Goal: Task Accomplishment & Management: Use online tool/utility

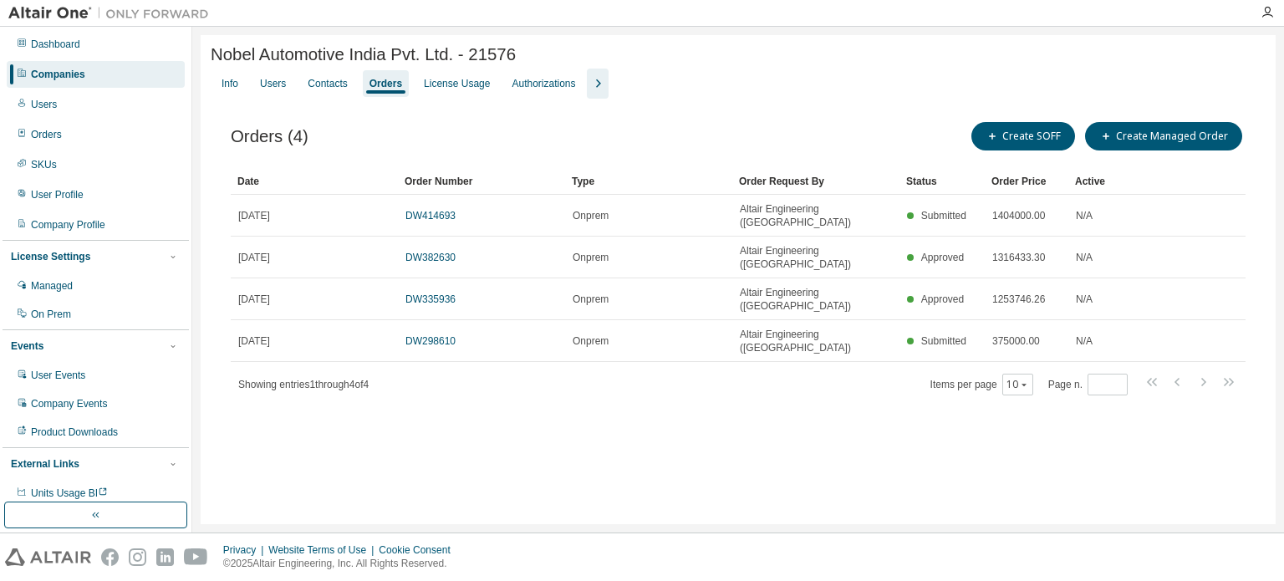
click at [80, 66] on div "Companies" at bounding box center [96, 74] width 178 height 27
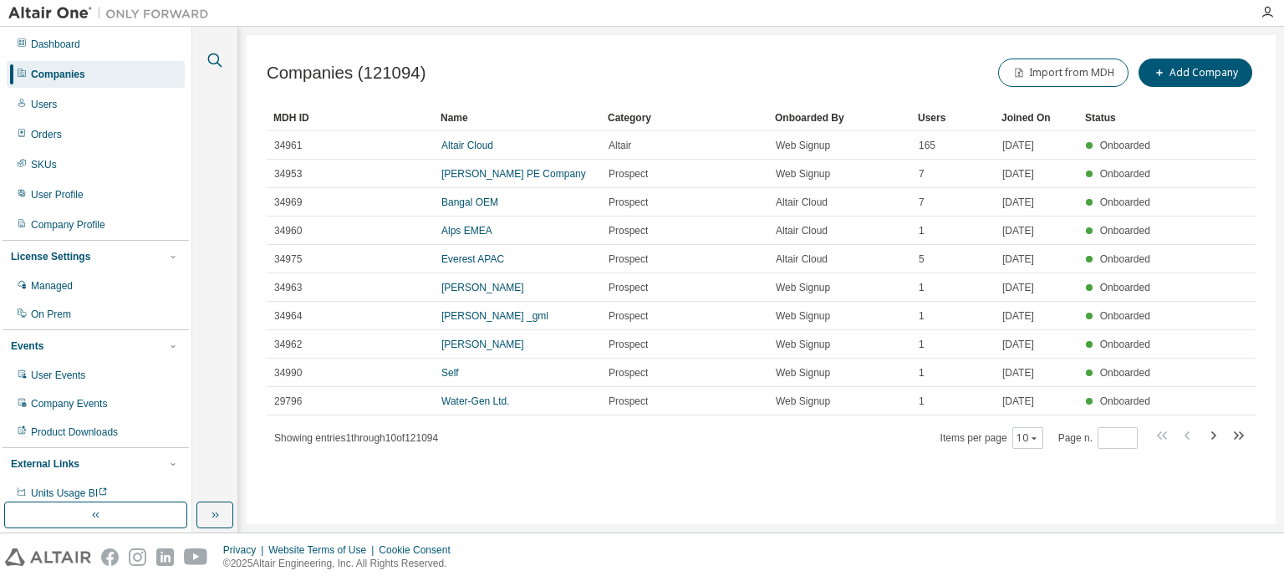
click at [221, 53] on icon "button" at bounding box center [215, 60] width 20 height 20
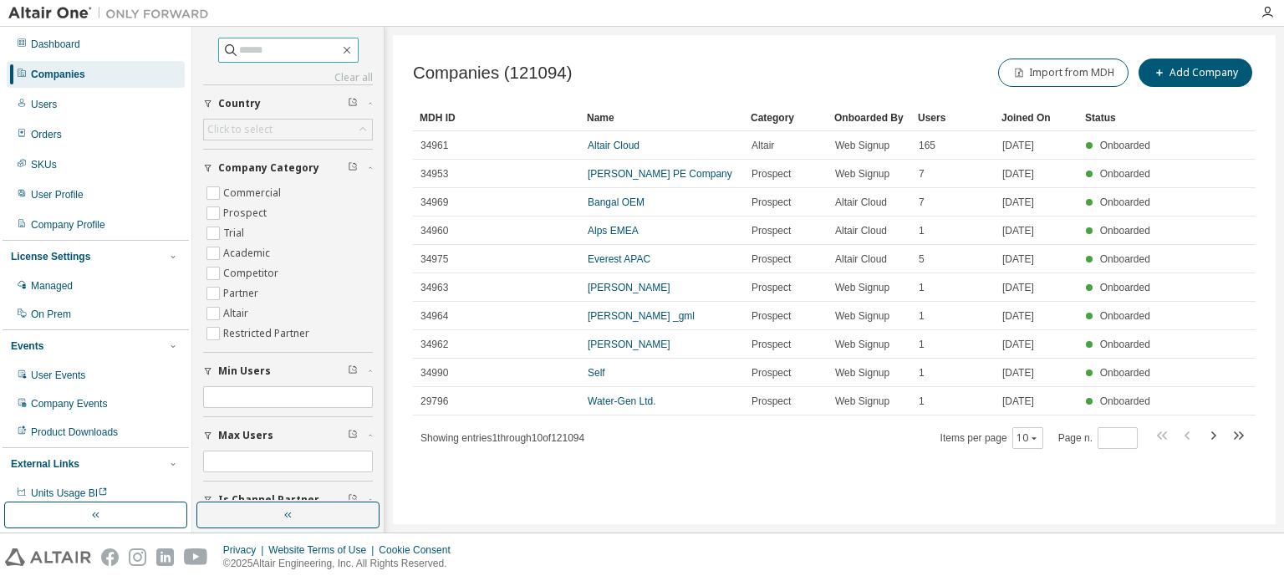
click at [261, 52] on input "text" at bounding box center [289, 50] width 100 height 17
type input "****"
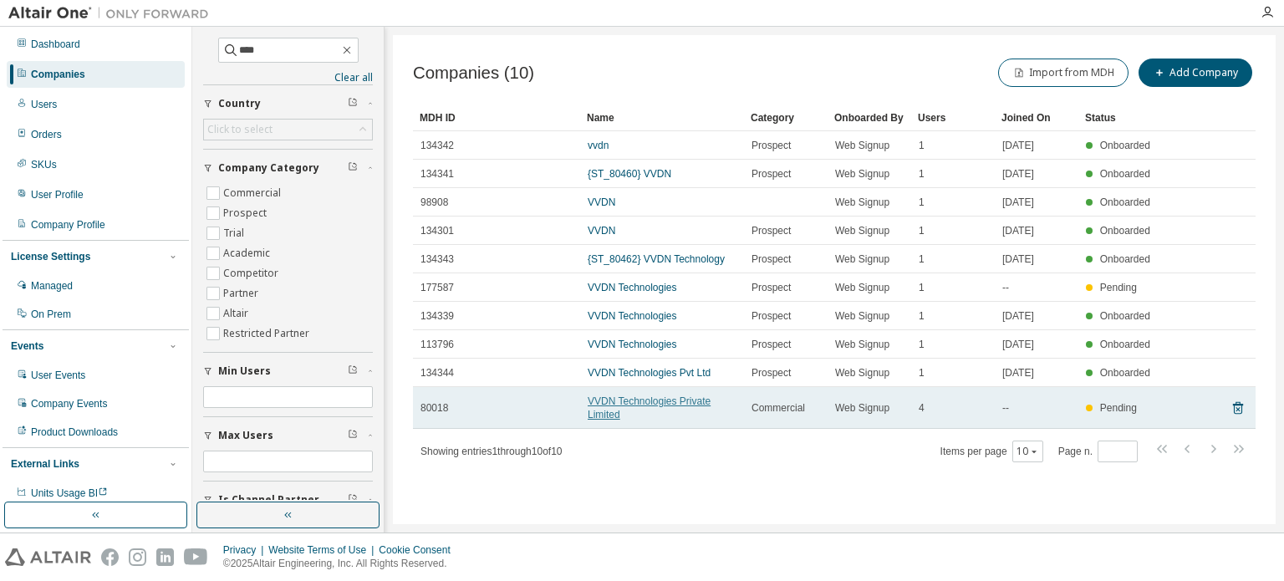
click at [637, 398] on link "VVDN Technologies Private Limited" at bounding box center [648, 407] width 123 height 25
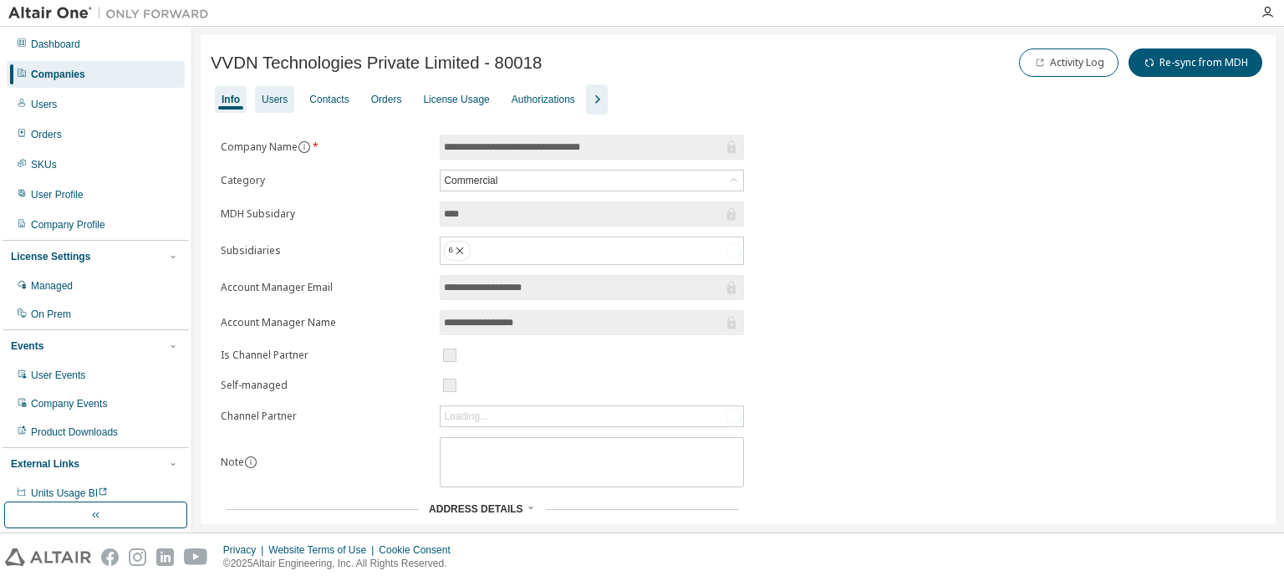
click at [273, 101] on div "Users" at bounding box center [275, 99] width 26 height 13
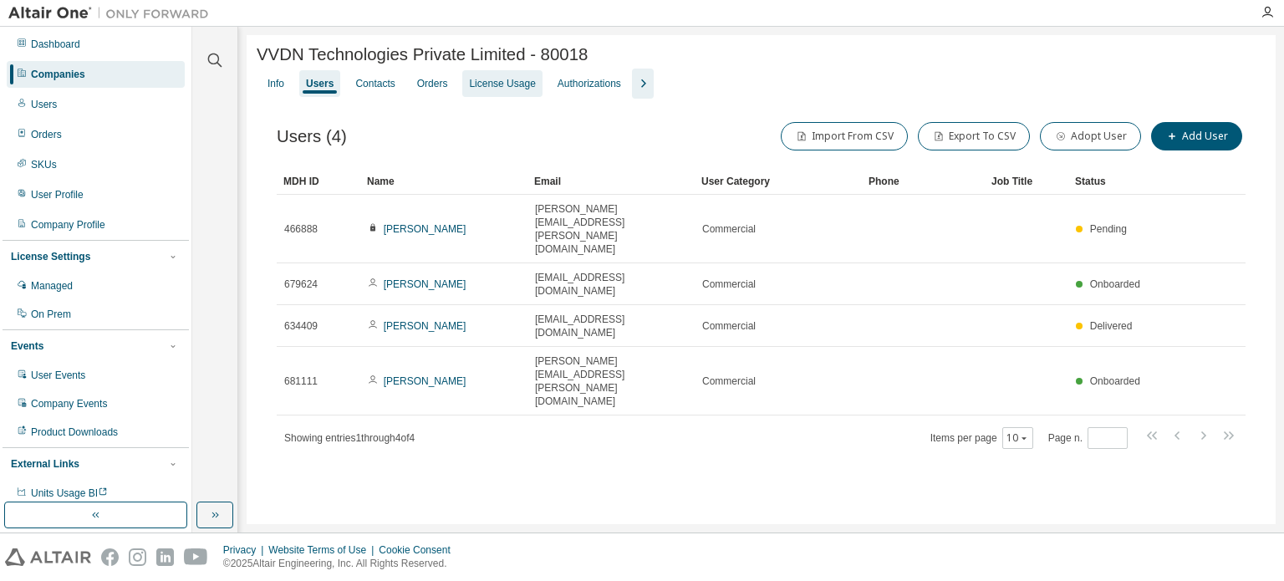
click at [417, 89] on div "Orders" at bounding box center [432, 83] width 31 height 13
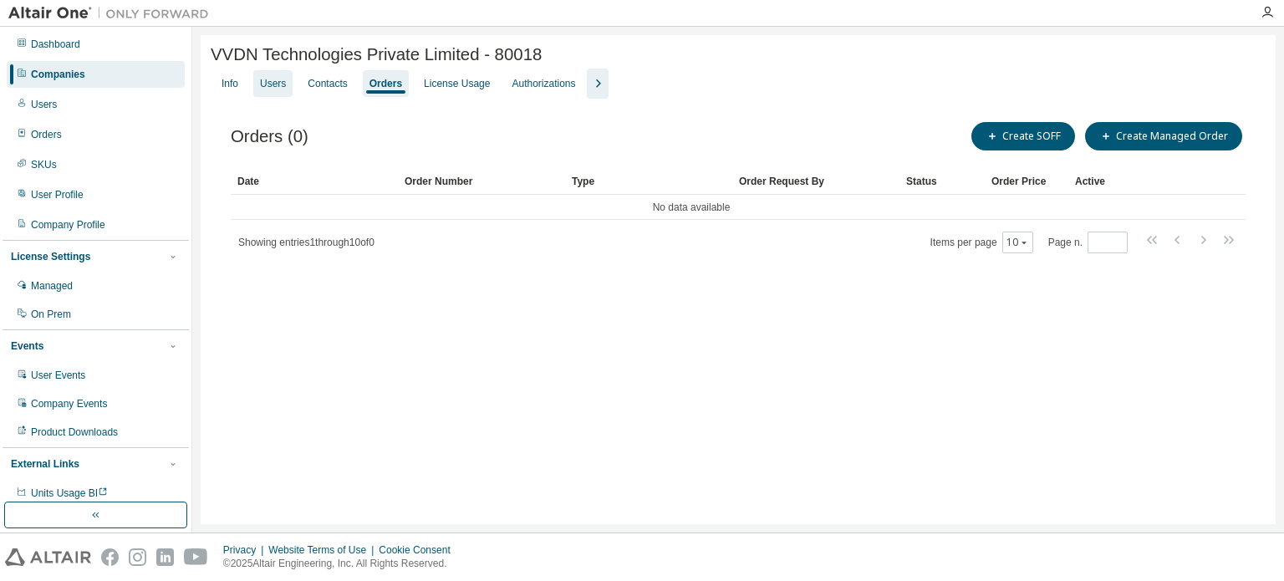
click at [277, 90] on div "Users" at bounding box center [273, 83] width 26 height 13
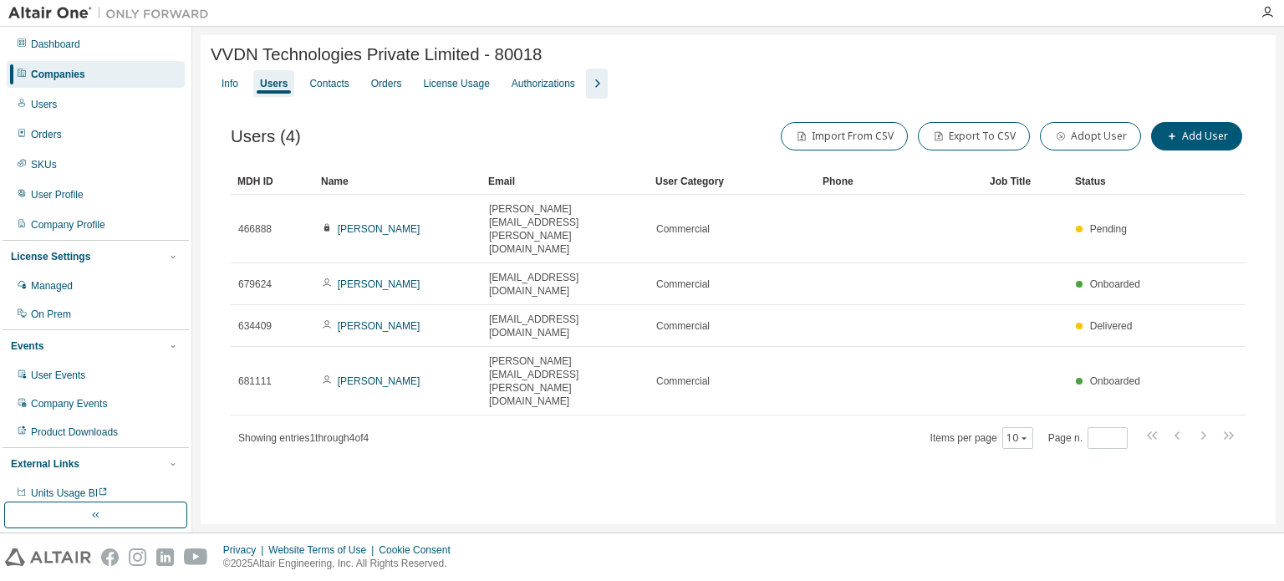
click at [364, 278] on link "Satish Sharma" at bounding box center [379, 284] width 83 height 12
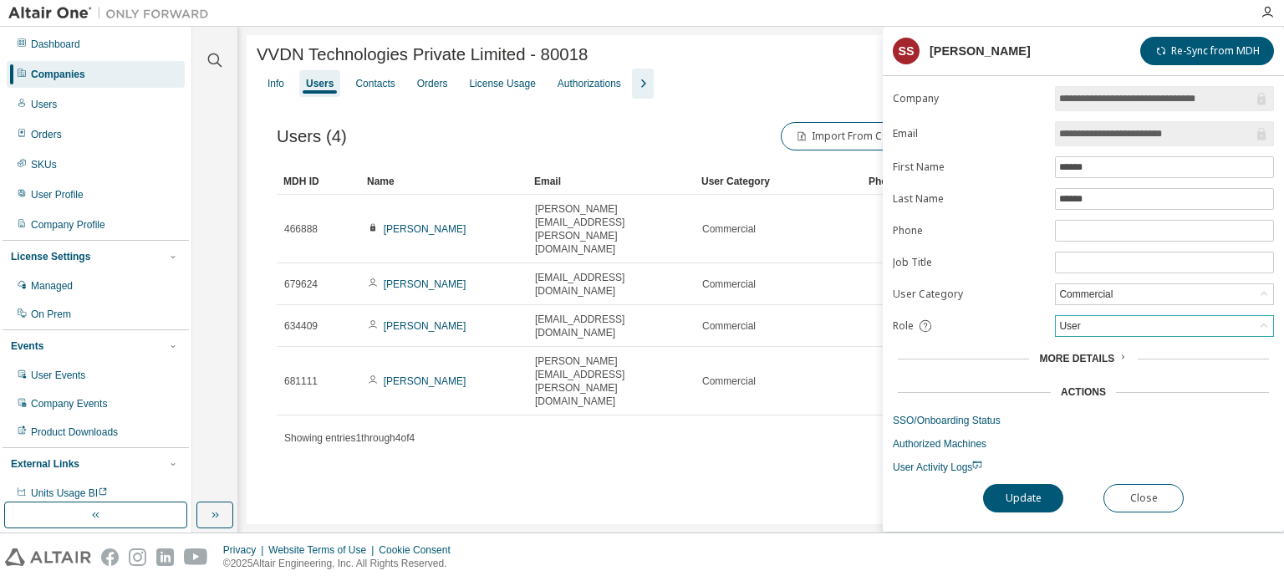
click at [1135, 320] on div "User" at bounding box center [1163, 326] width 217 height 20
click at [1127, 348] on li "Admin" at bounding box center [1163, 345] width 214 height 22
click at [1045, 502] on button "Update" at bounding box center [1023, 498] width 80 height 28
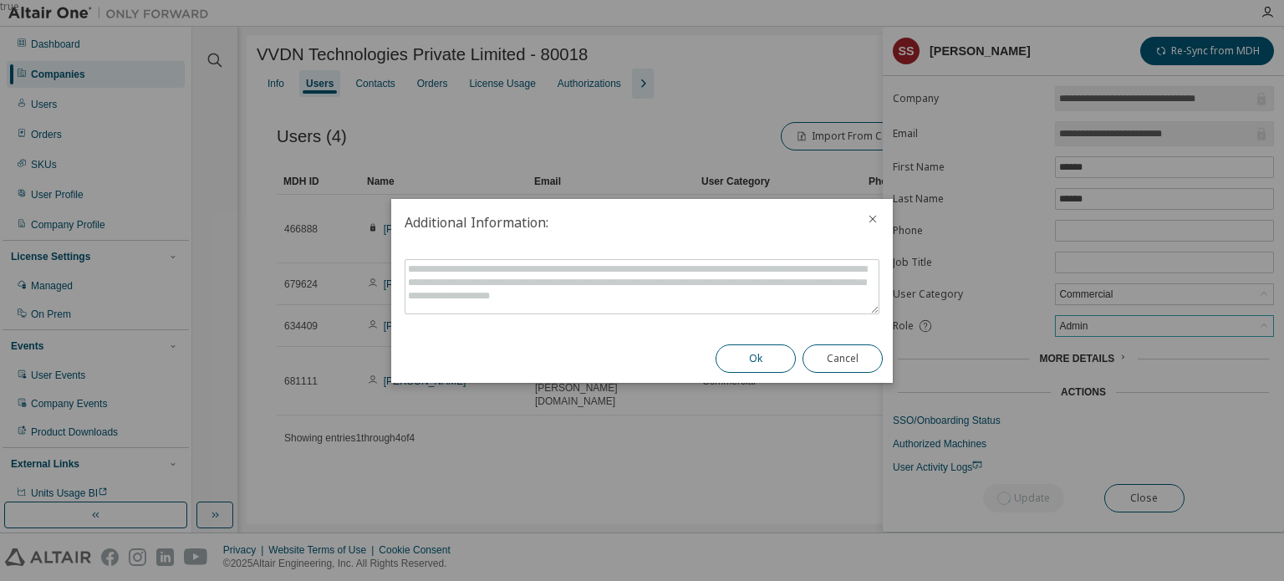
click at [776, 357] on button "Ok" at bounding box center [755, 358] width 80 height 28
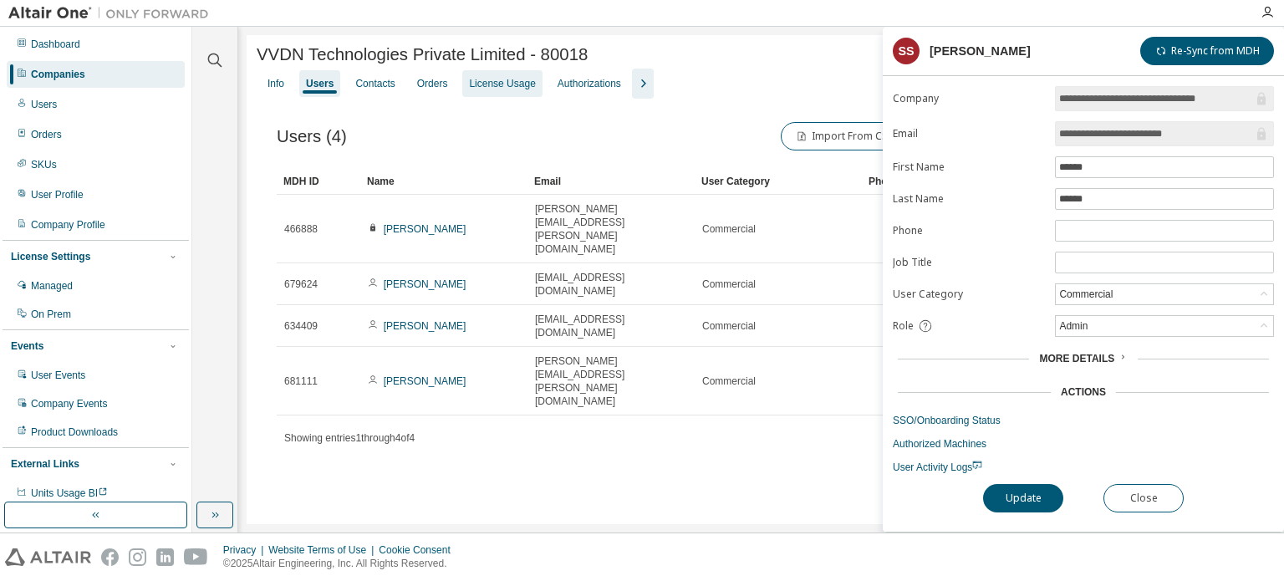
click at [418, 87] on div "Orders" at bounding box center [432, 83] width 31 height 13
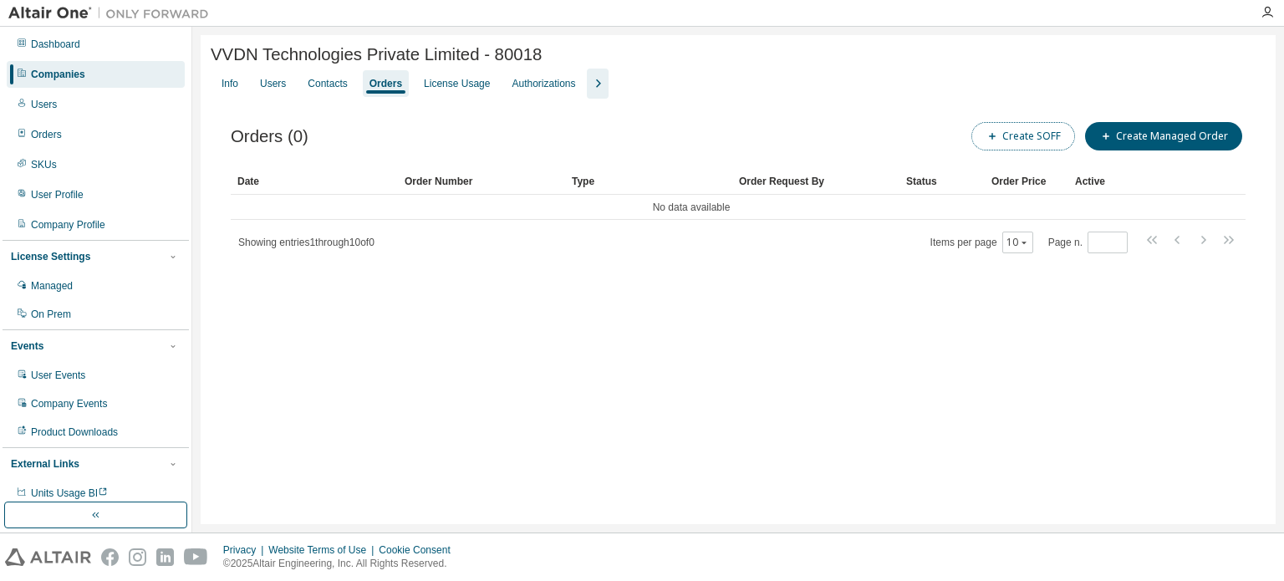
click at [1035, 141] on button "Create SOFF" at bounding box center [1023, 136] width 104 height 28
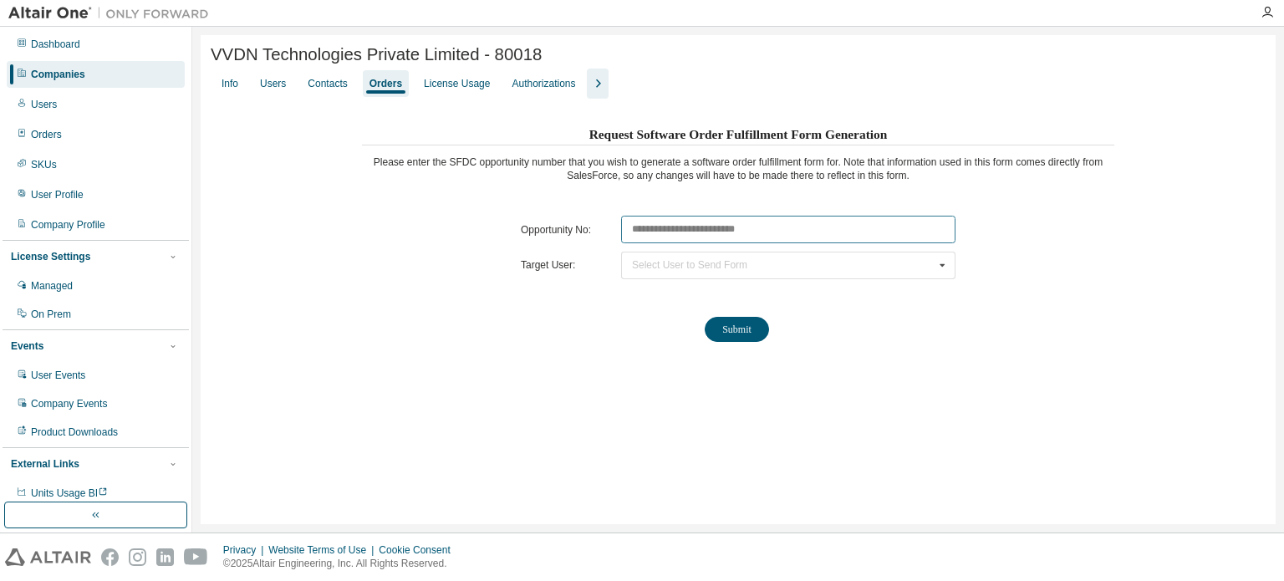
click at [651, 237] on input "text" at bounding box center [788, 230] width 334 height 28
paste input "********"
type input "********"
click at [720, 259] on div "Select User to Send Form Jatin Mehla (jatin.mehla@vvdntech.in) Satish Sharma (s…" at bounding box center [788, 266] width 334 height 28
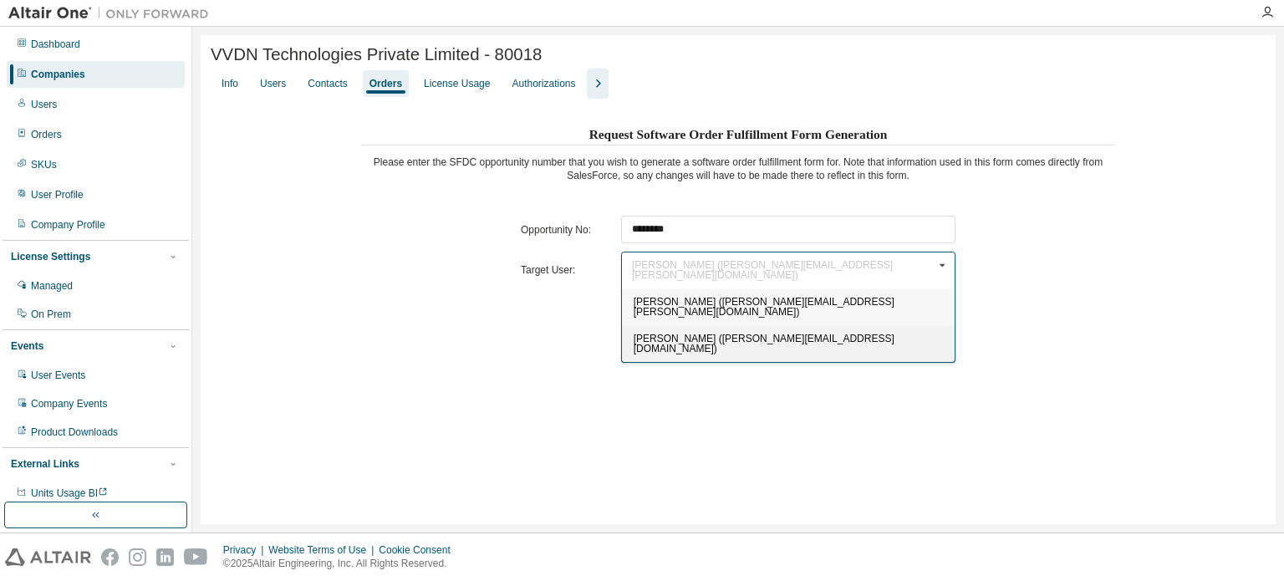
click at [644, 330] on div "Satish Sharma (satish.sharma@vvdntech.in)" at bounding box center [788, 343] width 333 height 37
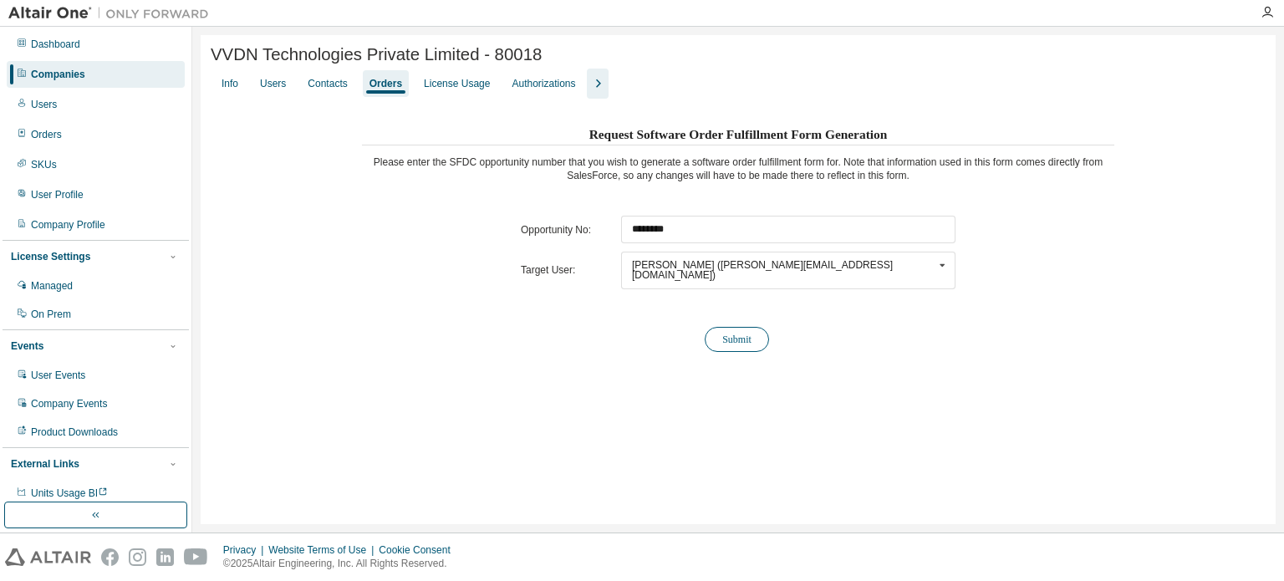
click at [740, 328] on button "Submit" at bounding box center [736, 339] width 64 height 25
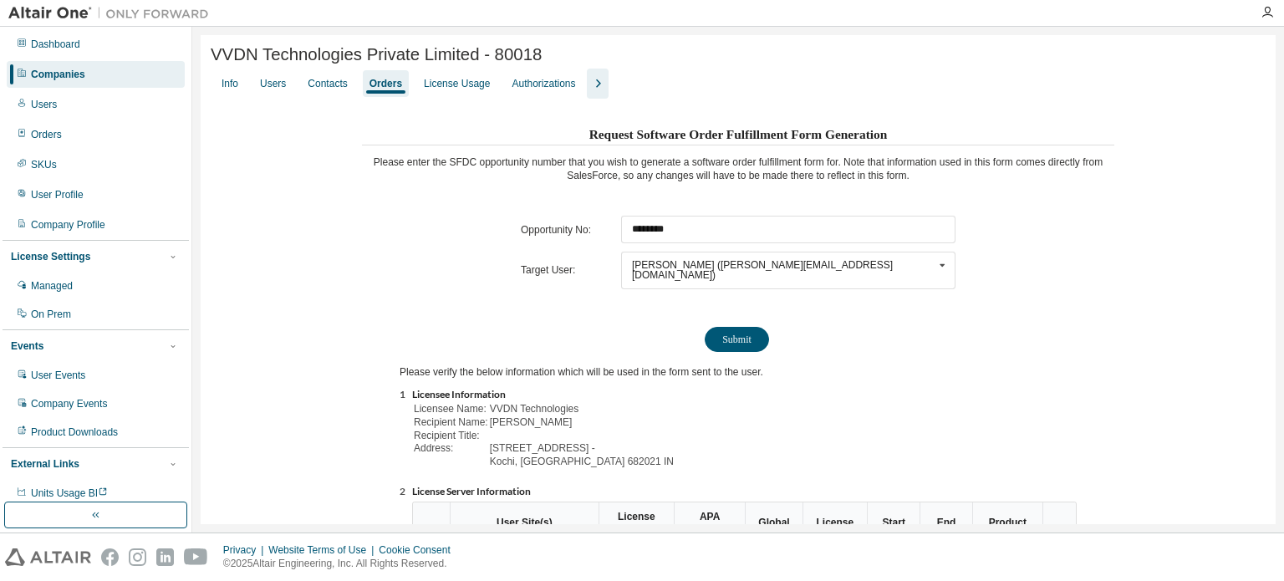
scroll to position [185, 0]
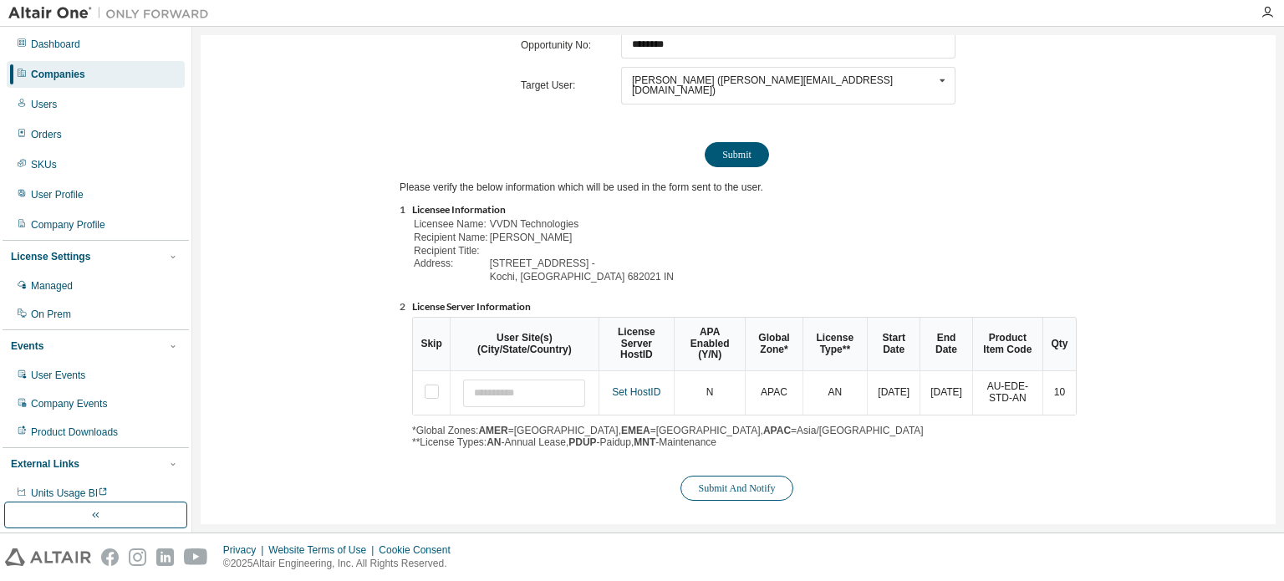
click at [734, 481] on button "Submit And Notify" at bounding box center [736, 488] width 112 height 25
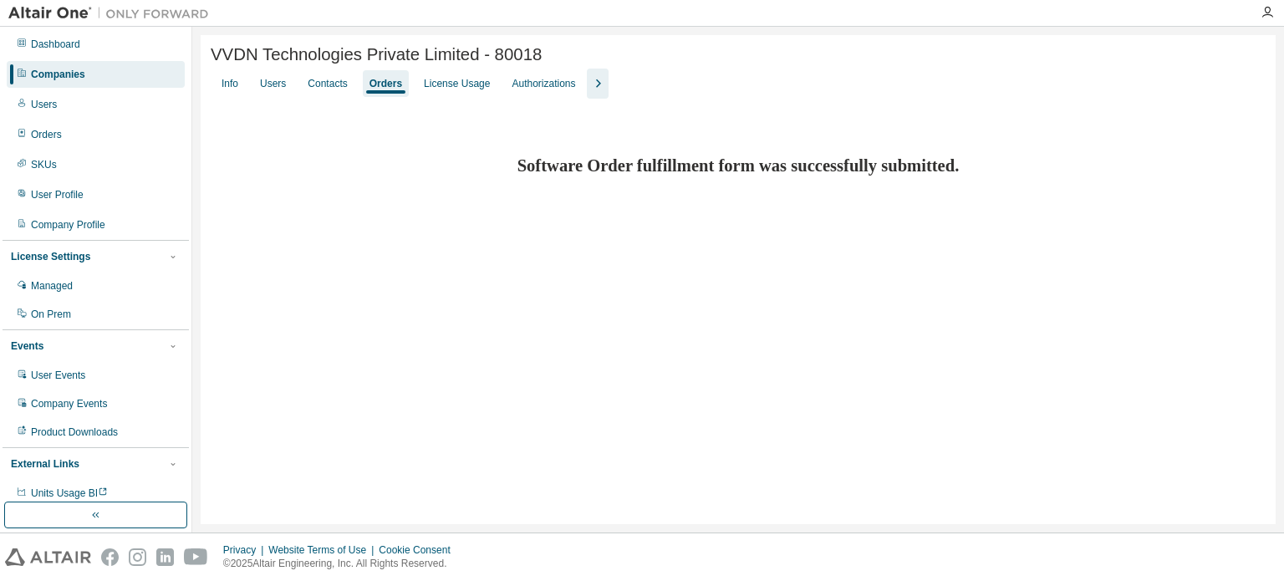
click at [135, 73] on div "Companies" at bounding box center [96, 74] width 178 height 27
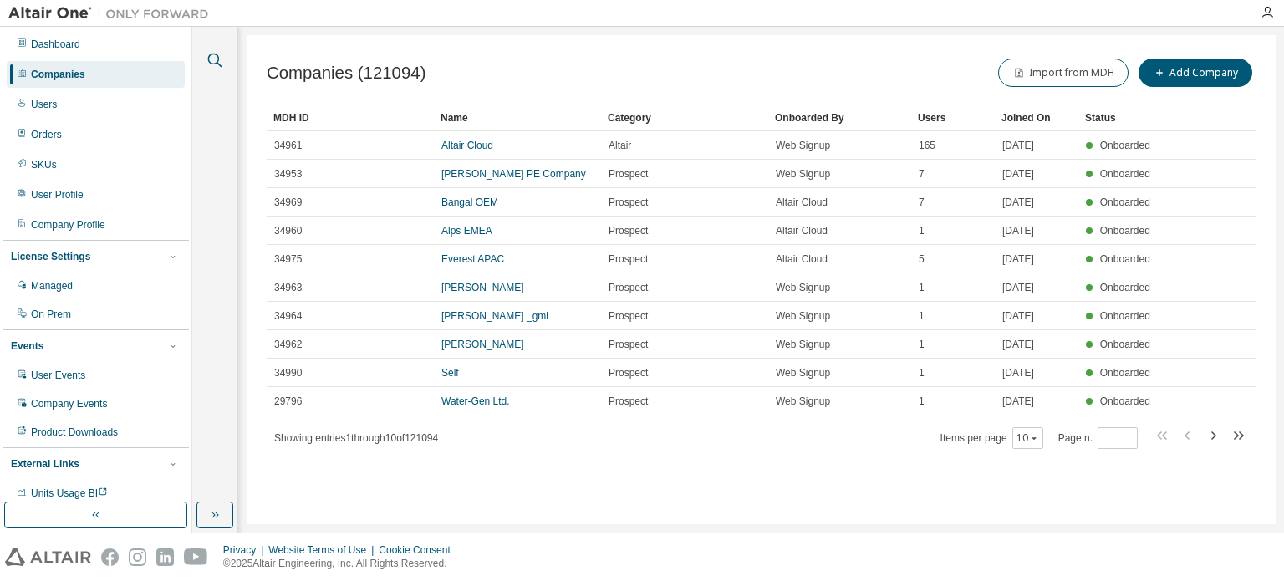
click at [214, 55] on icon "button" at bounding box center [215, 60] width 20 height 20
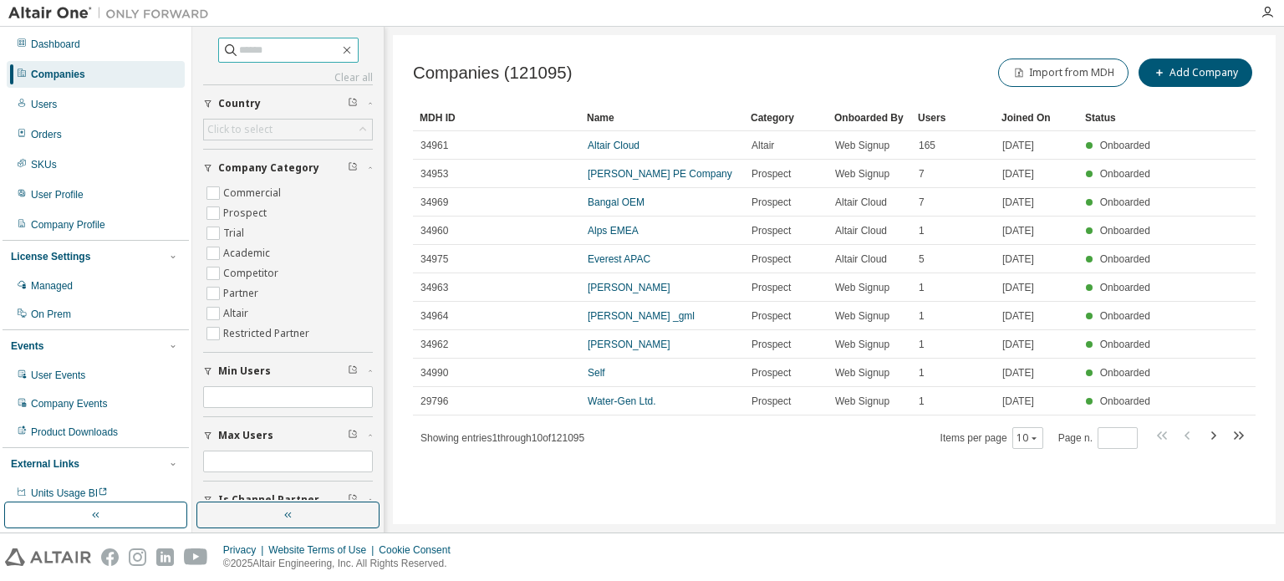
click at [258, 53] on input "text" at bounding box center [289, 50] width 100 height 17
type input "*********"
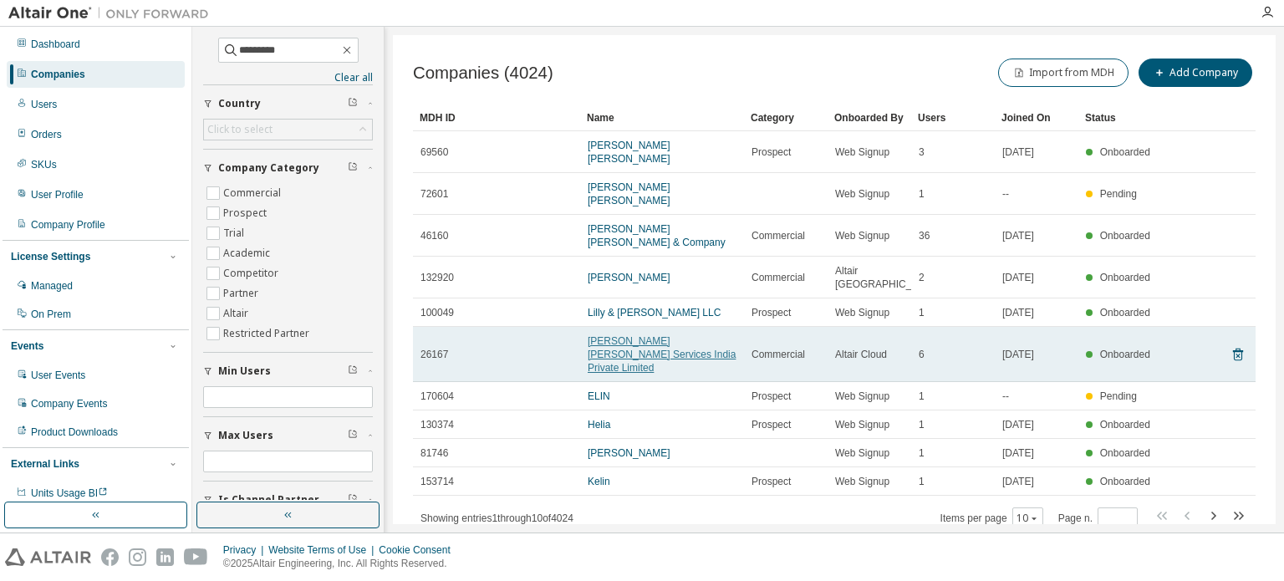
click at [686, 335] on link "Eli Lilly Services India Private Limited" at bounding box center [661, 354] width 148 height 38
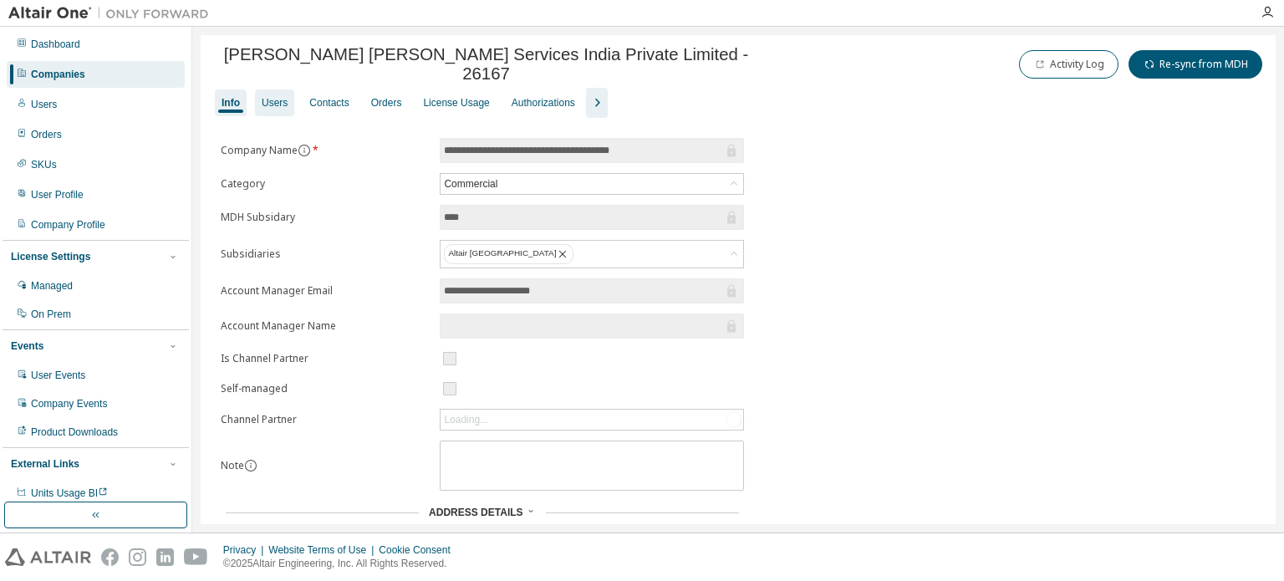
click at [282, 99] on div "Users" at bounding box center [275, 102] width 26 height 13
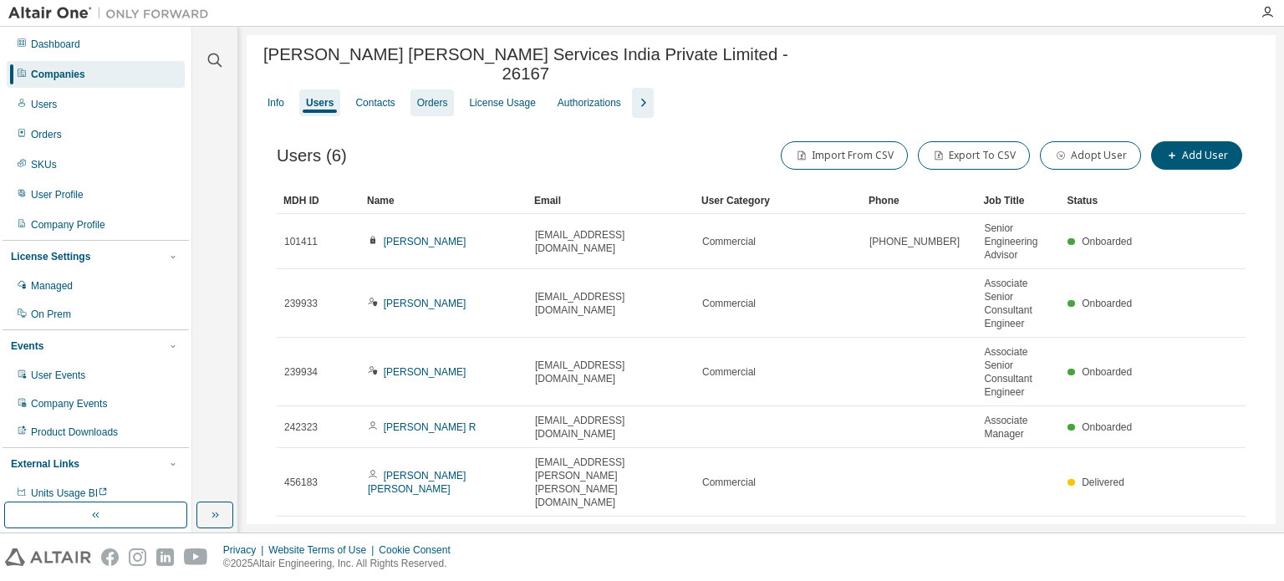
click at [431, 96] on div "Orders" at bounding box center [432, 102] width 31 height 13
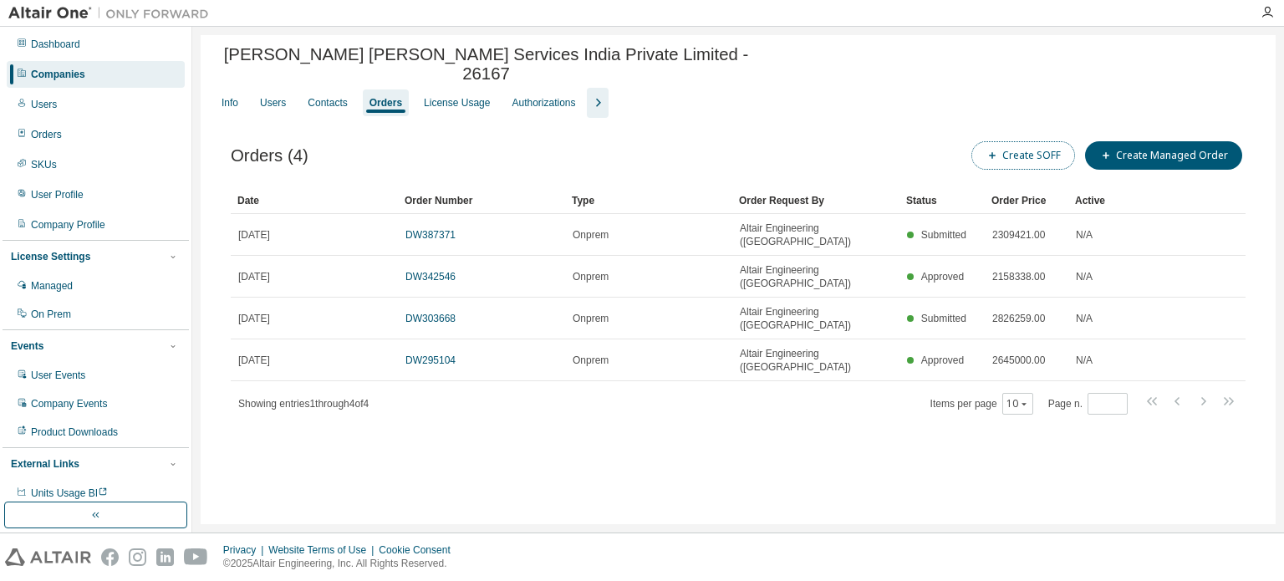
click at [1011, 151] on button "Create SOFF" at bounding box center [1023, 155] width 104 height 28
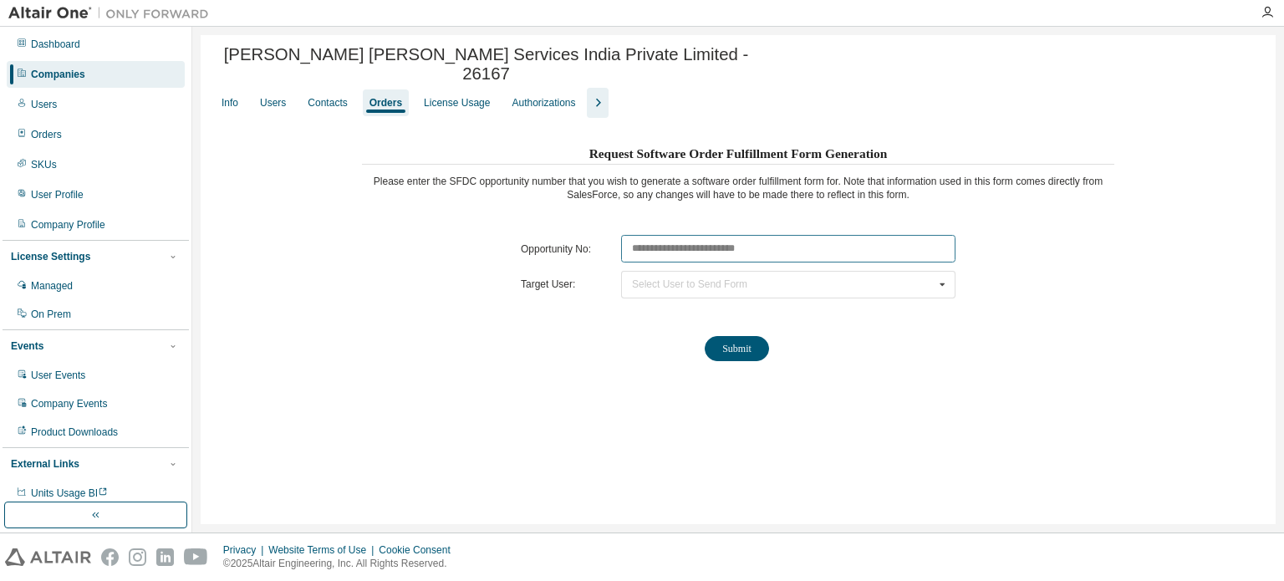
click at [769, 235] on input "text" at bounding box center [788, 249] width 334 height 28
paste input "********"
type input "********"
click at [796, 271] on div "Select User to Send Form Ujjal Ghosh (ghosh_ujjal_bhanu@lilly.com) Jaykumar Tel…" at bounding box center [788, 285] width 334 height 28
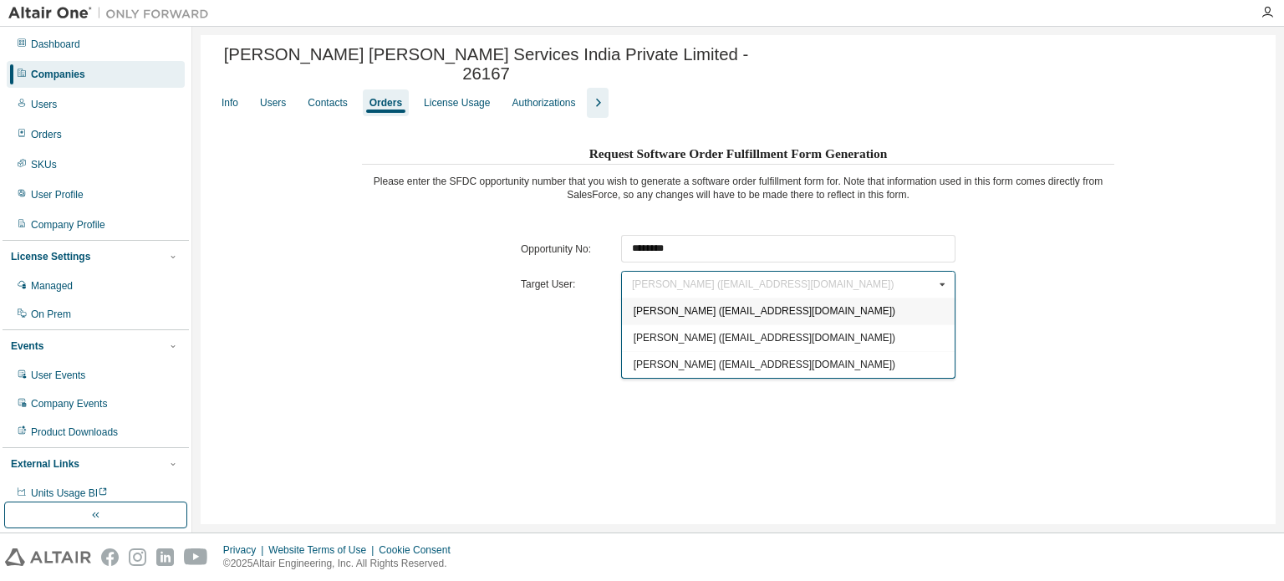
click at [801, 301] on div "Ujjal Ghosh (ghosh_ujjal_bhanu@lilly.com)" at bounding box center [788, 311] width 333 height 27
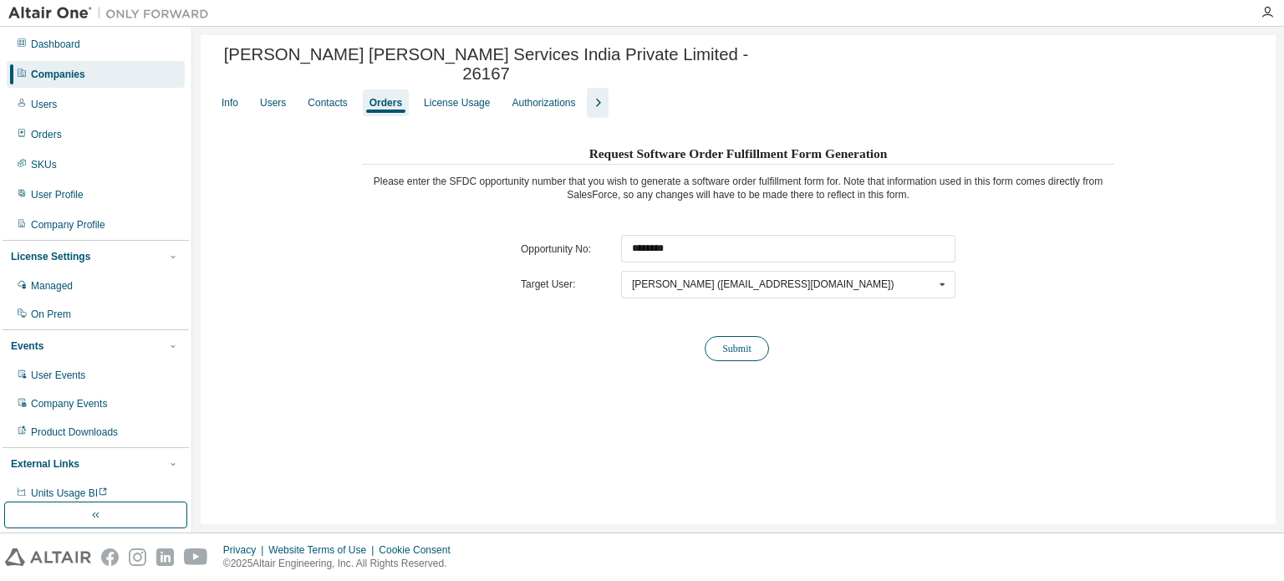
click at [739, 339] on button "Submit" at bounding box center [736, 348] width 64 height 25
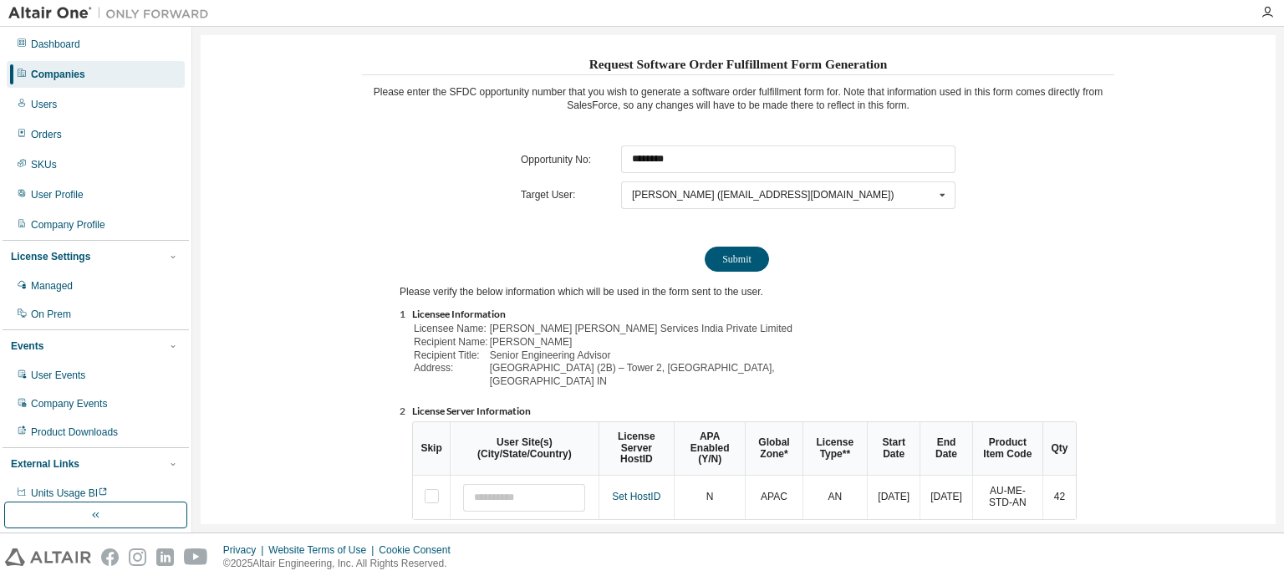
scroll to position [185, 0]
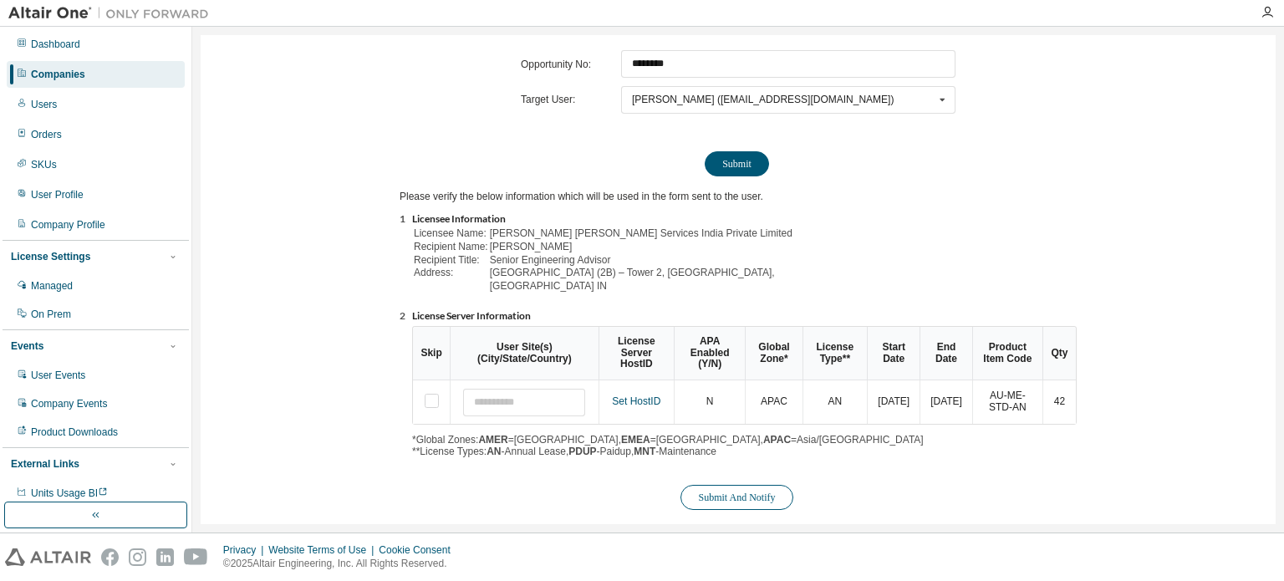
click at [732, 485] on button "Submit And Notify" at bounding box center [736, 497] width 112 height 25
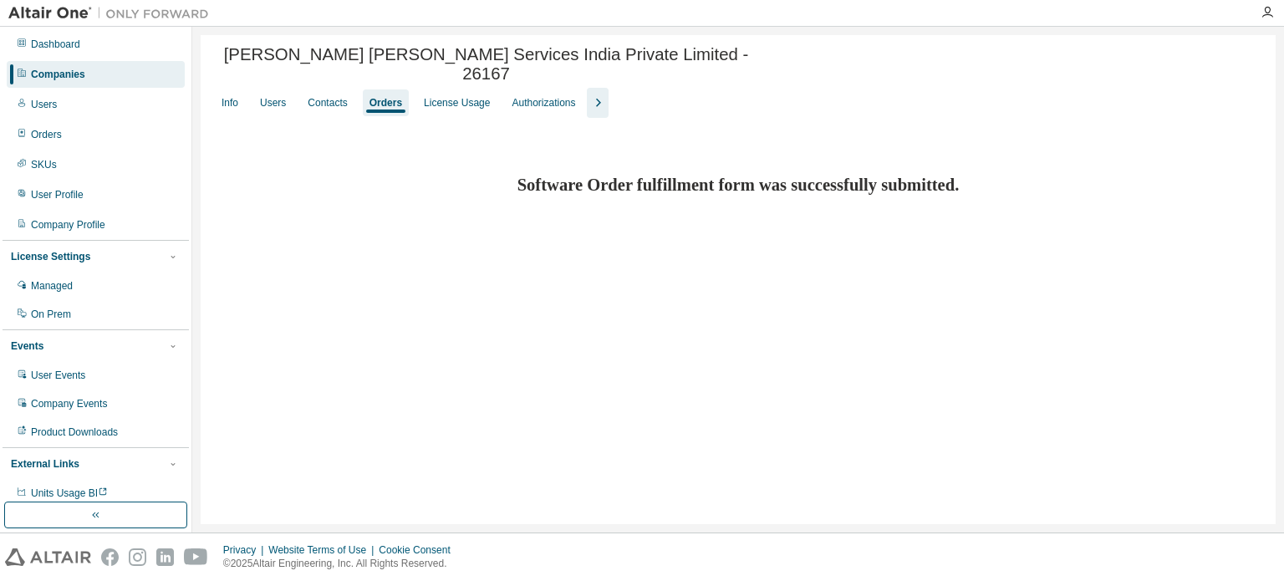
click at [67, 70] on div "Companies" at bounding box center [58, 74] width 54 height 13
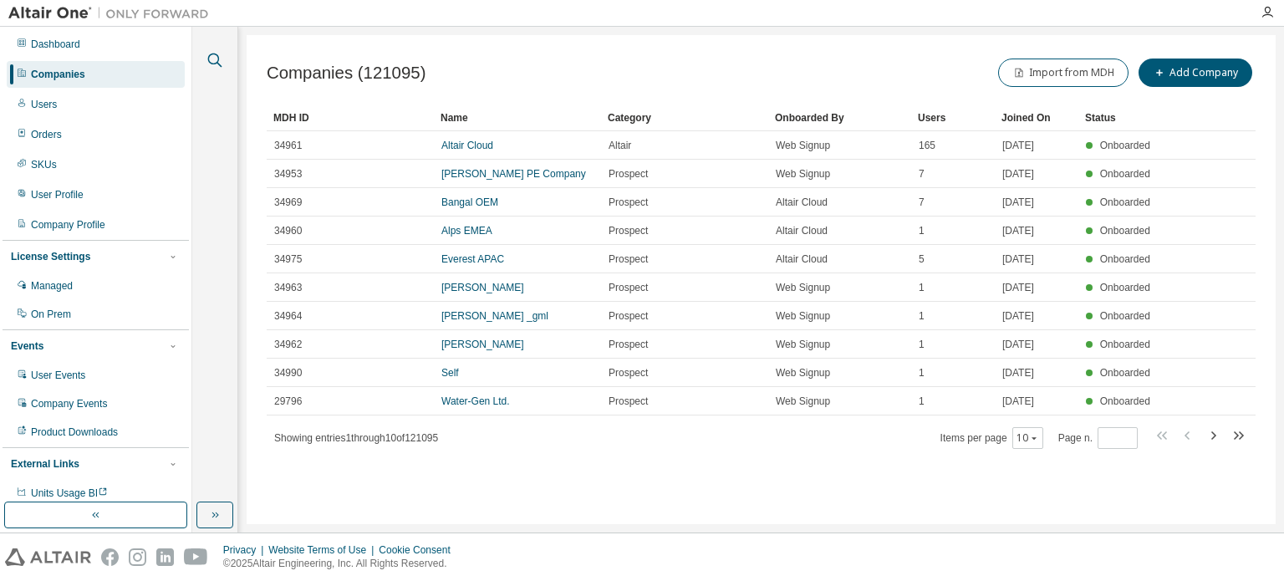
click at [219, 58] on icon "button" at bounding box center [215, 60] width 20 height 20
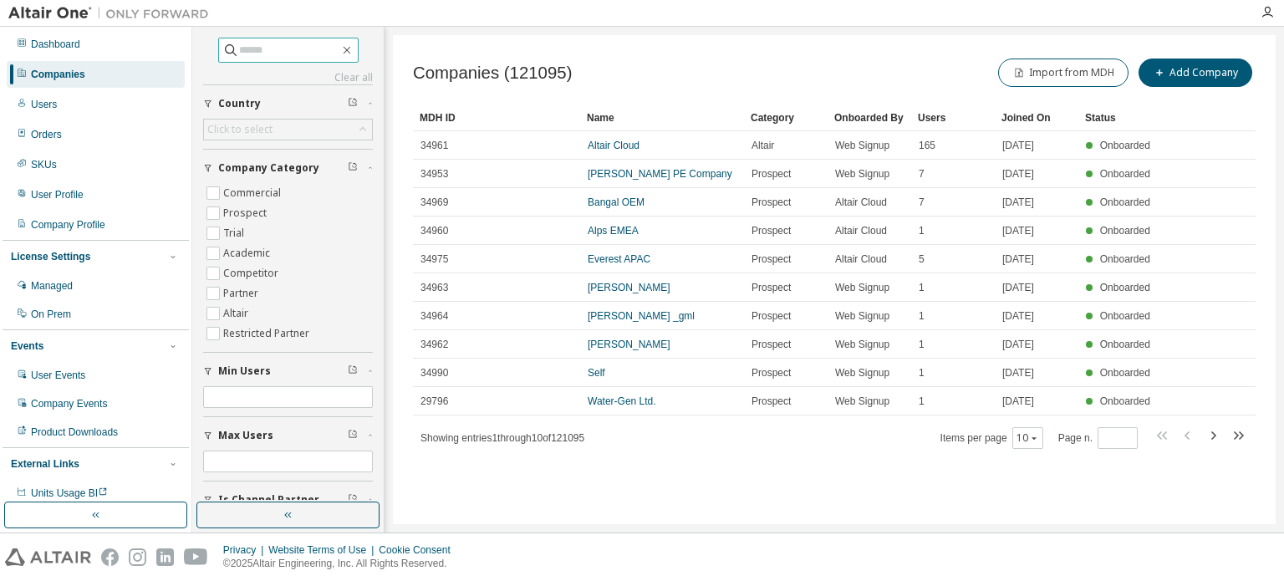
click at [268, 50] on input "text" at bounding box center [289, 50] width 100 height 17
type input "**********"
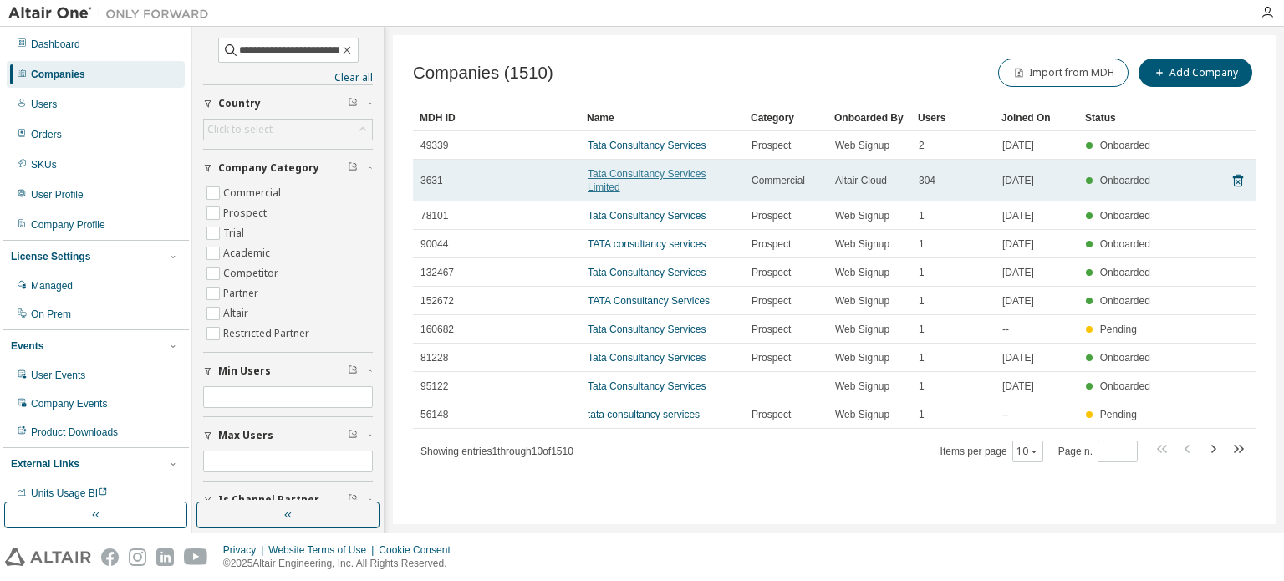
click at [705, 171] on link "Tata Consultancy Services Limited" at bounding box center [646, 180] width 118 height 25
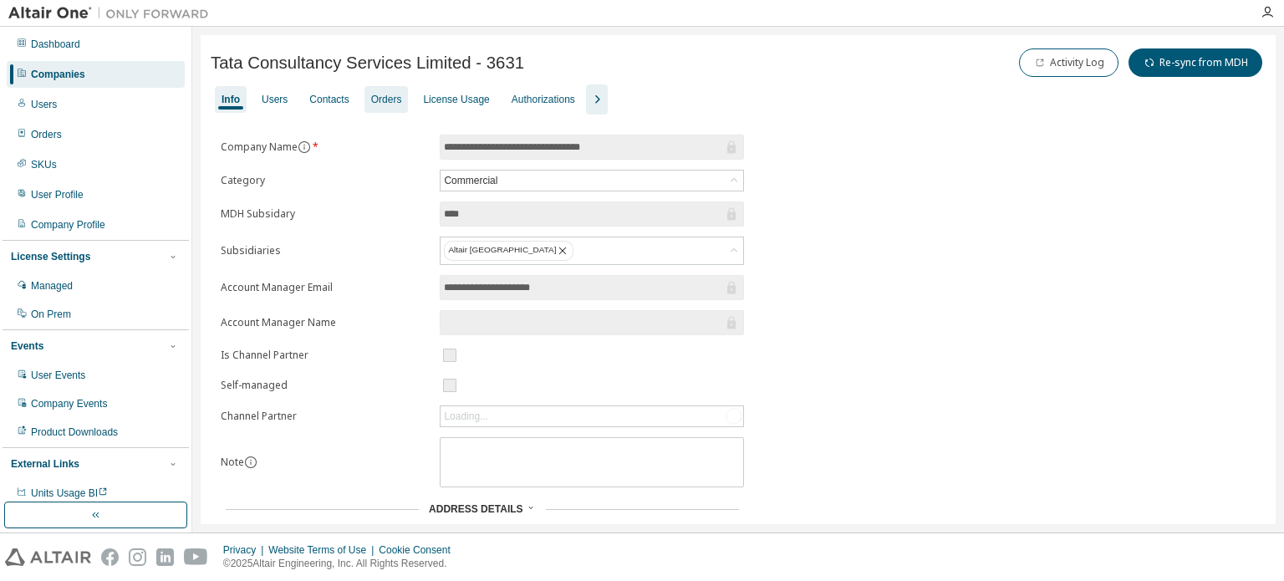
click at [389, 99] on div "Orders" at bounding box center [386, 99] width 31 height 13
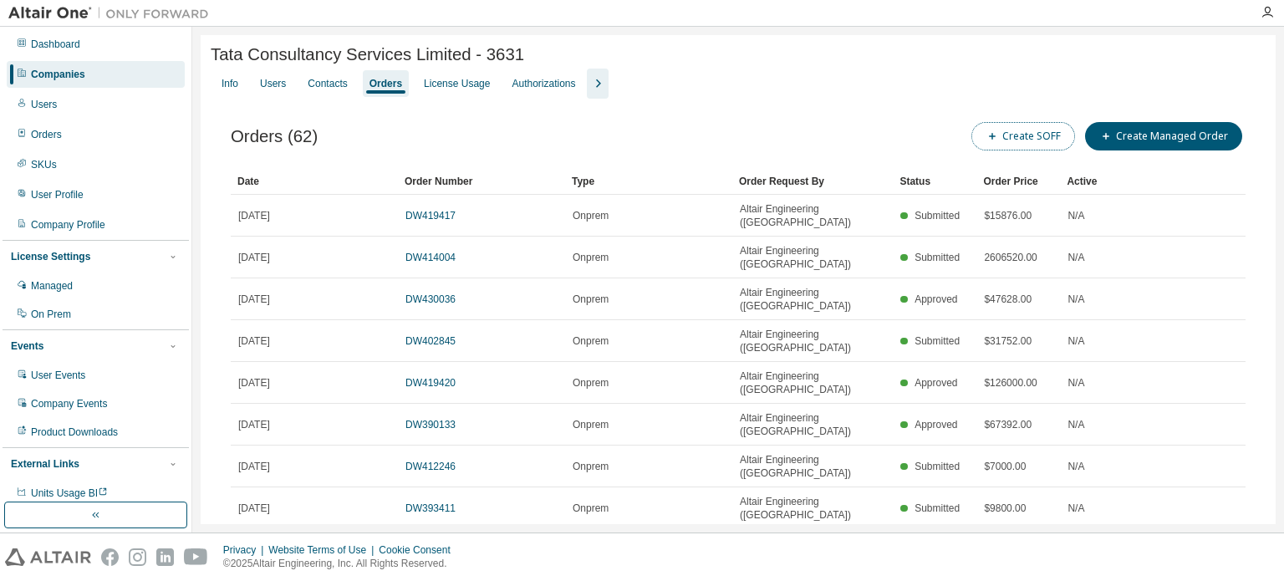
click at [995, 136] on span "button" at bounding box center [991, 136] width 13 height 13
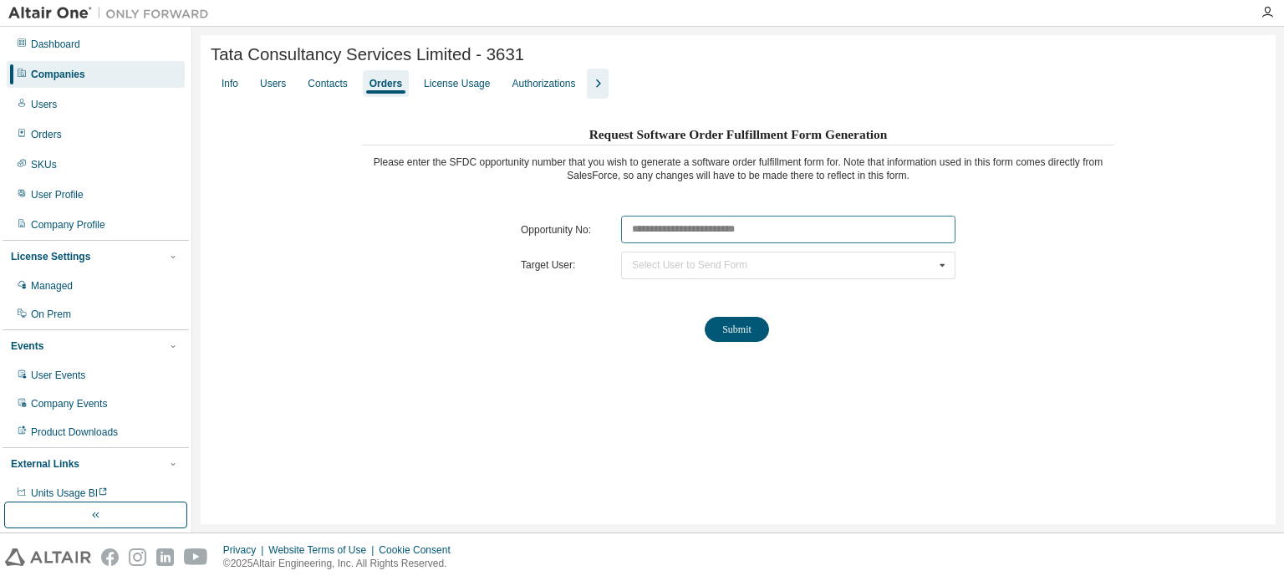
click at [655, 233] on input "text" at bounding box center [788, 230] width 334 height 28
paste input "********"
type input "********"
click at [672, 254] on div "Select User to Send Form rajesh Duraisamy (rajesh.duraisamy@tcs.com) Arun Ram A…" at bounding box center [788, 266] width 334 height 28
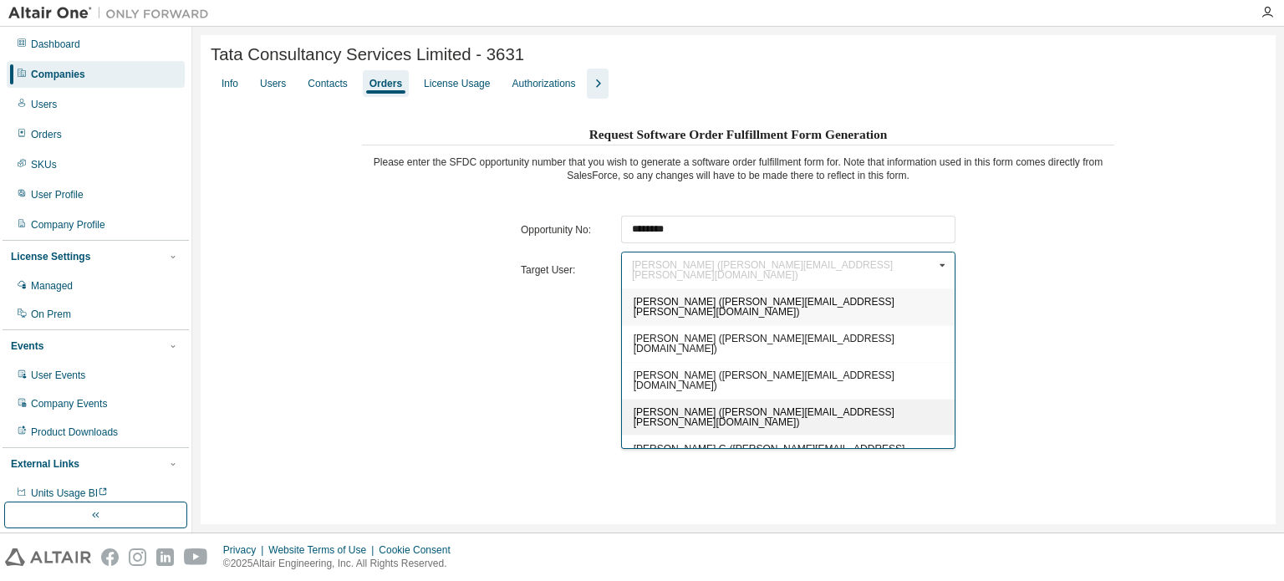
scroll to position [84, 0]
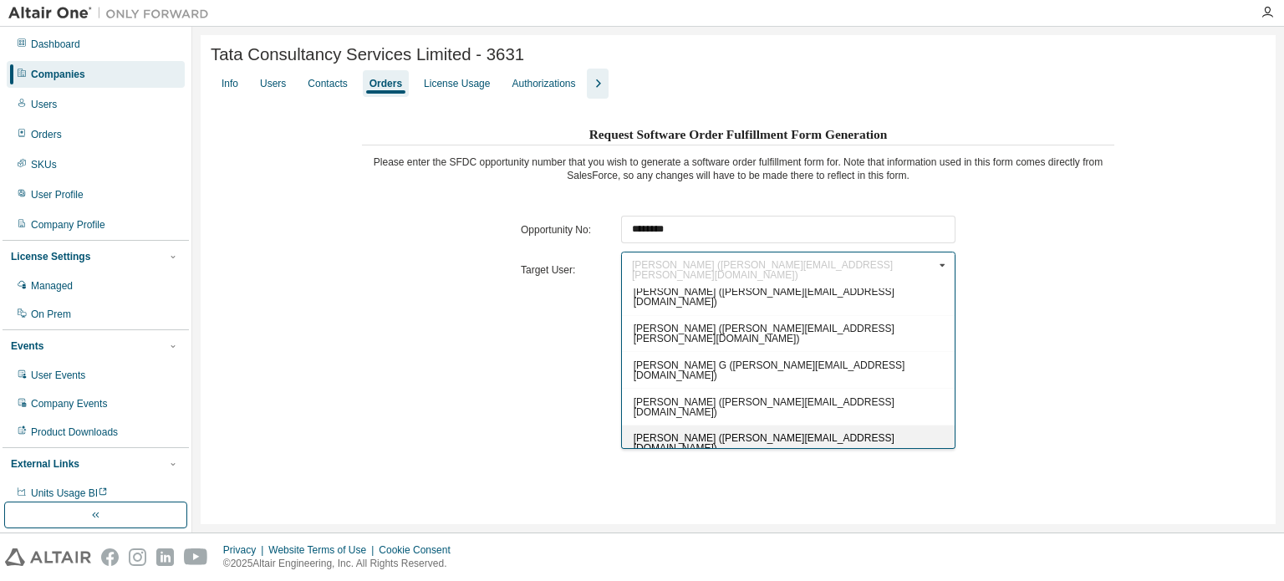
click at [701, 432] on span "Mahesh Arwal (mahesh.arwal@tcs.com)" at bounding box center [763, 443] width 261 height 22
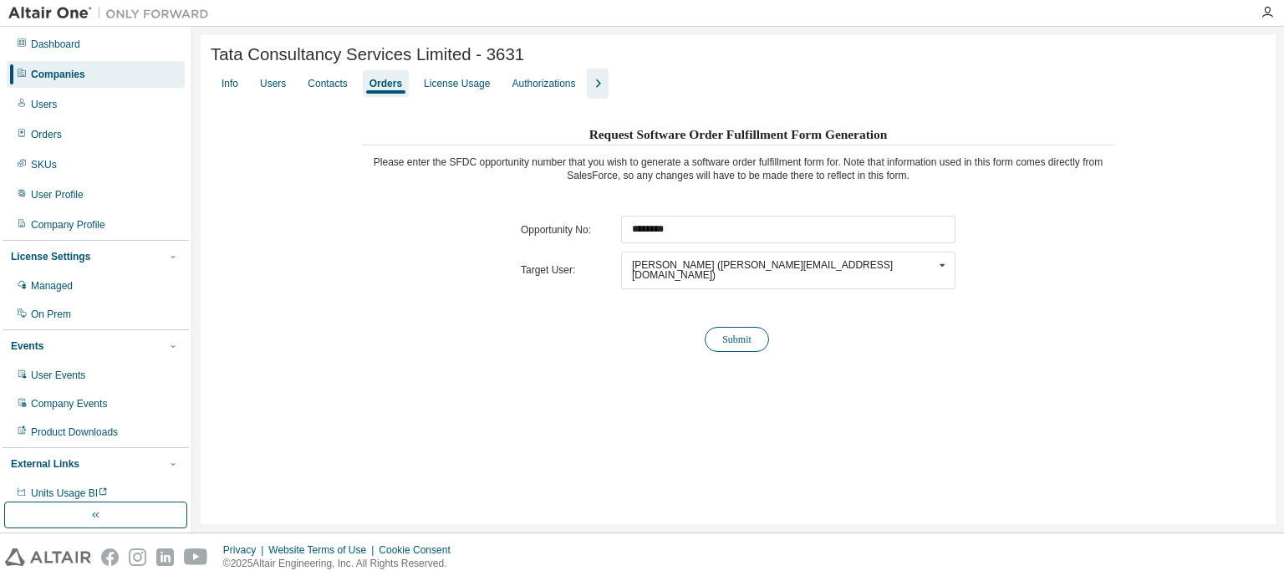
click at [759, 339] on button "Submit" at bounding box center [736, 339] width 64 height 25
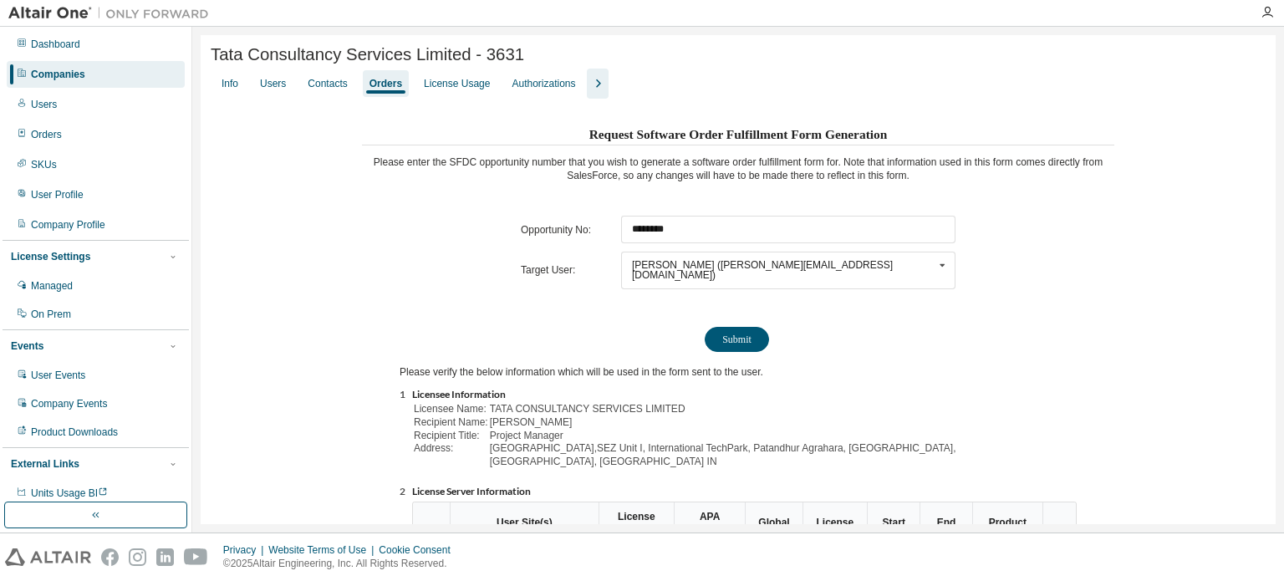
scroll to position [228, 0]
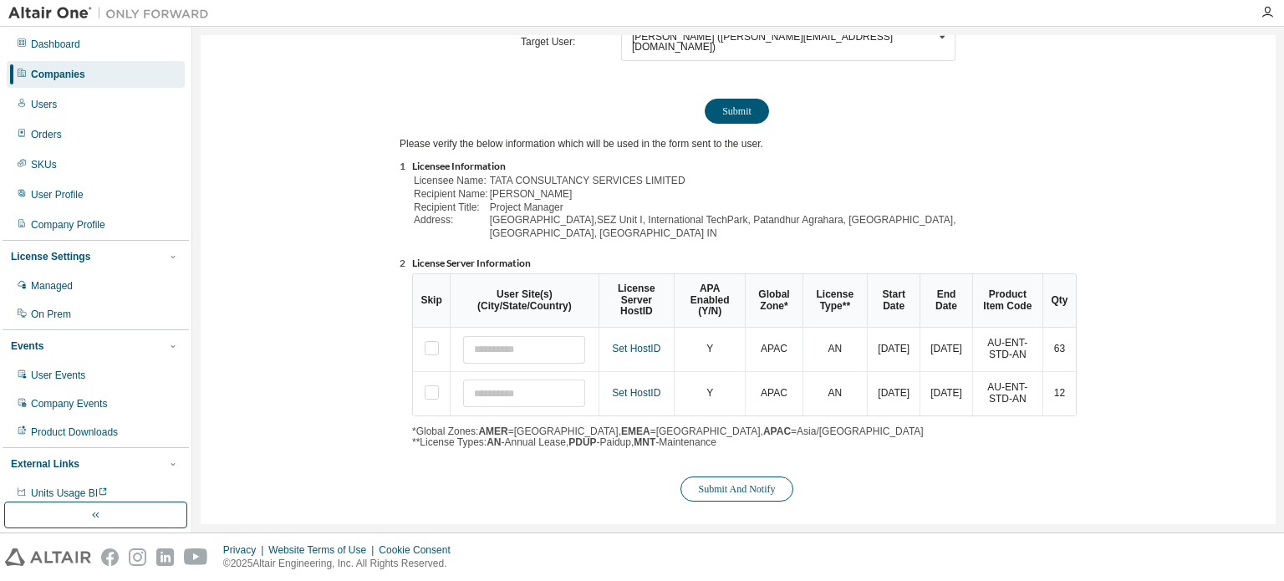
click at [745, 481] on button "Submit And Notify" at bounding box center [736, 488] width 112 height 25
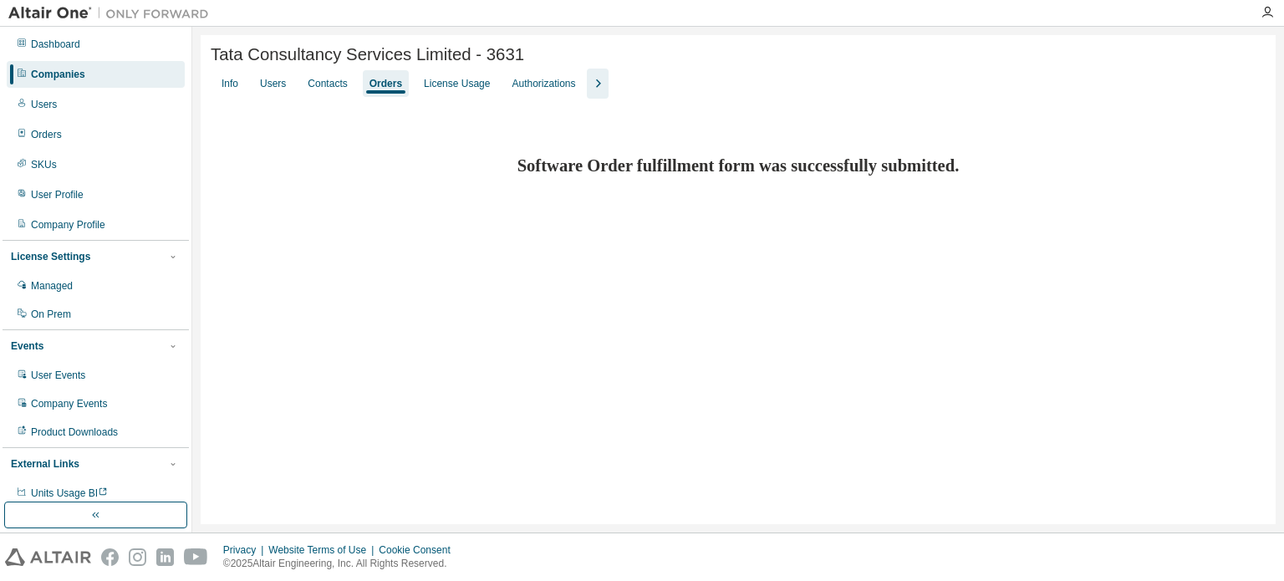
scroll to position [0, 0]
click at [162, 67] on div "Companies" at bounding box center [96, 74] width 178 height 27
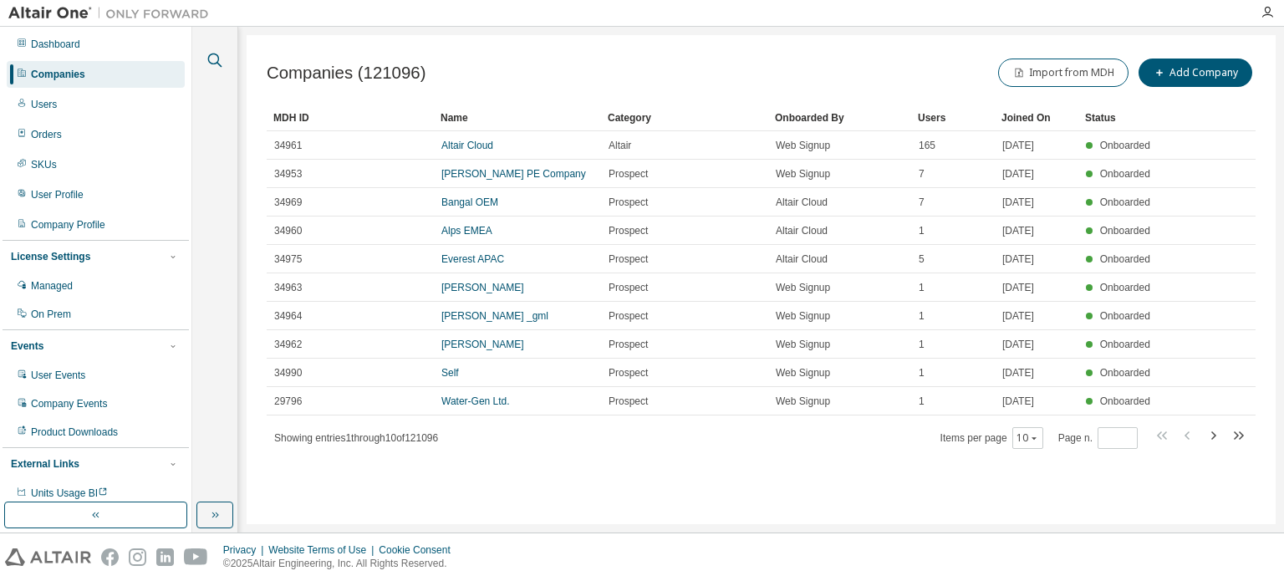
click at [212, 63] on icon "button" at bounding box center [215, 60] width 20 height 20
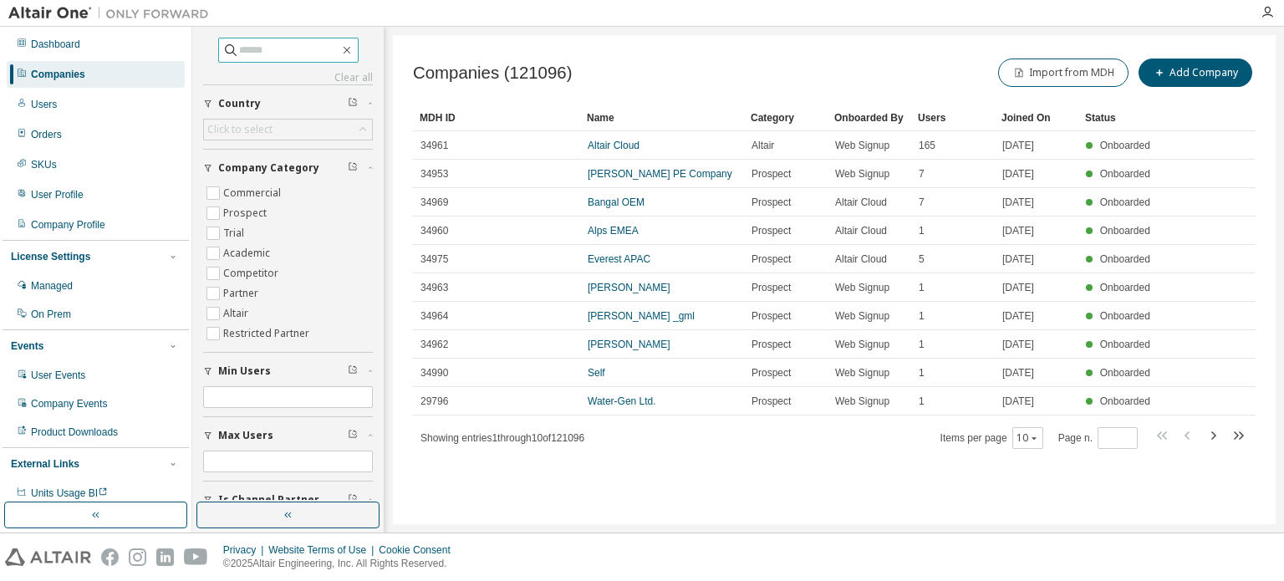
click at [267, 54] on input "text" at bounding box center [289, 50] width 100 height 17
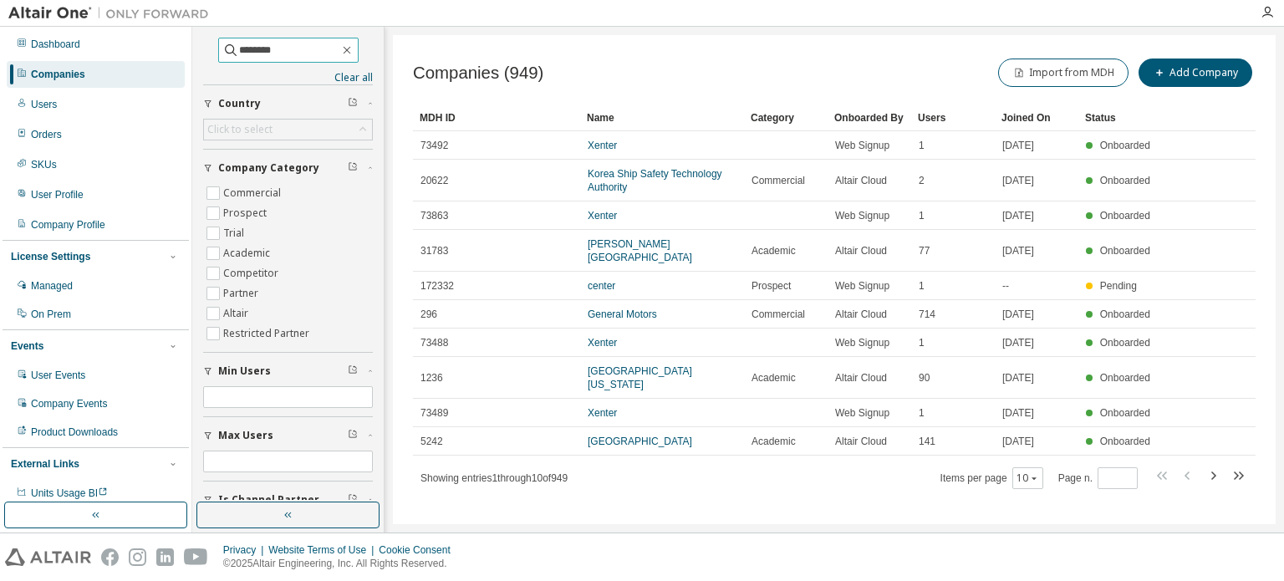
click at [301, 53] on input "********" at bounding box center [289, 50] width 100 height 17
drag, startPoint x: 301, startPoint y: 48, endPoint x: 207, endPoint y: 44, distance: 93.7
click at [218, 44] on span "********" at bounding box center [288, 50] width 140 height 25
type input "******"
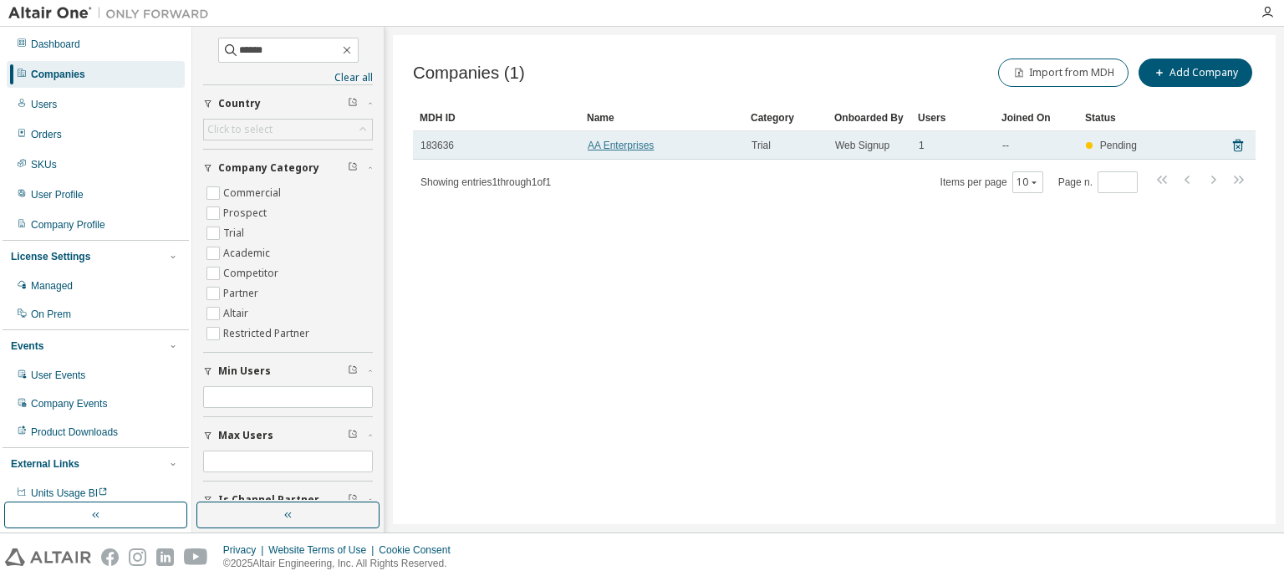
click at [614, 150] on link "AA Enterprises" at bounding box center [620, 146] width 66 height 12
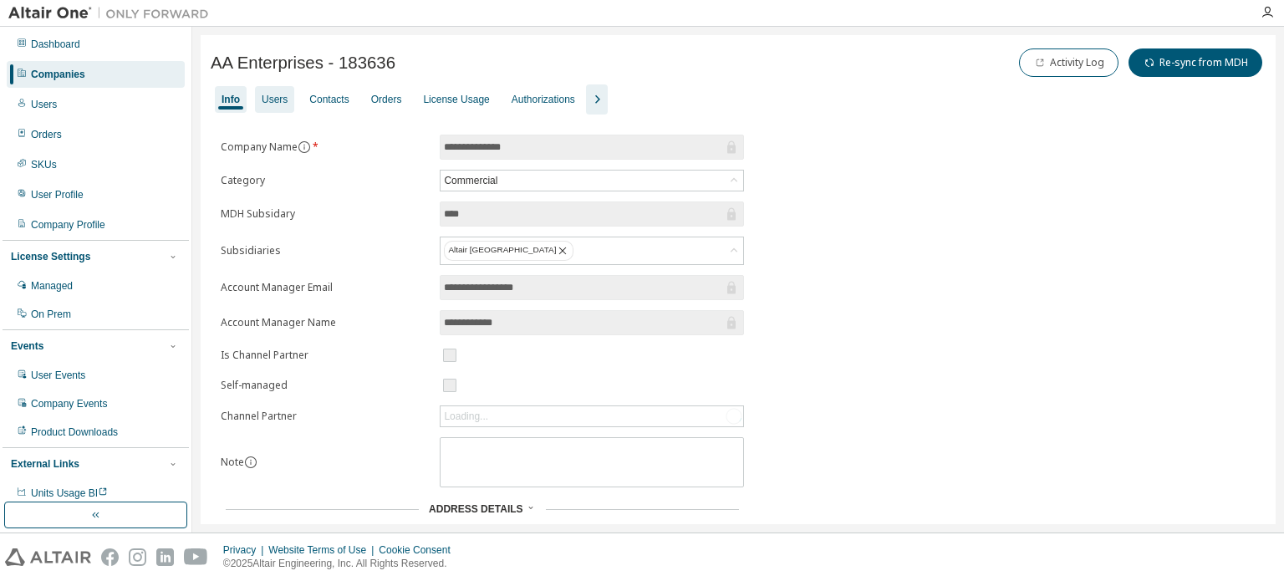
click at [277, 105] on div "Users" at bounding box center [275, 99] width 26 height 13
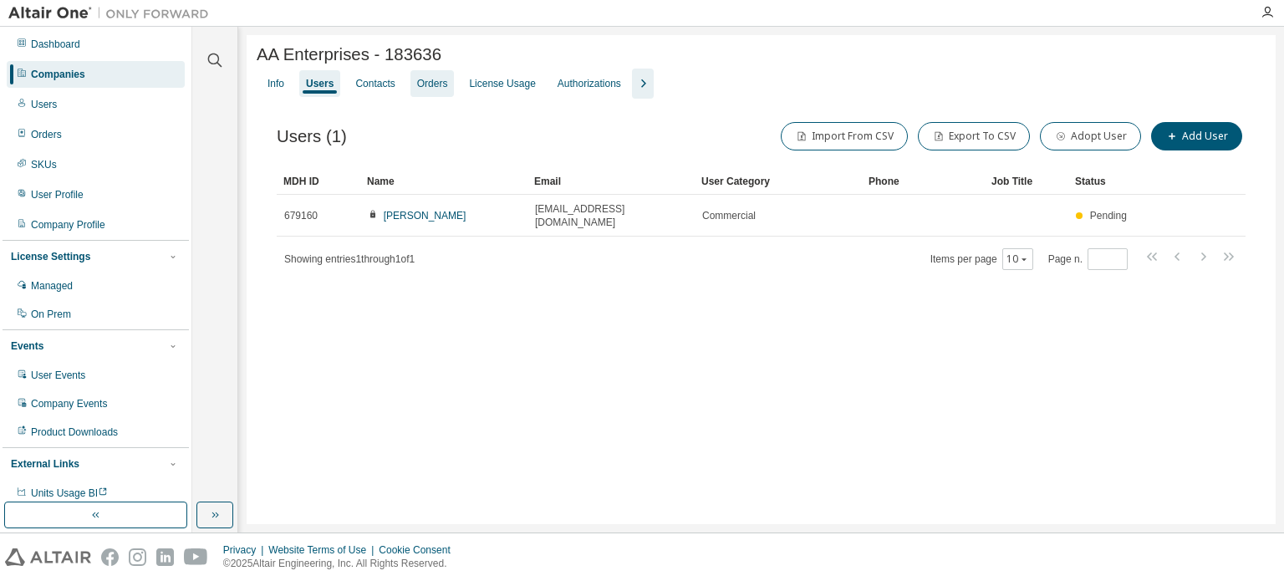
click at [435, 83] on div "Orders" at bounding box center [432, 83] width 31 height 13
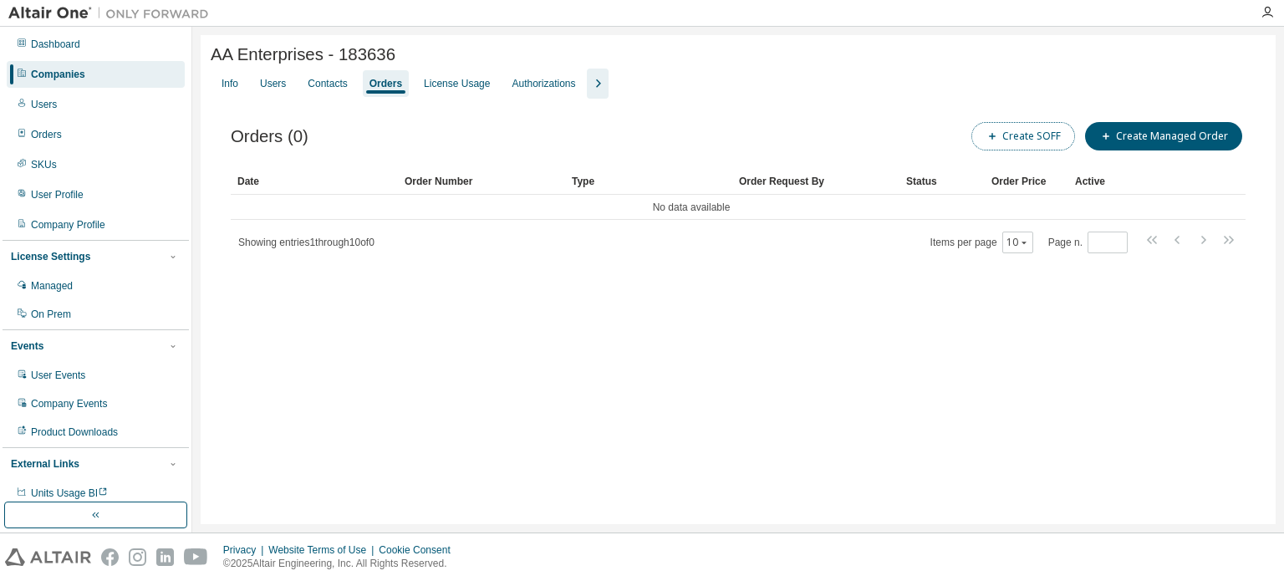
click at [1033, 133] on button "Create SOFF" at bounding box center [1023, 136] width 104 height 28
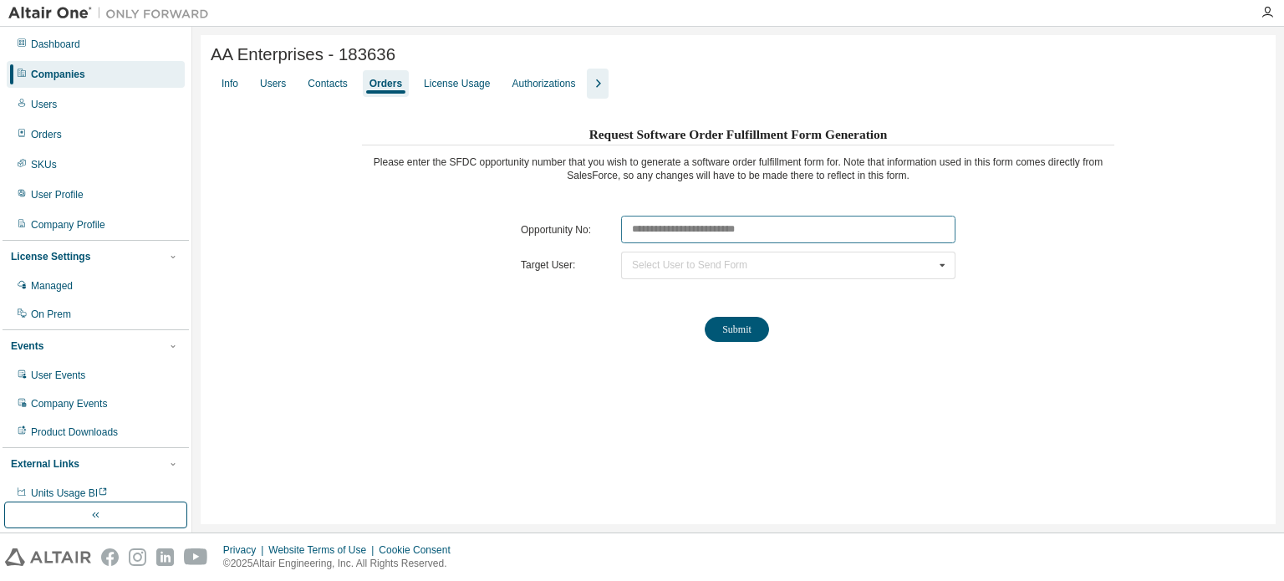
click at [649, 228] on input "text" at bounding box center [788, 230] width 334 height 28
paste input "********"
type input "********"
click at [649, 269] on div "Select User to Send Form" at bounding box center [689, 265] width 115 height 10
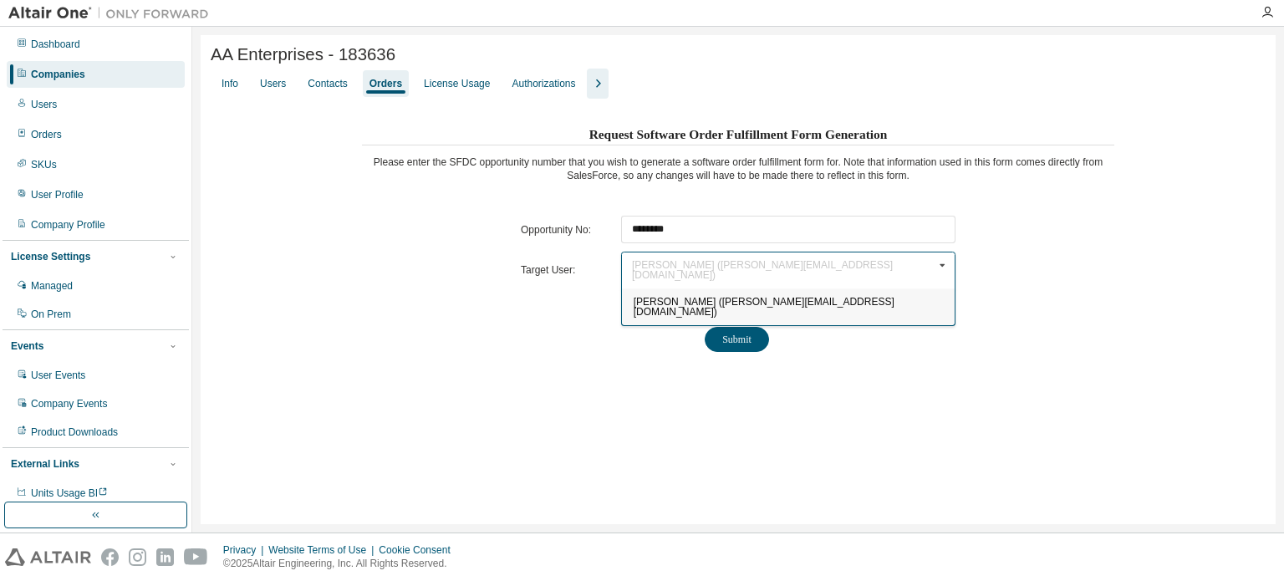
click at [654, 298] on span "Shafal Bhushan (shafal@eraya.uk)" at bounding box center [763, 307] width 261 height 22
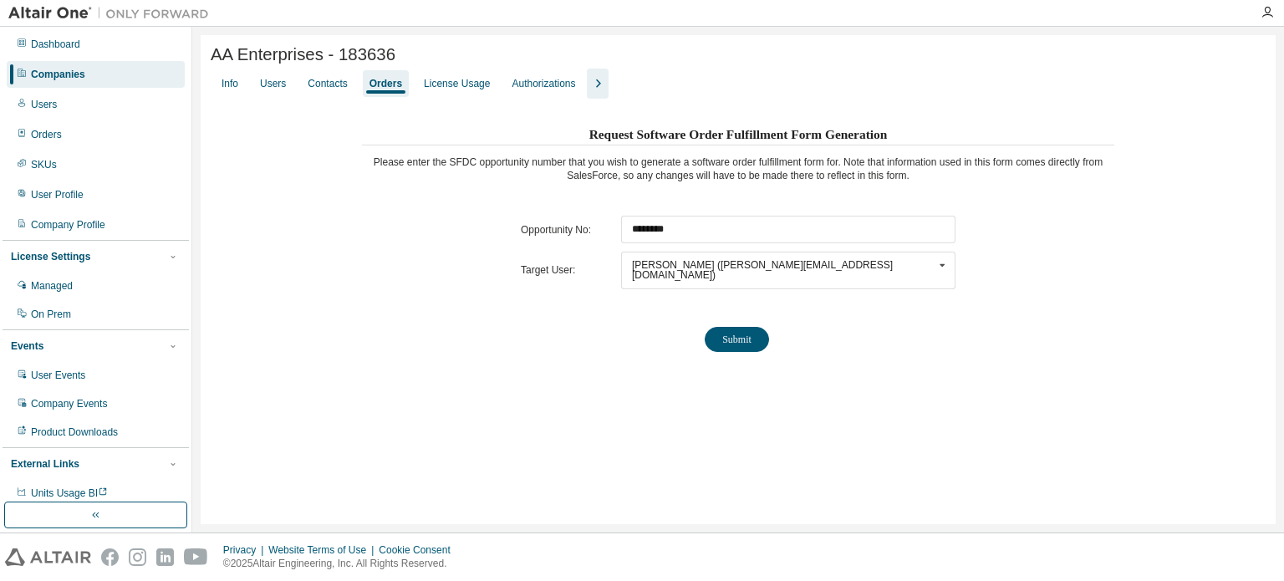
click at [932, 323] on div "Request Software Order Fulfillment Form Generation Please enter the SFDC opport…" at bounding box center [738, 243] width 752 height 243
click at [729, 332] on button "Submit" at bounding box center [736, 339] width 64 height 25
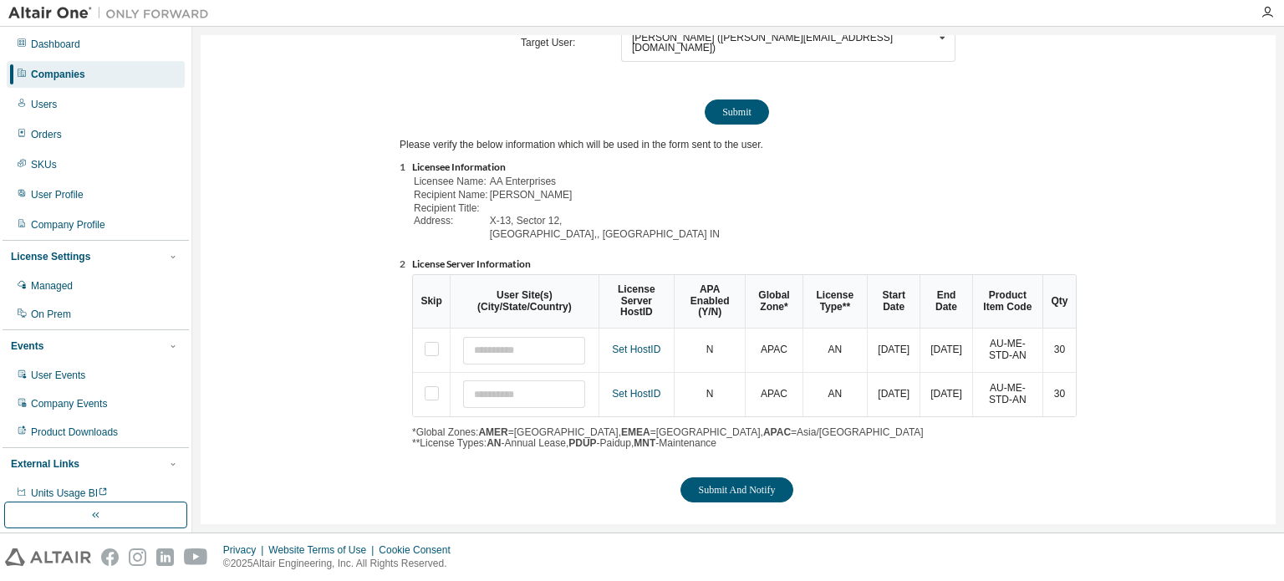
scroll to position [228, 0]
click at [721, 477] on button "Submit And Notify" at bounding box center [736, 488] width 112 height 25
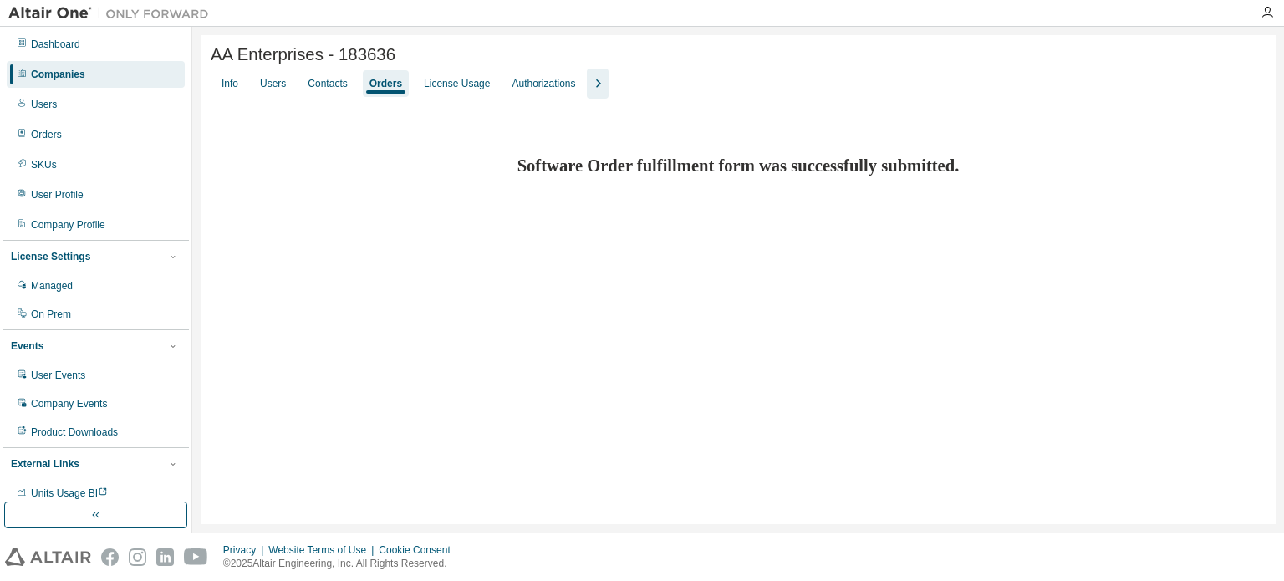
scroll to position [0, 0]
click at [67, 73] on div "Companies" at bounding box center [58, 74] width 54 height 13
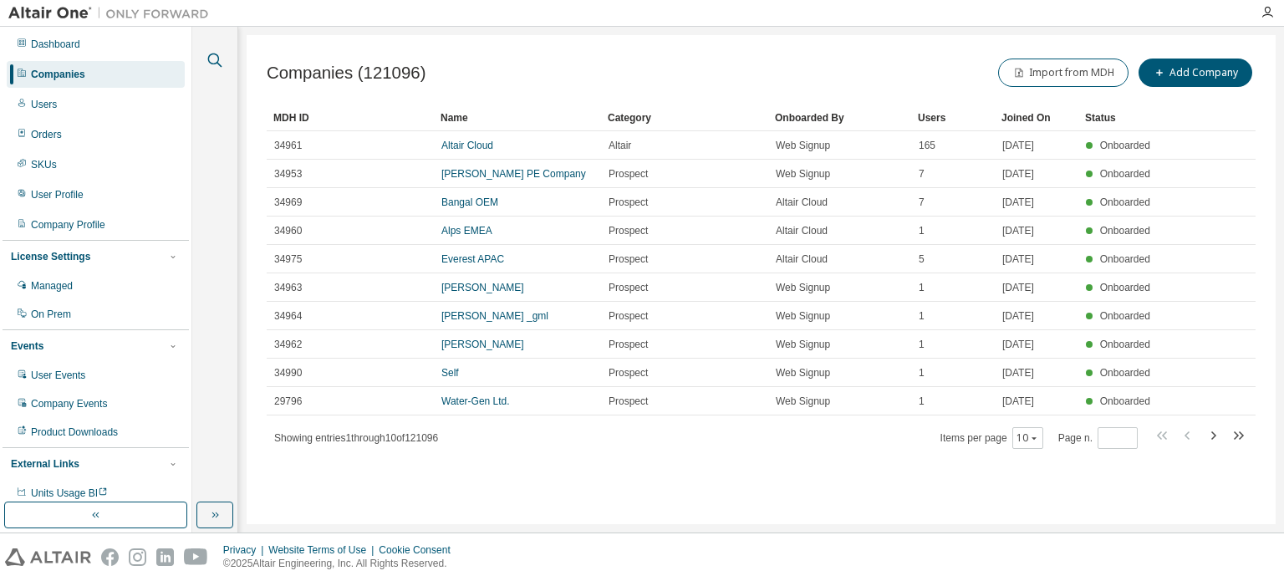
click at [212, 58] on icon "button" at bounding box center [215, 60] width 20 height 20
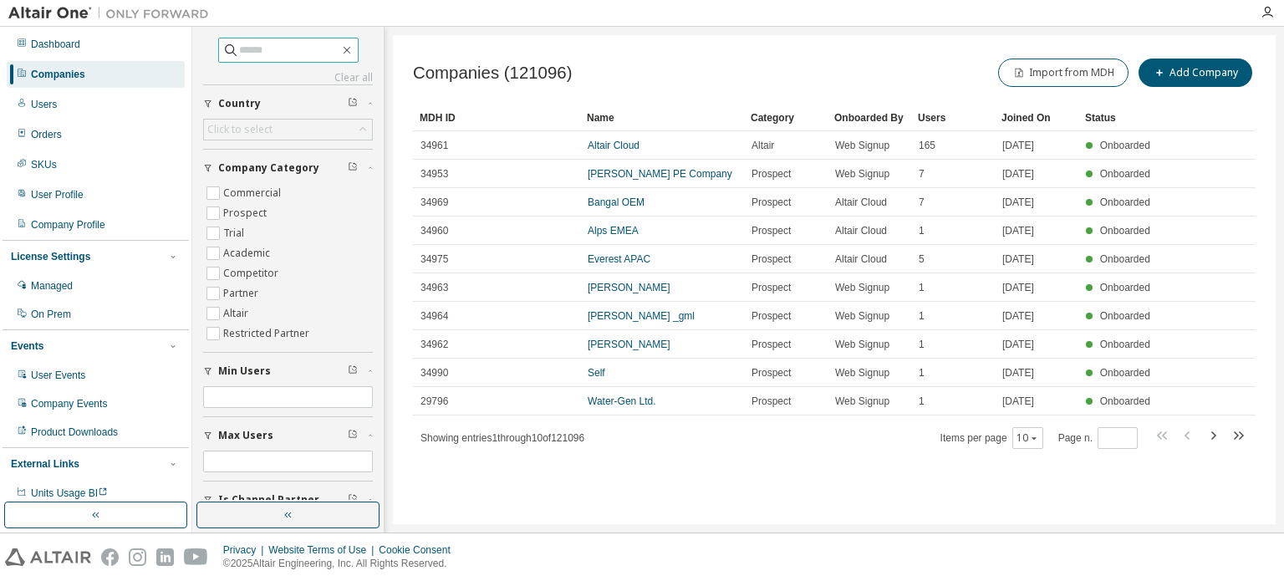
click at [332, 49] on input "text" at bounding box center [289, 50] width 100 height 17
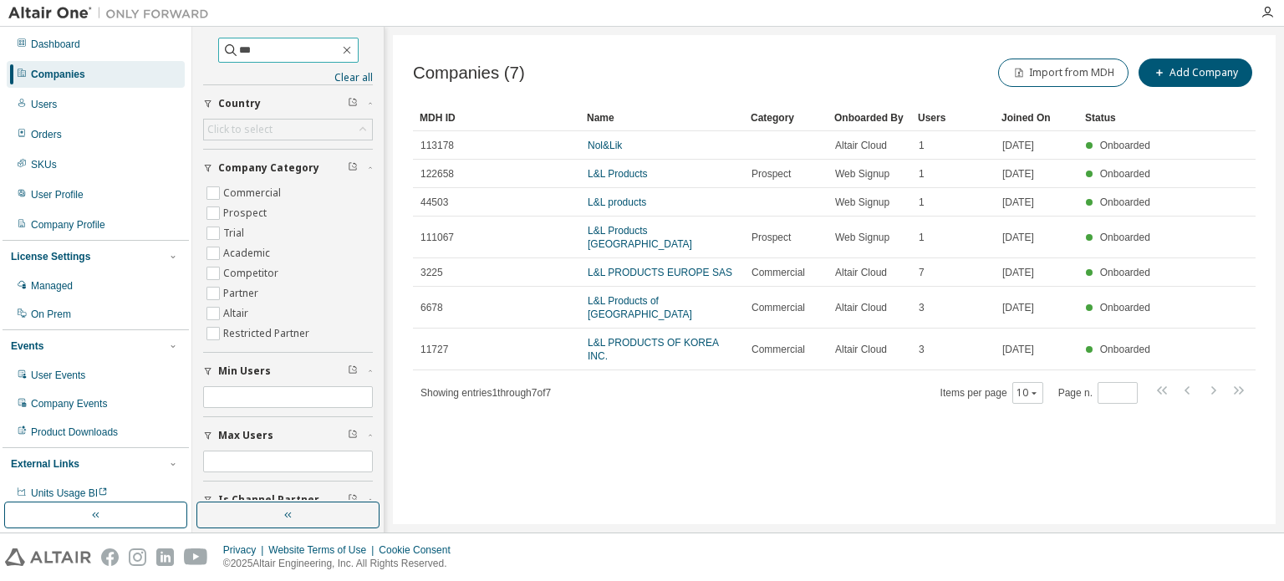
click at [239, 50] on input "***" at bounding box center [289, 50] width 100 height 17
click at [239, 53] on input "****" at bounding box center [289, 50] width 100 height 17
click at [267, 49] on input "*****" at bounding box center [289, 50] width 100 height 17
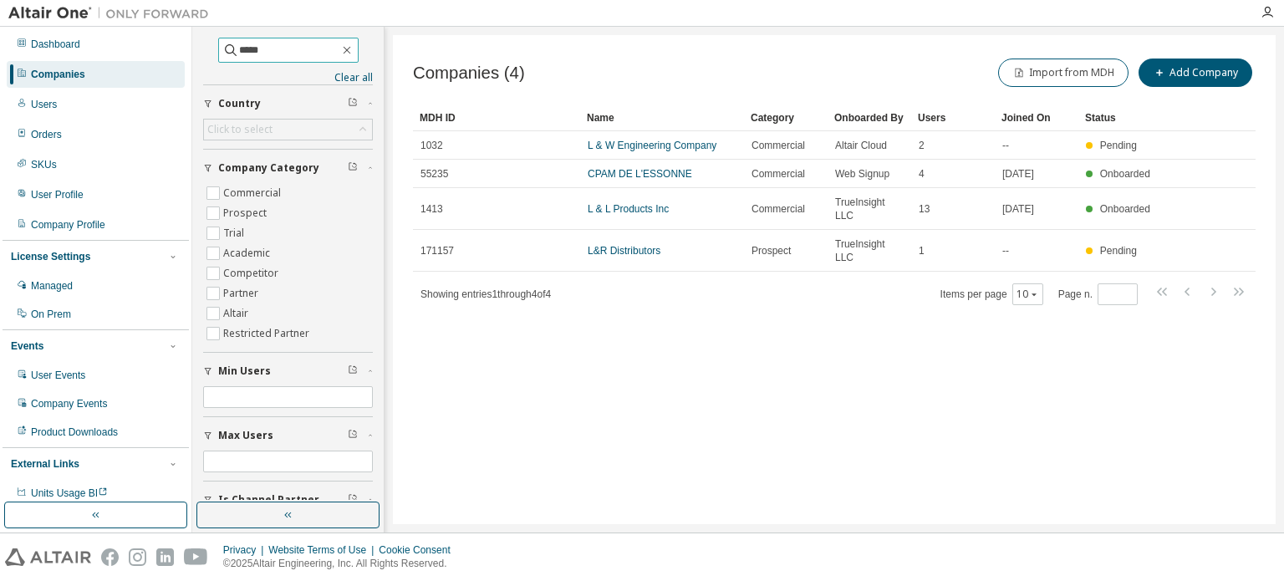
click at [254, 42] on input "*****" at bounding box center [289, 50] width 100 height 17
drag, startPoint x: 267, startPoint y: 48, endPoint x: 160, endPoint y: 46, distance: 107.0
click at [160, 46] on div "Dashboard Companies Users Orders SKUs User Profile Company Profile License Sett…" at bounding box center [642, 280] width 1284 height 506
type input "*****"
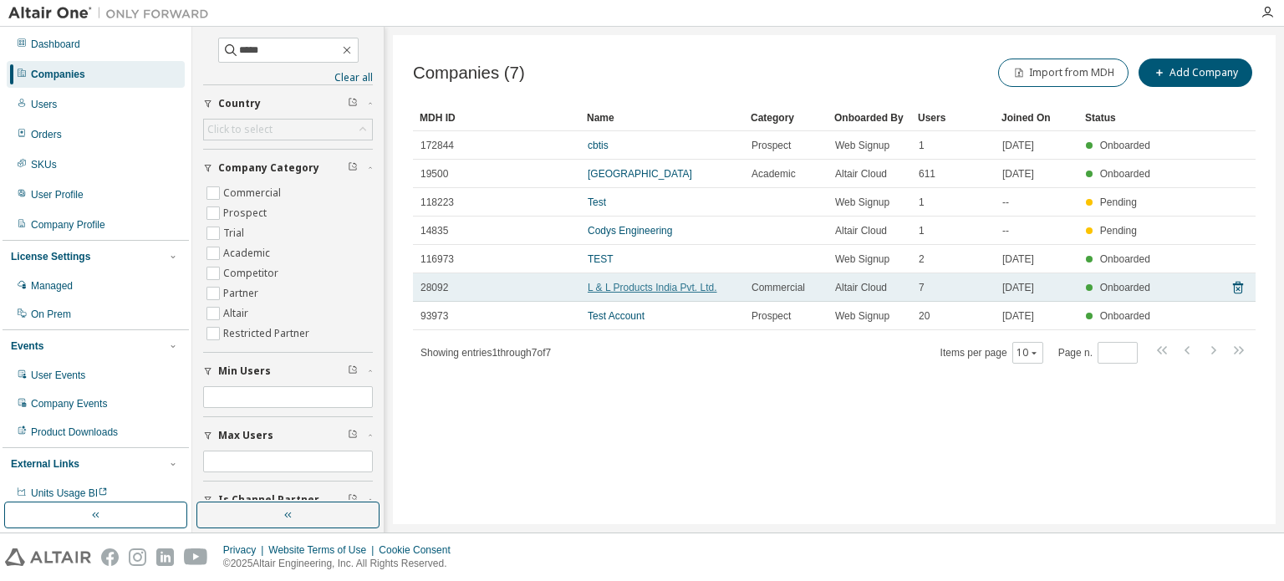
click at [659, 291] on link "L & L Products India Pvt. Ltd." at bounding box center [652, 288] width 130 height 12
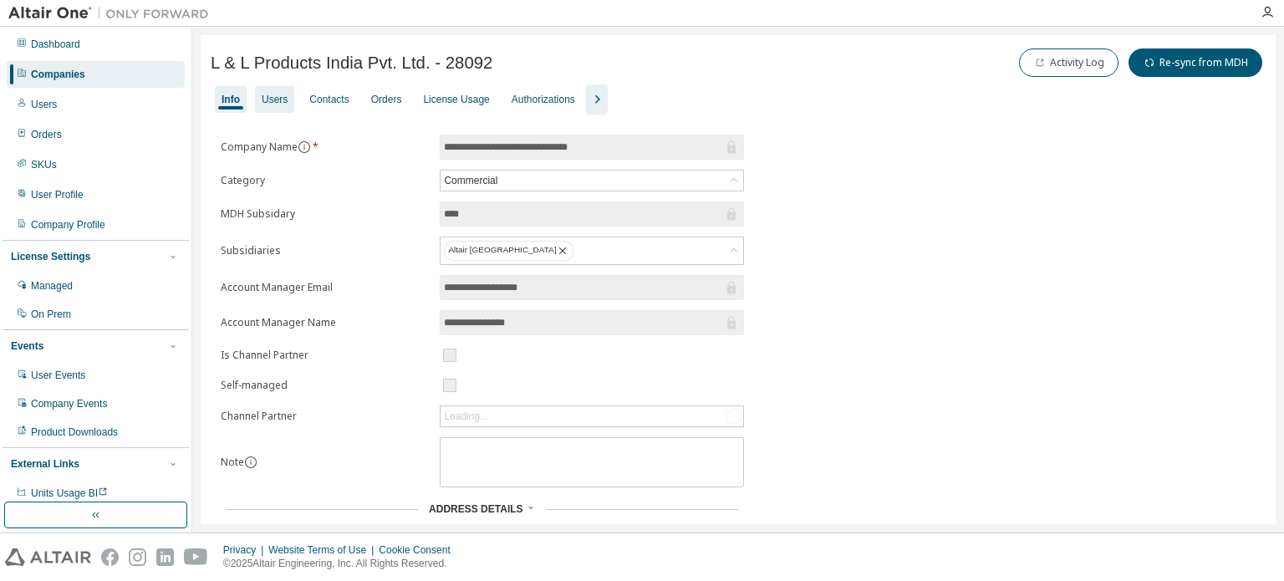
click at [277, 96] on div "Users" at bounding box center [275, 99] width 26 height 13
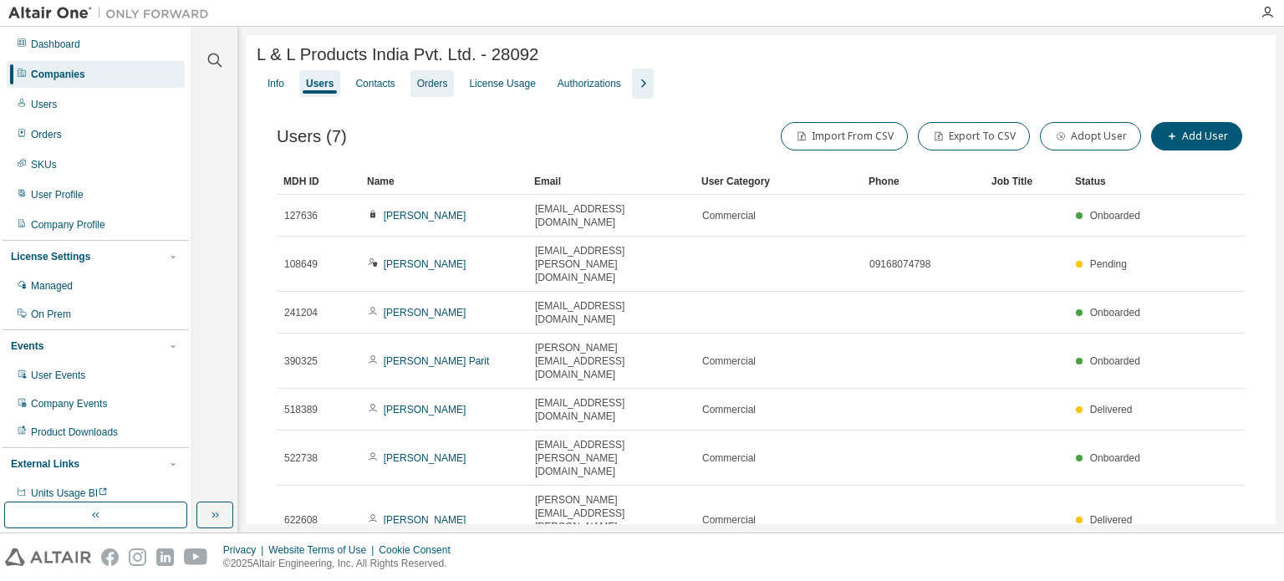
click at [443, 89] on div "Orders" at bounding box center [432, 83] width 31 height 13
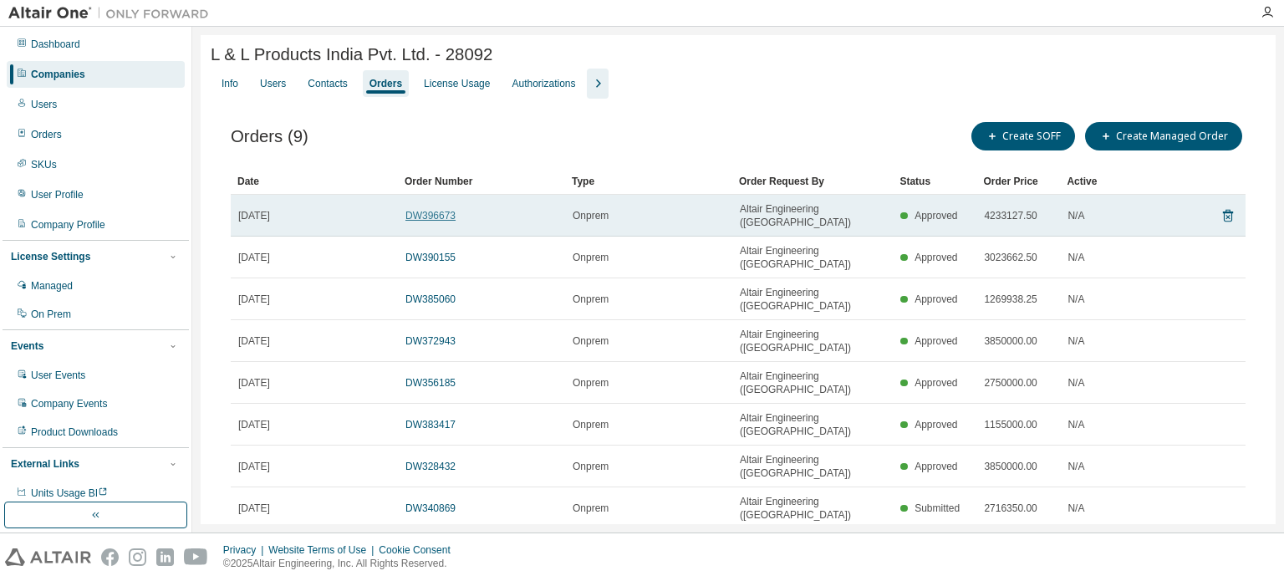
click at [440, 216] on link "DW396673" at bounding box center [430, 216] width 50 height 12
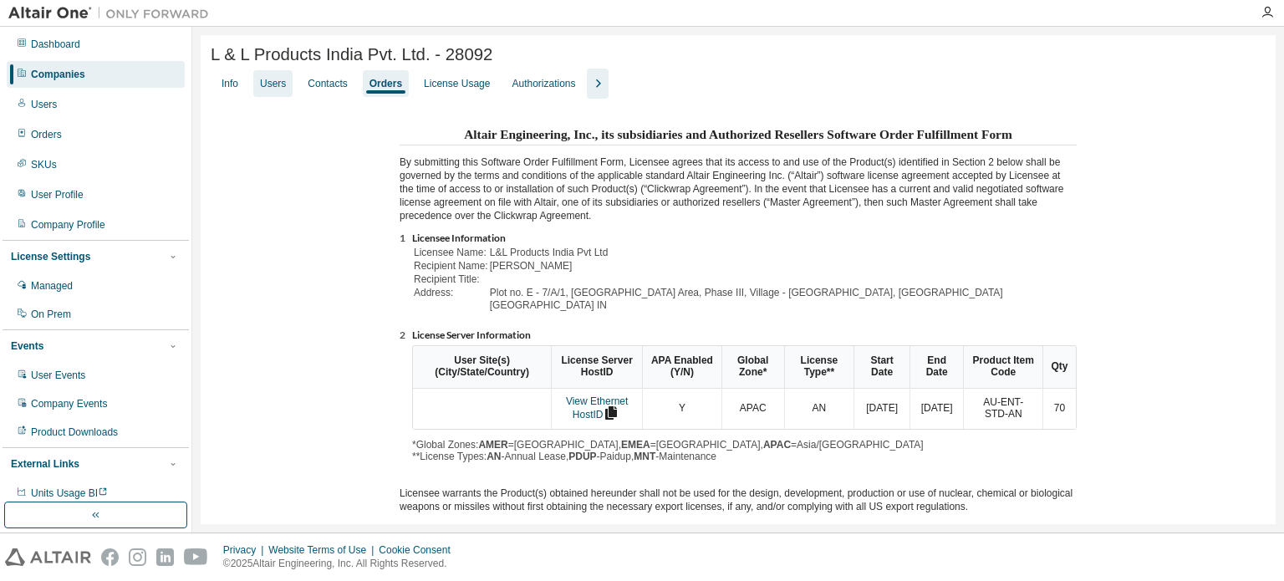
click at [272, 90] on div "Users" at bounding box center [273, 83] width 26 height 13
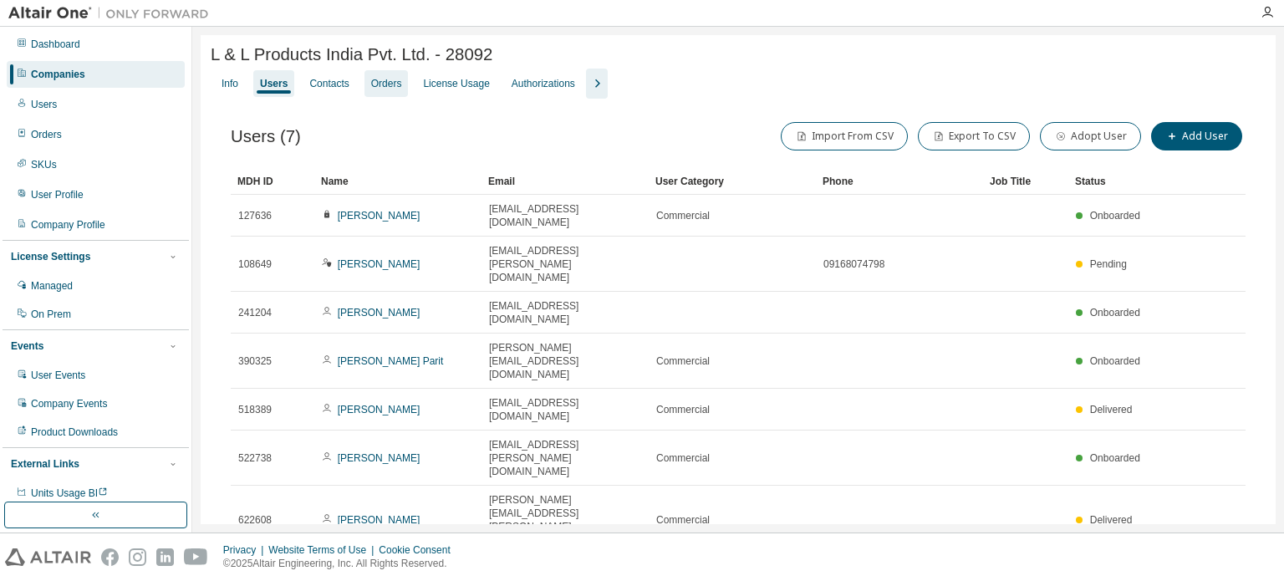
click at [387, 86] on div "Orders" at bounding box center [386, 83] width 31 height 13
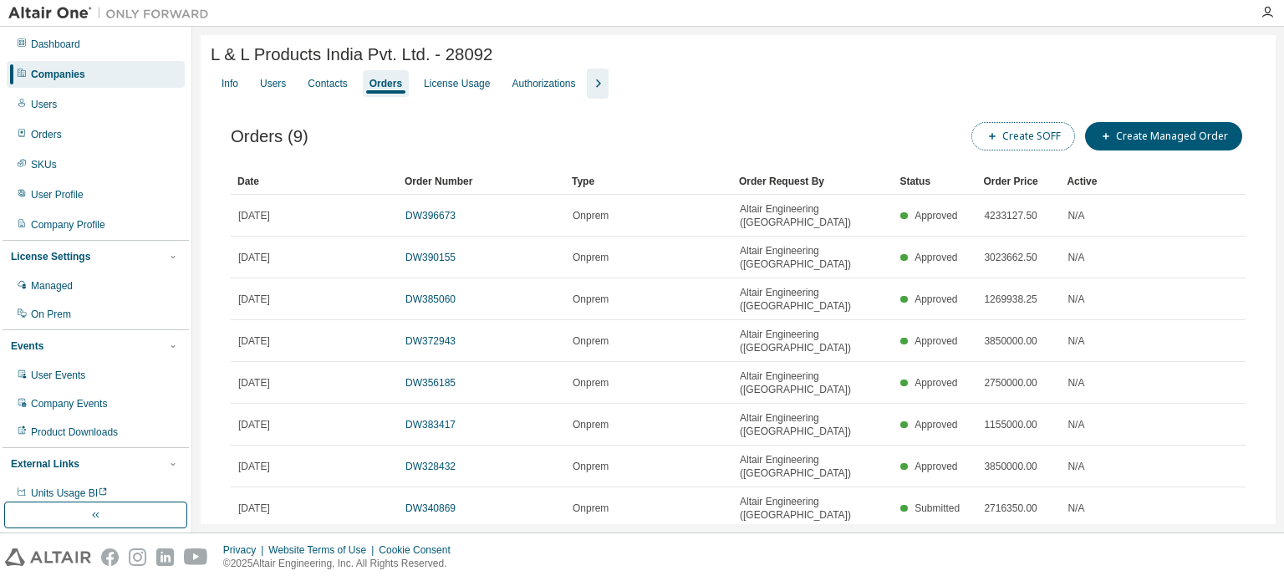
click at [1027, 150] on button "Create SOFF" at bounding box center [1023, 136] width 104 height 28
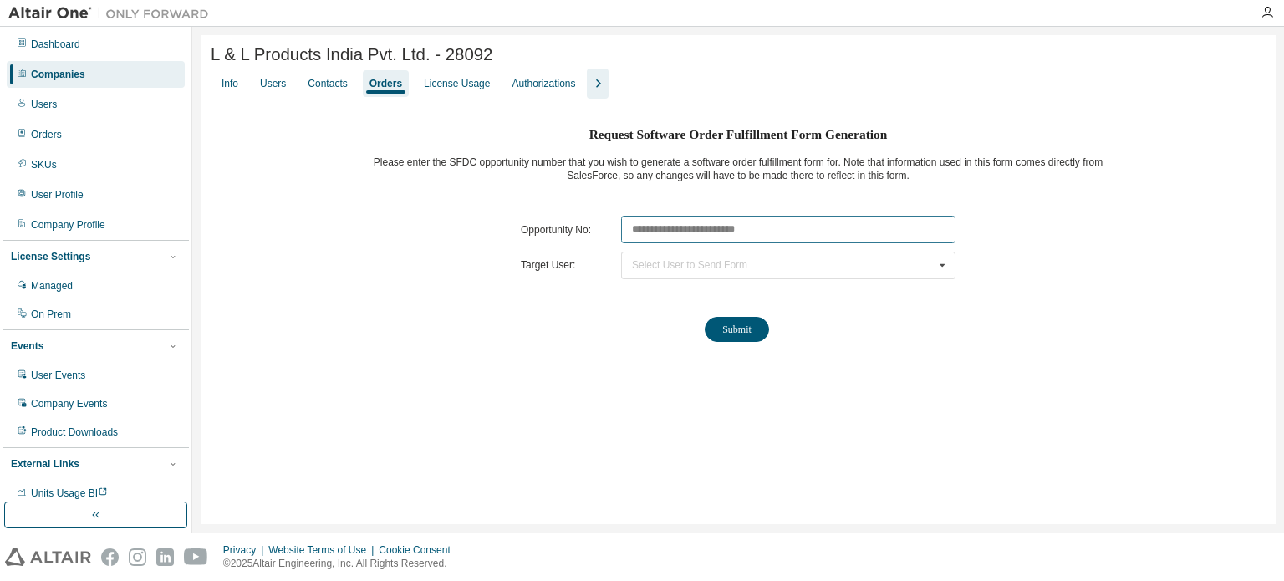
click at [700, 225] on input "text" at bounding box center [788, 230] width 334 height 28
paste input "********"
type input "********"
click at [695, 270] on div "Select User to Send Form" at bounding box center [689, 265] width 115 height 10
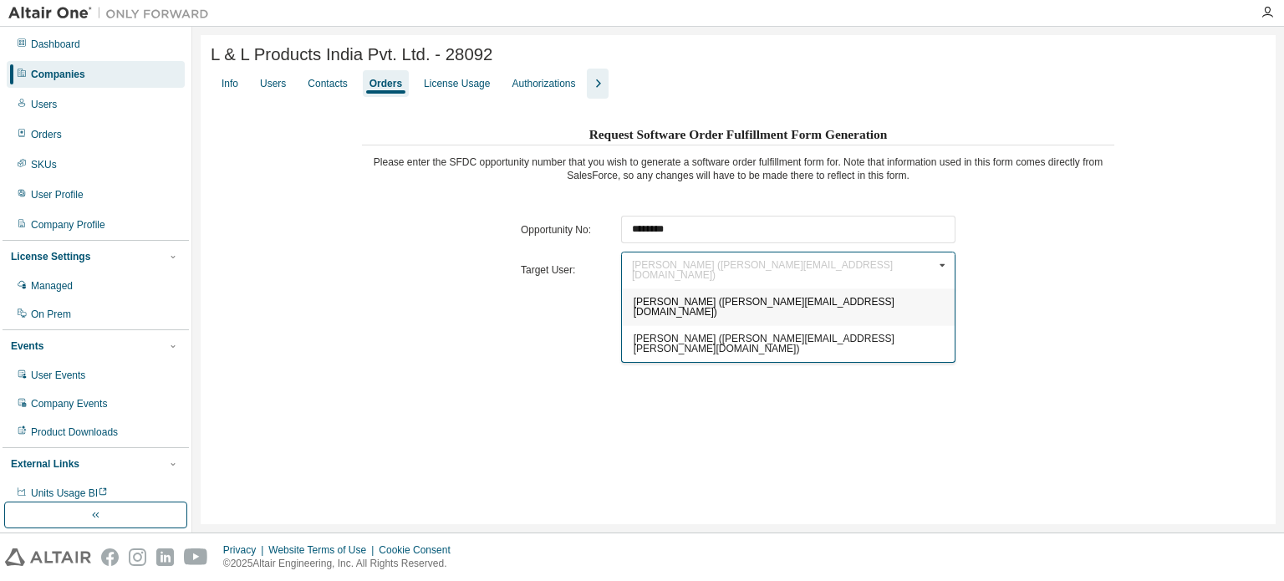
click at [652, 296] on span "Satindar Dua (satindar.dua@llproducts.com)" at bounding box center [763, 307] width 261 height 22
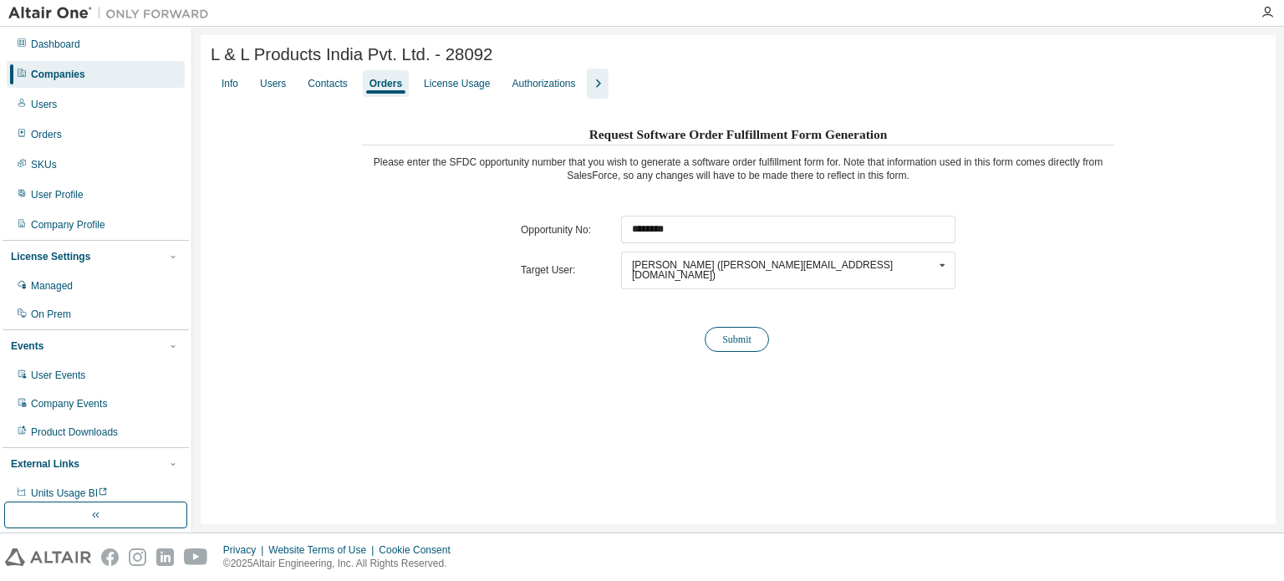
click at [744, 328] on button "Submit" at bounding box center [736, 339] width 64 height 25
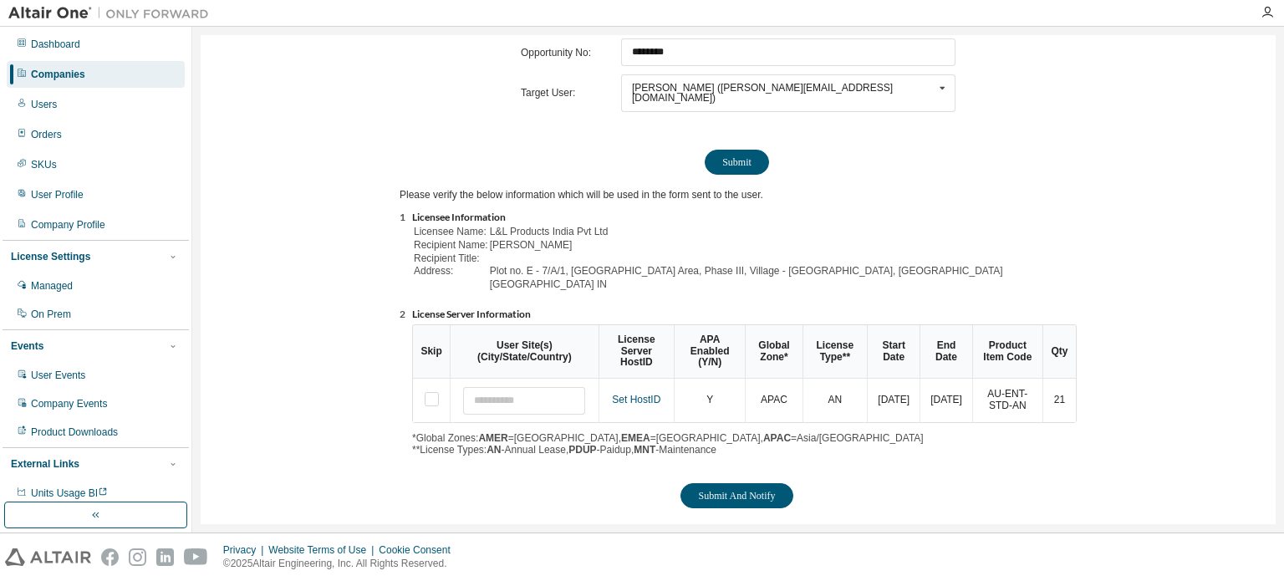
scroll to position [185, 0]
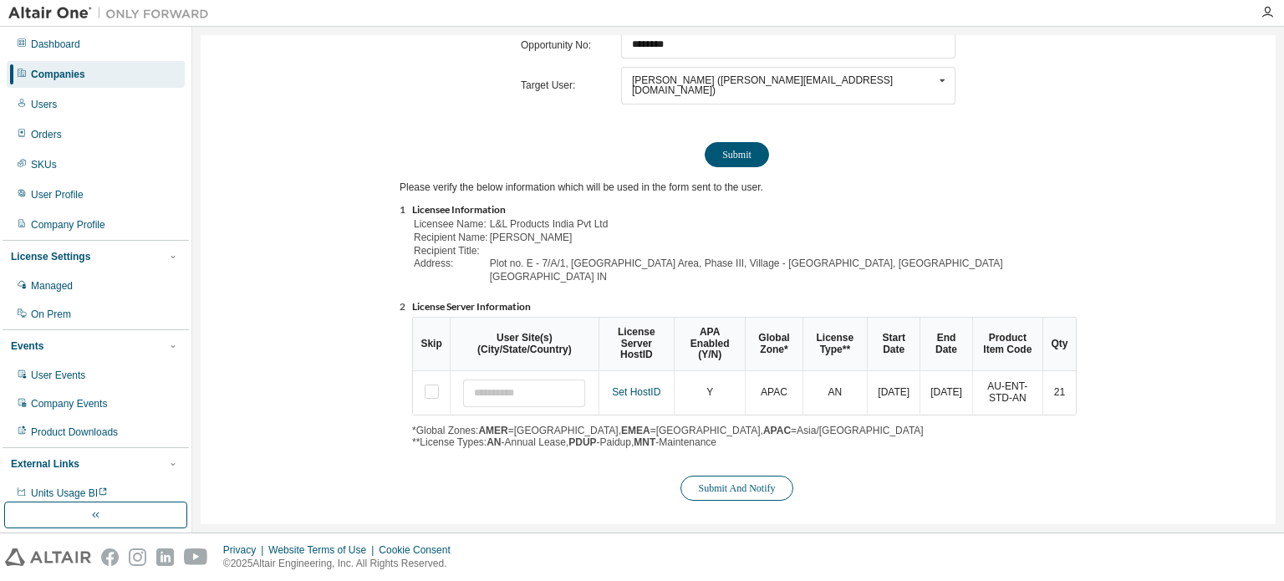
click at [745, 476] on button "Submit And Notify" at bounding box center [736, 488] width 112 height 25
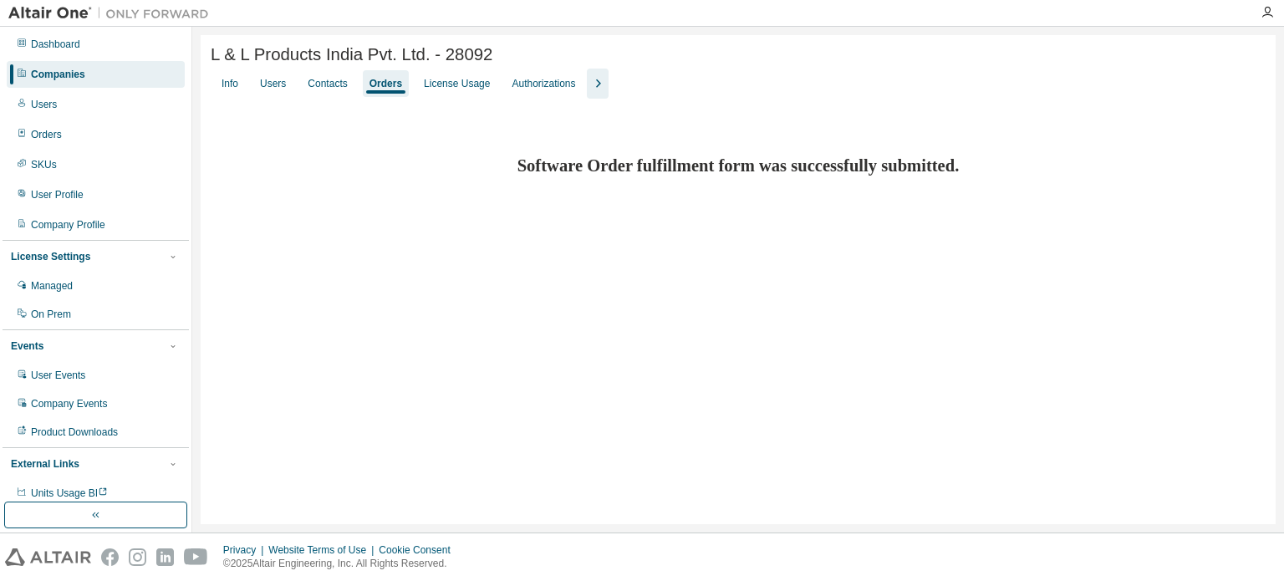
scroll to position [0, 0]
click at [104, 79] on div "Companies" at bounding box center [96, 74] width 178 height 27
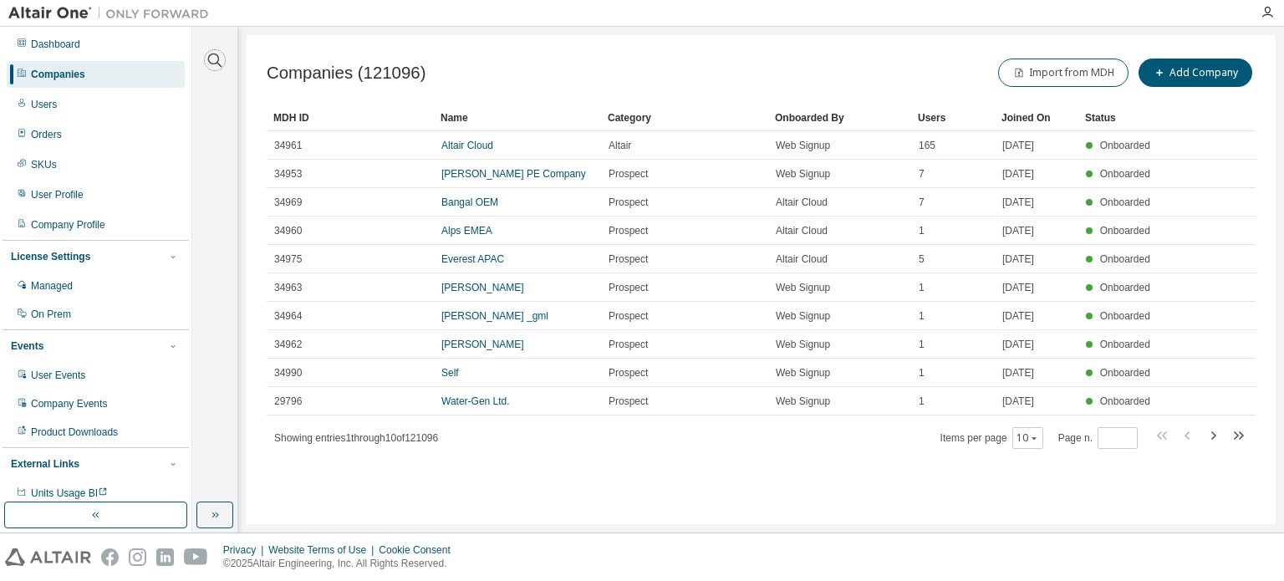
drag, startPoint x: 211, startPoint y: 59, endPoint x: 222, endPoint y: 70, distance: 16.0
click at [211, 59] on icon "button" at bounding box center [215, 60] width 20 height 20
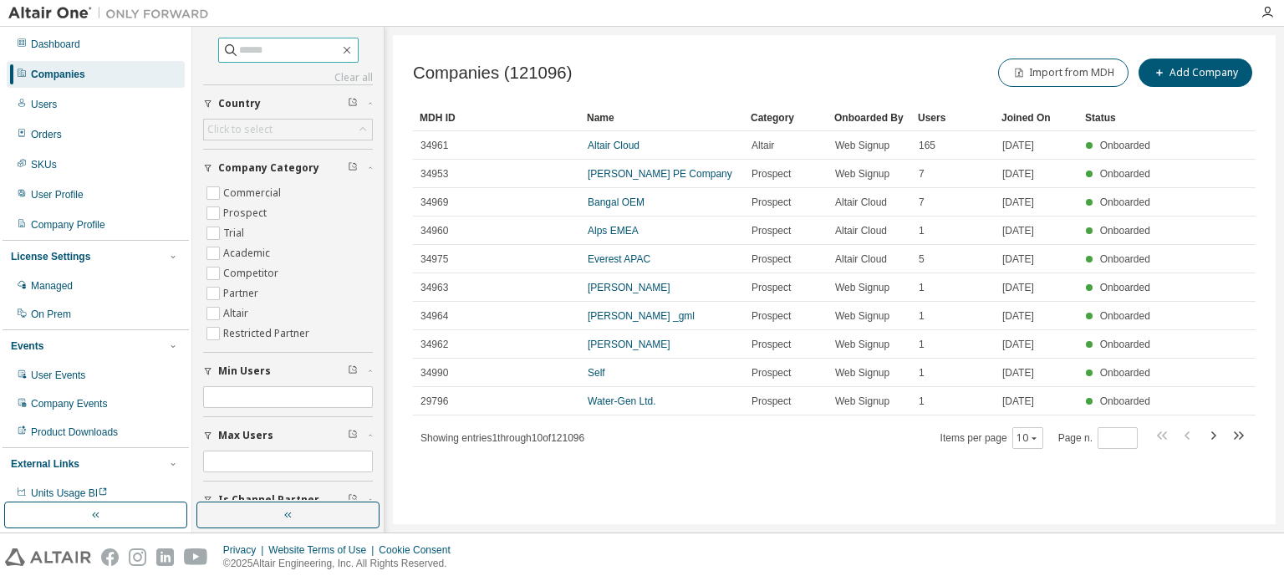
click at [267, 54] on input "text" at bounding box center [289, 50] width 100 height 17
type input "**********"
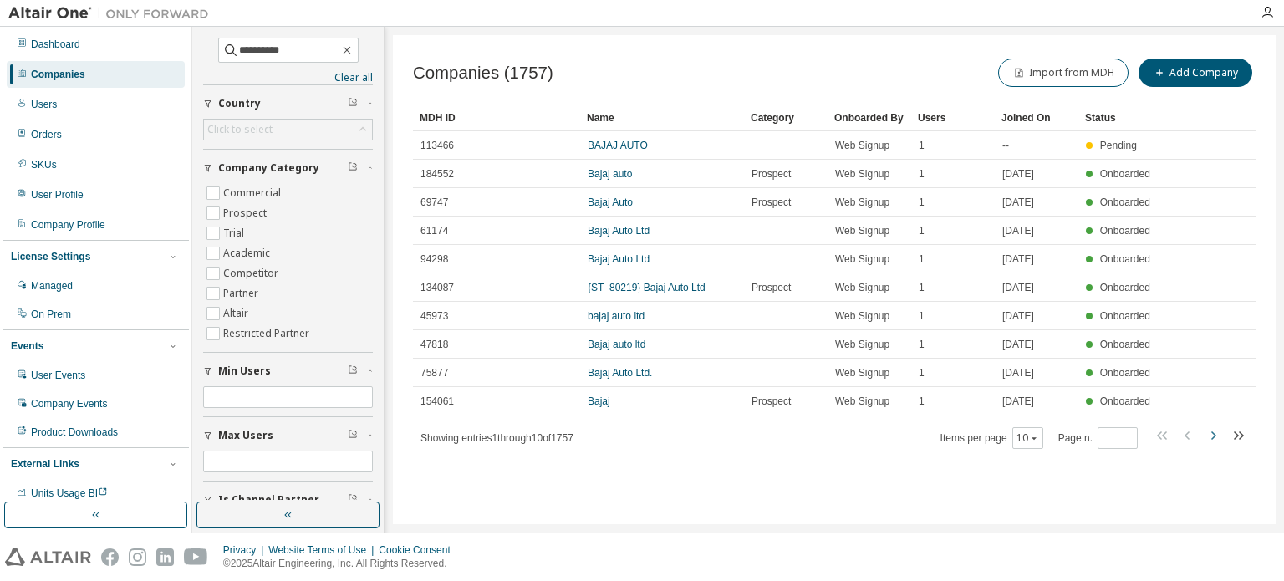
click at [1212, 435] on icon "button" at bounding box center [1213, 435] width 20 height 20
type input "*"
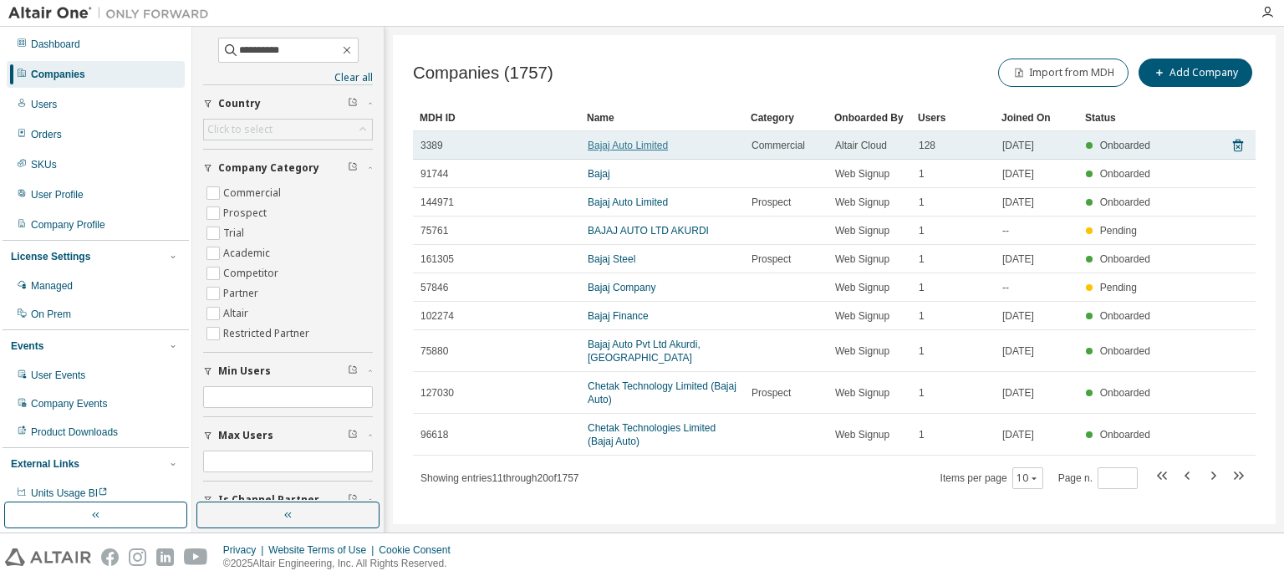
click at [632, 140] on link "Bajaj Auto Limited" at bounding box center [627, 146] width 80 height 12
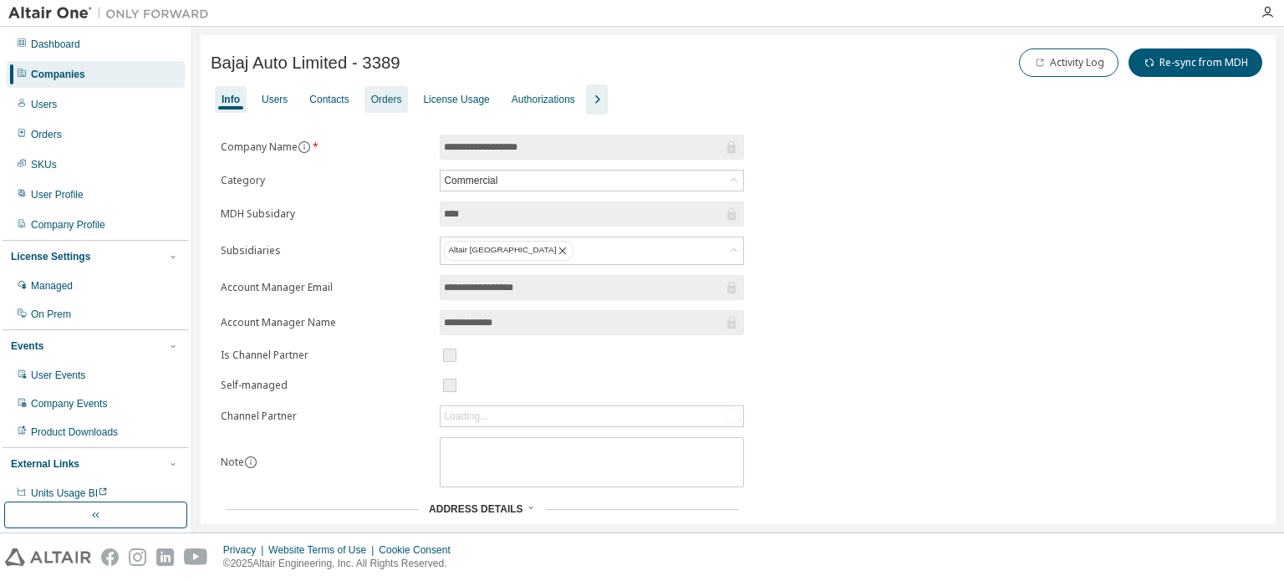
click at [371, 96] on div "Orders" at bounding box center [386, 99] width 31 height 13
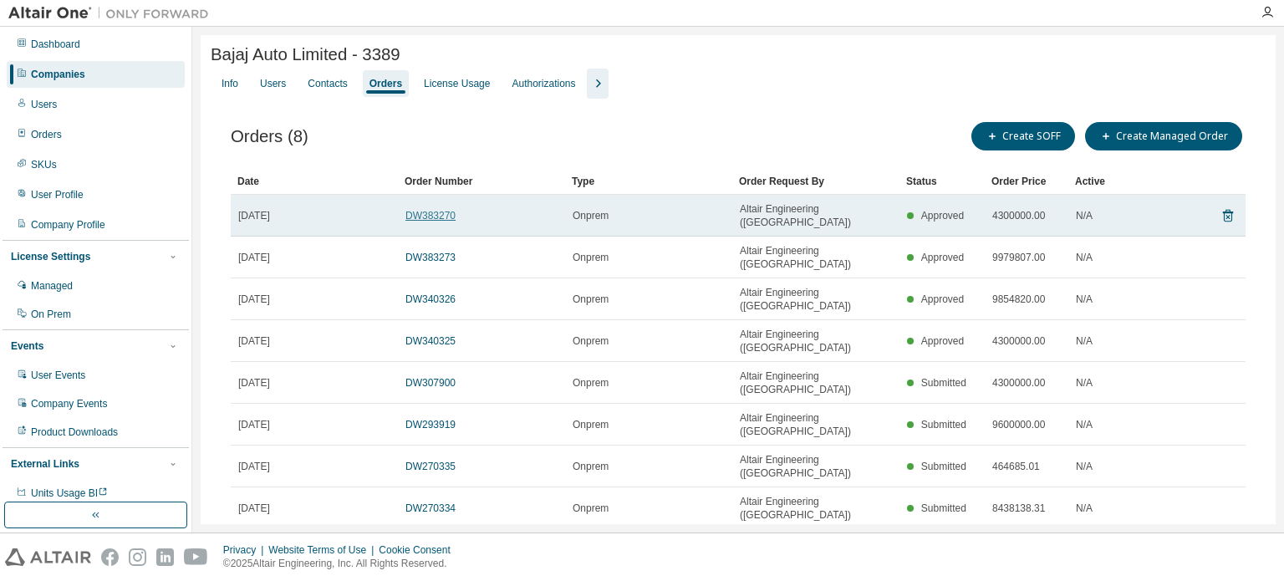
click at [427, 210] on link "DW383270" at bounding box center [430, 216] width 50 height 12
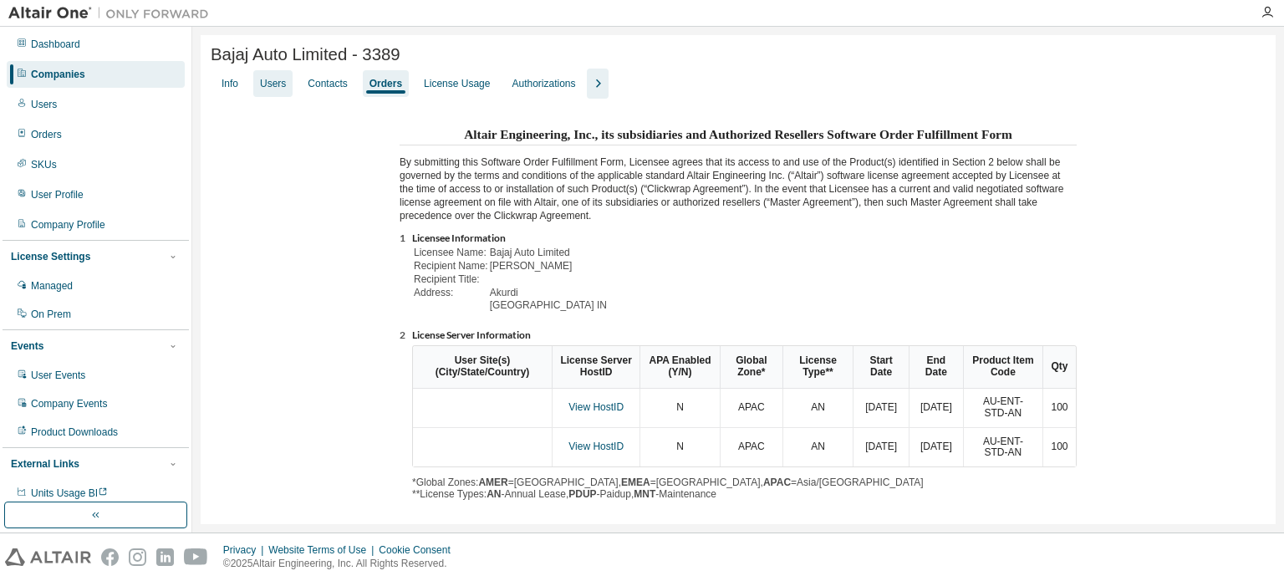
click at [277, 81] on div "Users" at bounding box center [273, 83] width 26 height 13
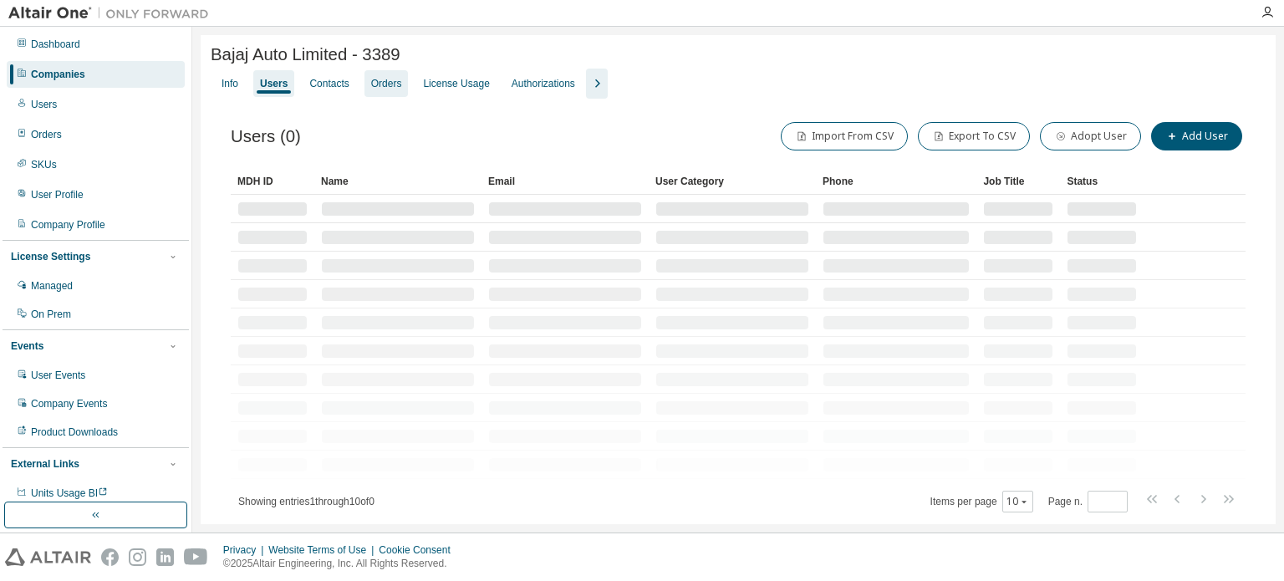
click at [372, 81] on div "Orders" at bounding box center [386, 83] width 31 height 13
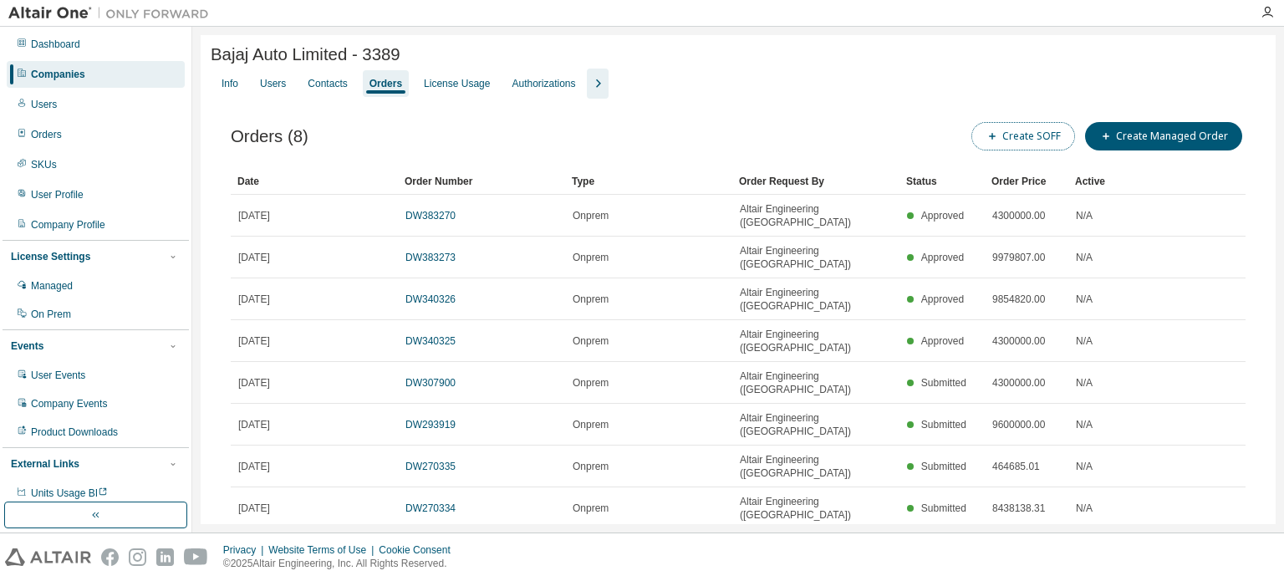
click at [1063, 132] on button "Create SOFF" at bounding box center [1023, 136] width 104 height 28
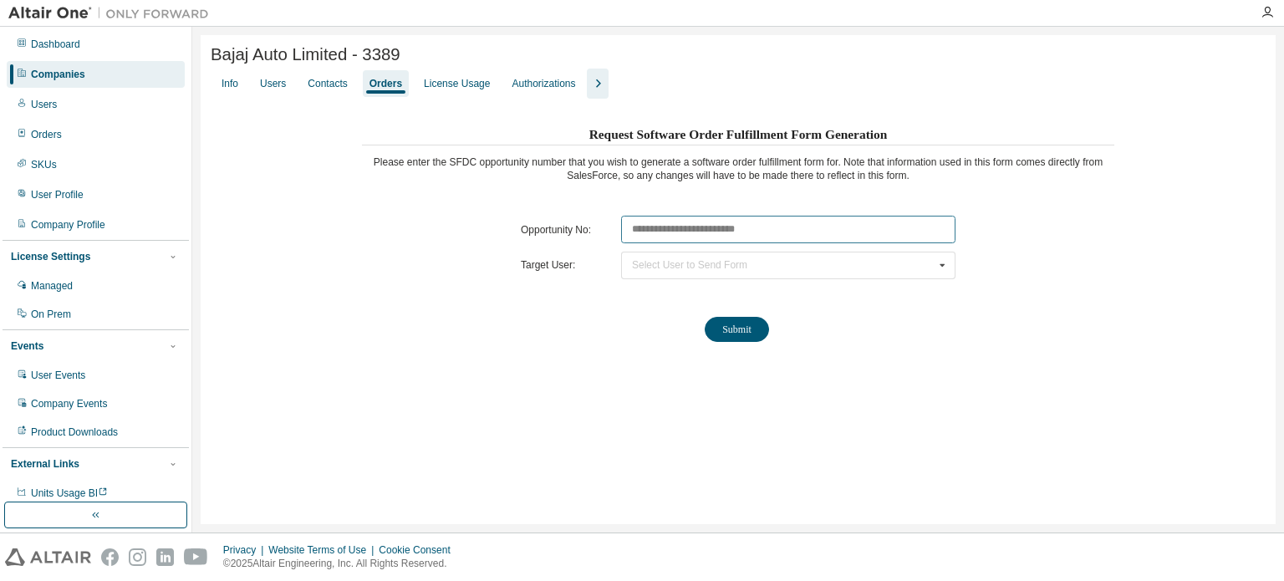
click at [660, 237] on input "text" at bounding box center [788, 230] width 334 height 28
paste input "********"
type input "********"
click at [662, 264] on div "Select User to Send Form" at bounding box center [689, 265] width 115 height 10
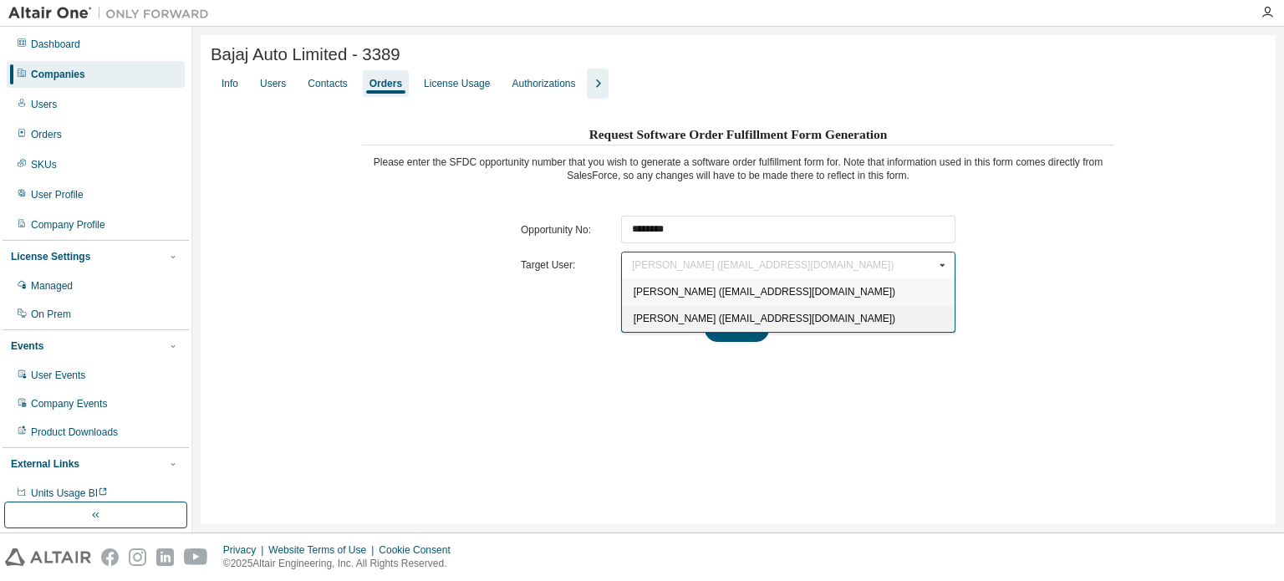
click at [668, 313] on span "Bhushan Gandhi (bsgandhi@bajajauto.co.in)" at bounding box center [764, 319] width 262 height 12
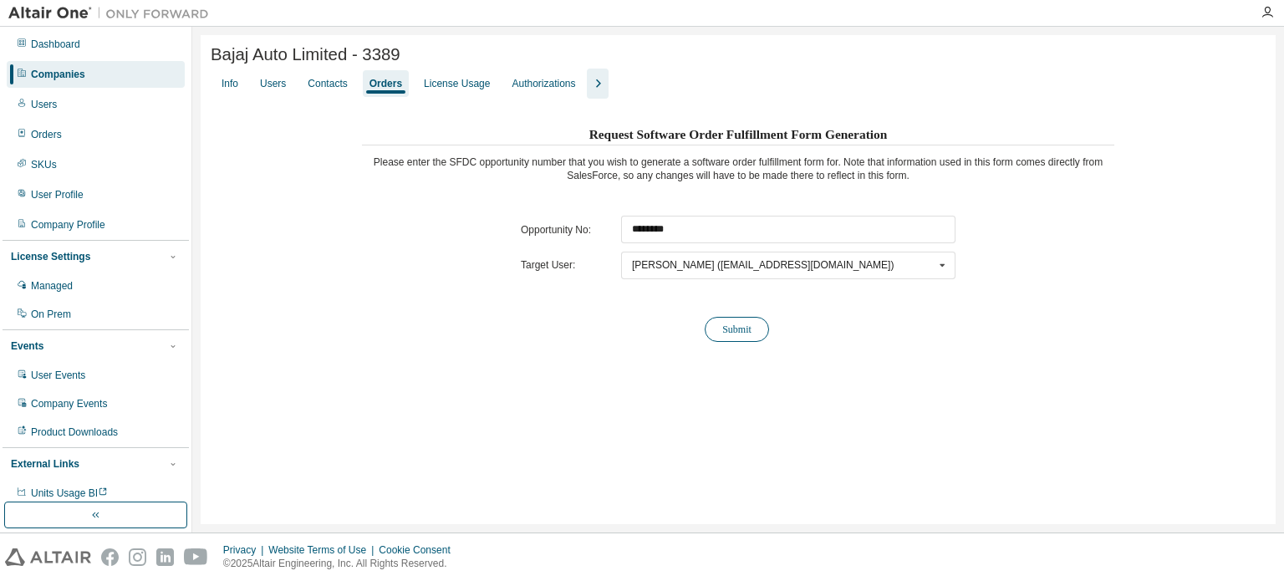
click at [739, 335] on button "Submit" at bounding box center [736, 329] width 64 height 25
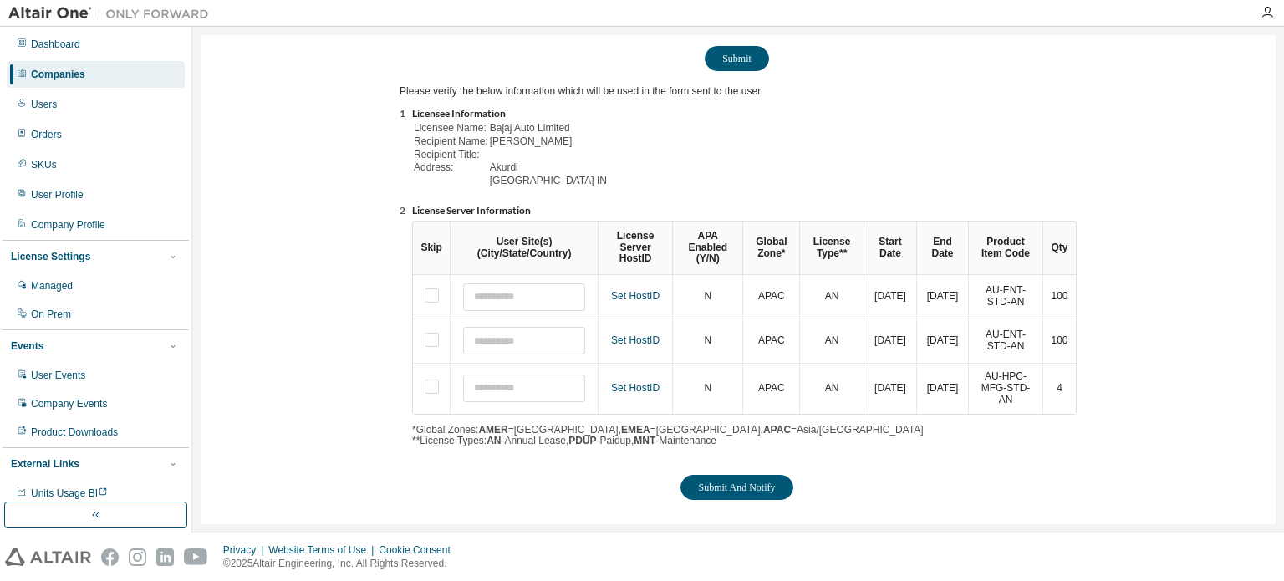
scroll to position [279, 0]
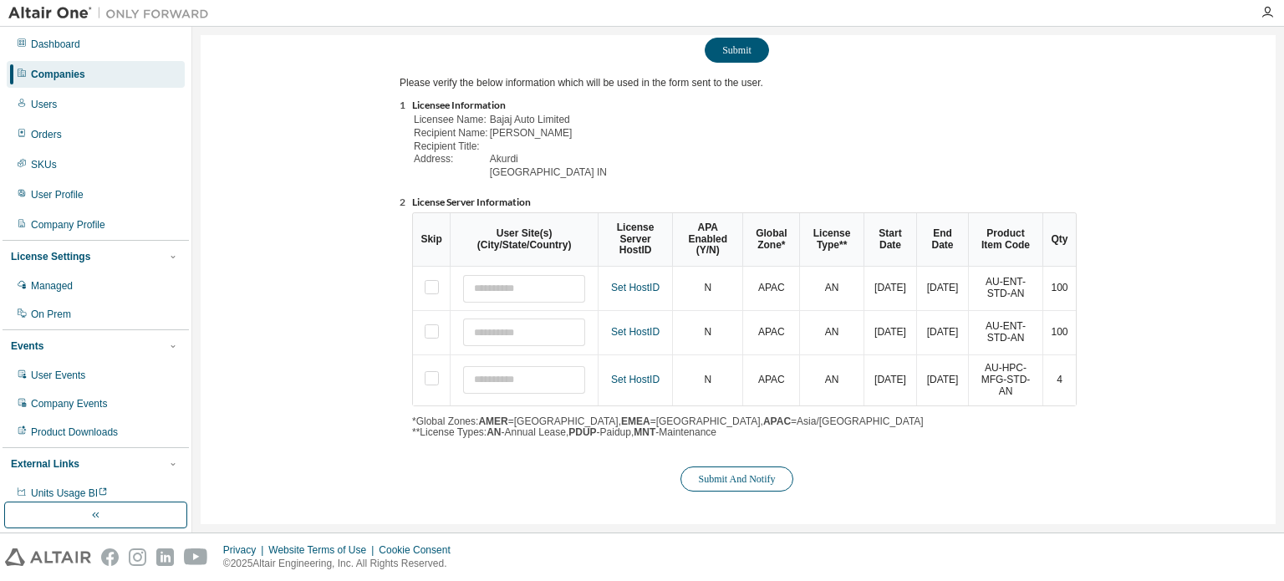
click at [764, 481] on button "Submit And Notify" at bounding box center [736, 478] width 112 height 25
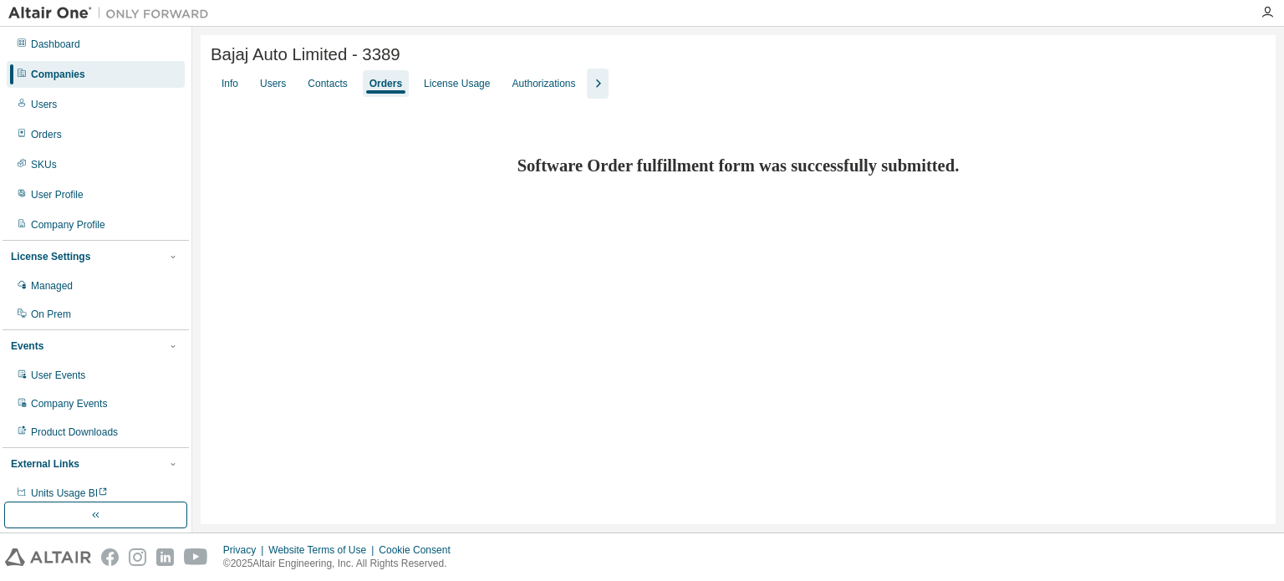
scroll to position [0, 0]
click at [138, 69] on div "Companies" at bounding box center [96, 74] width 178 height 27
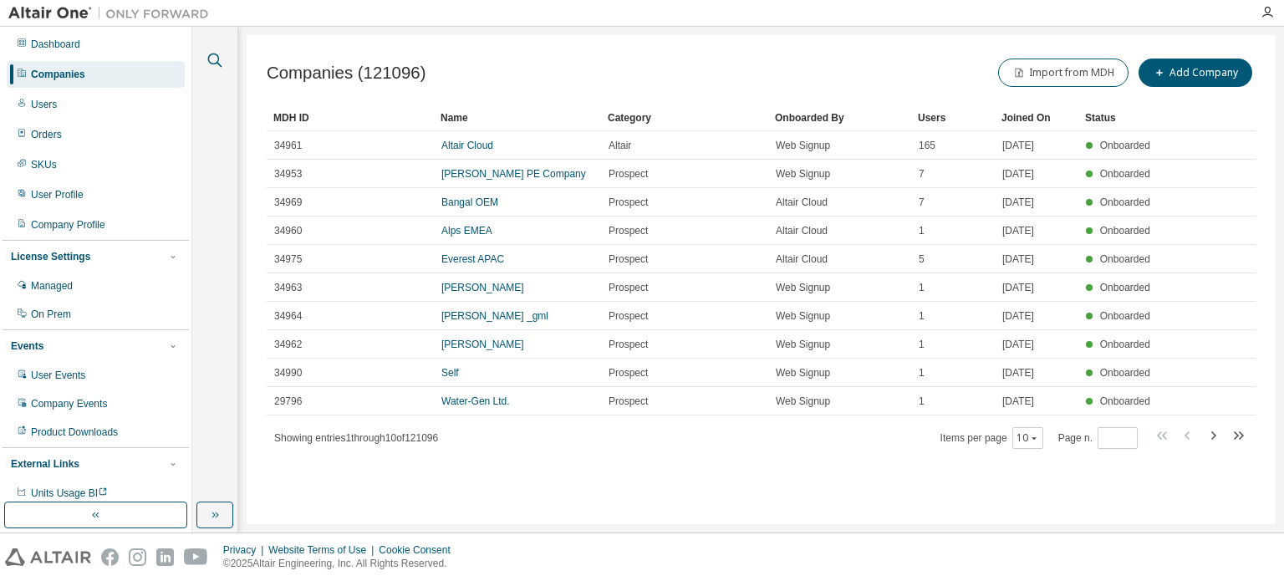
click at [218, 56] on icon "button" at bounding box center [215, 60] width 14 height 14
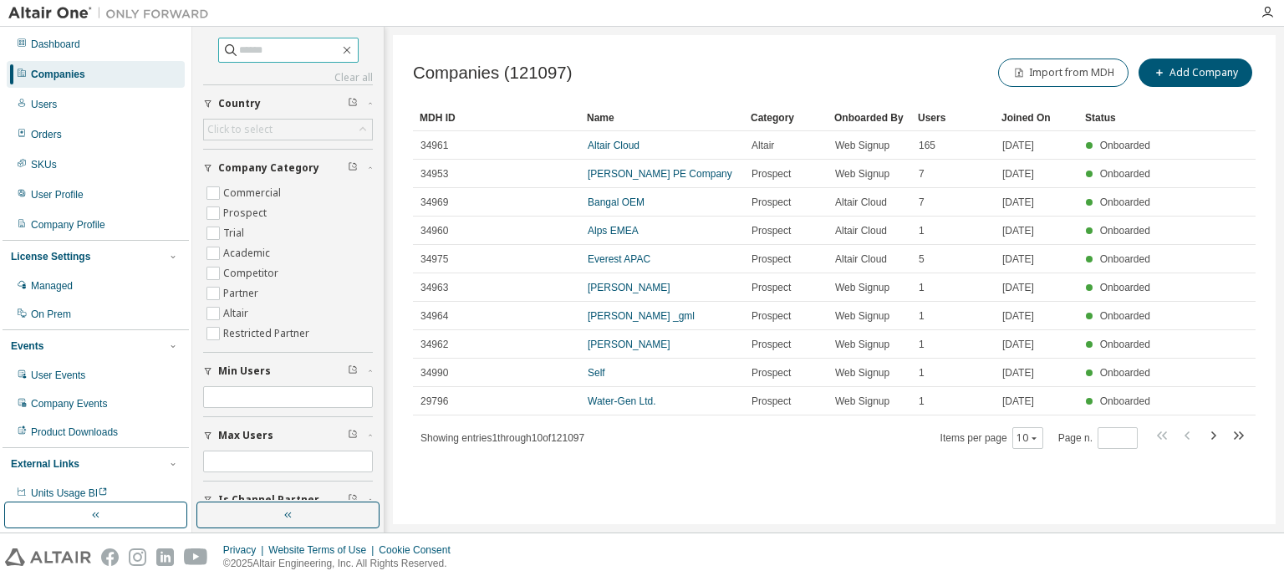
click at [264, 52] on input "text" at bounding box center [289, 50] width 100 height 17
type input "****"
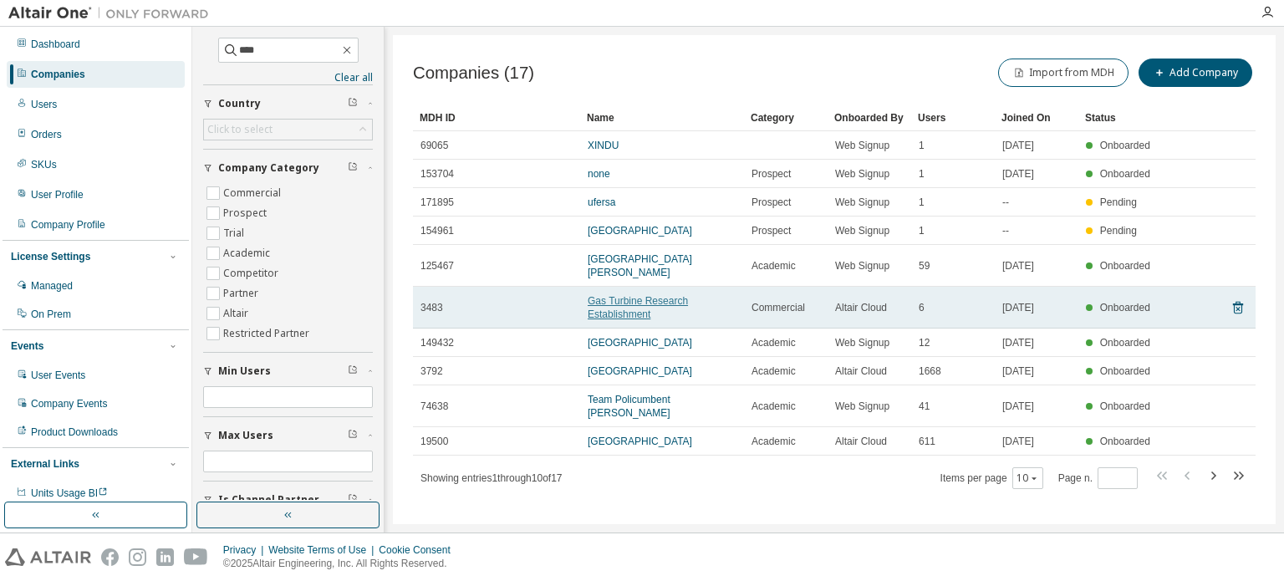
click at [594, 310] on link "Gas Turbine Research Establishment" at bounding box center [637, 307] width 100 height 25
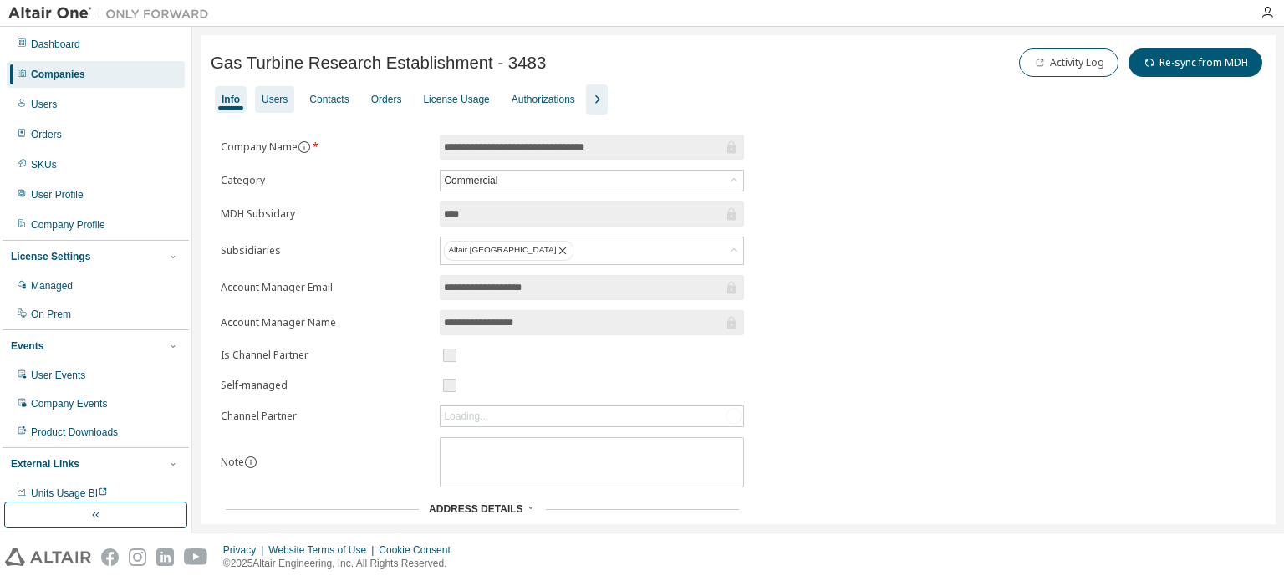
click at [264, 102] on div "Users" at bounding box center [275, 99] width 26 height 13
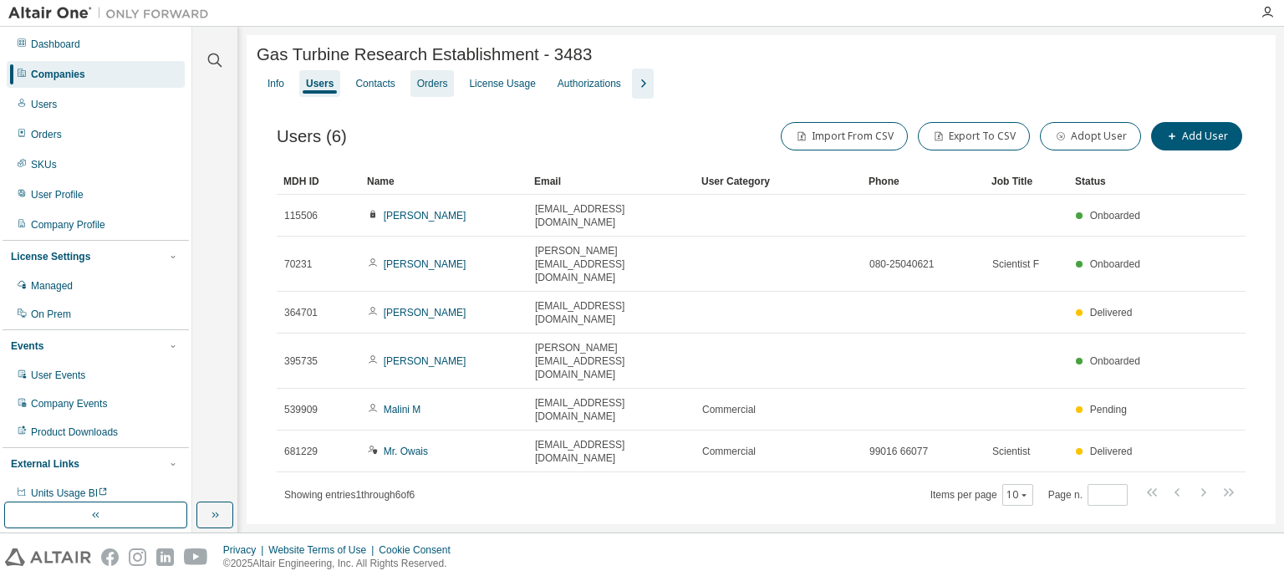
click at [430, 84] on div "Orders" at bounding box center [432, 83] width 31 height 13
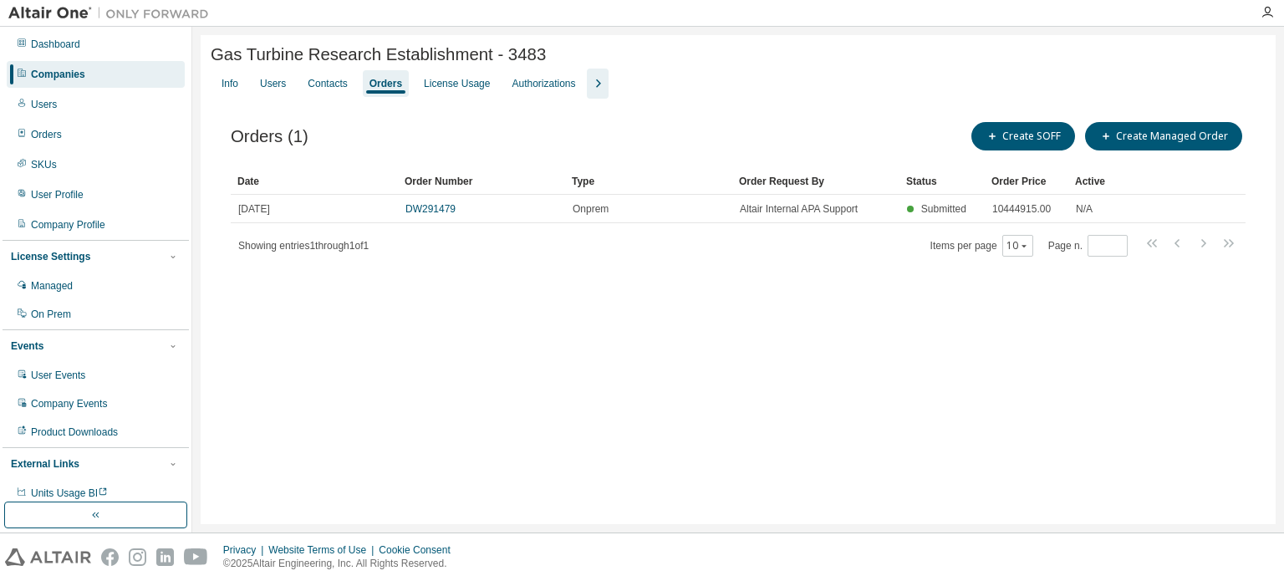
click at [47, 73] on div "Companies" at bounding box center [58, 74] width 54 height 13
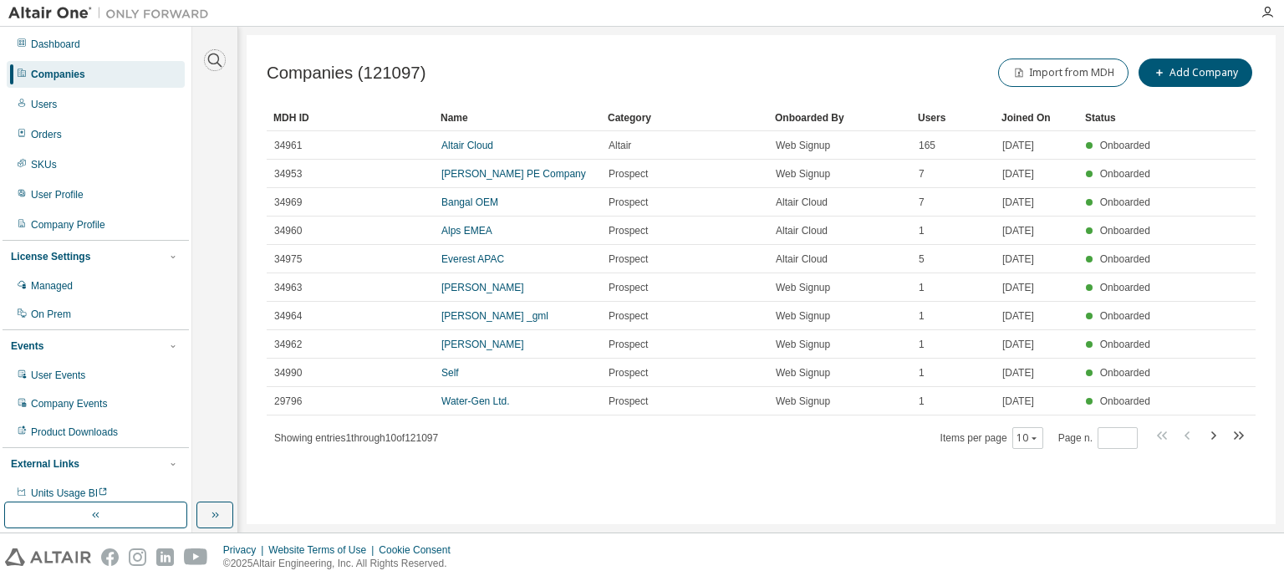
click at [214, 61] on icon "button" at bounding box center [215, 60] width 20 height 20
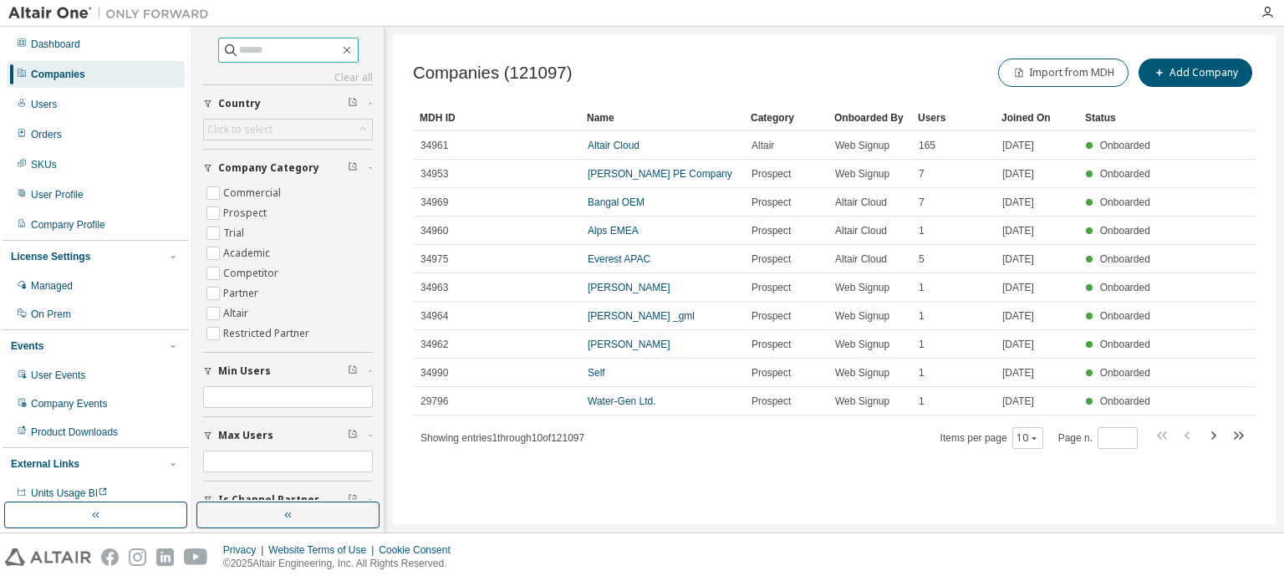
click at [275, 55] on input "text" at bounding box center [289, 50] width 100 height 17
type input "******"
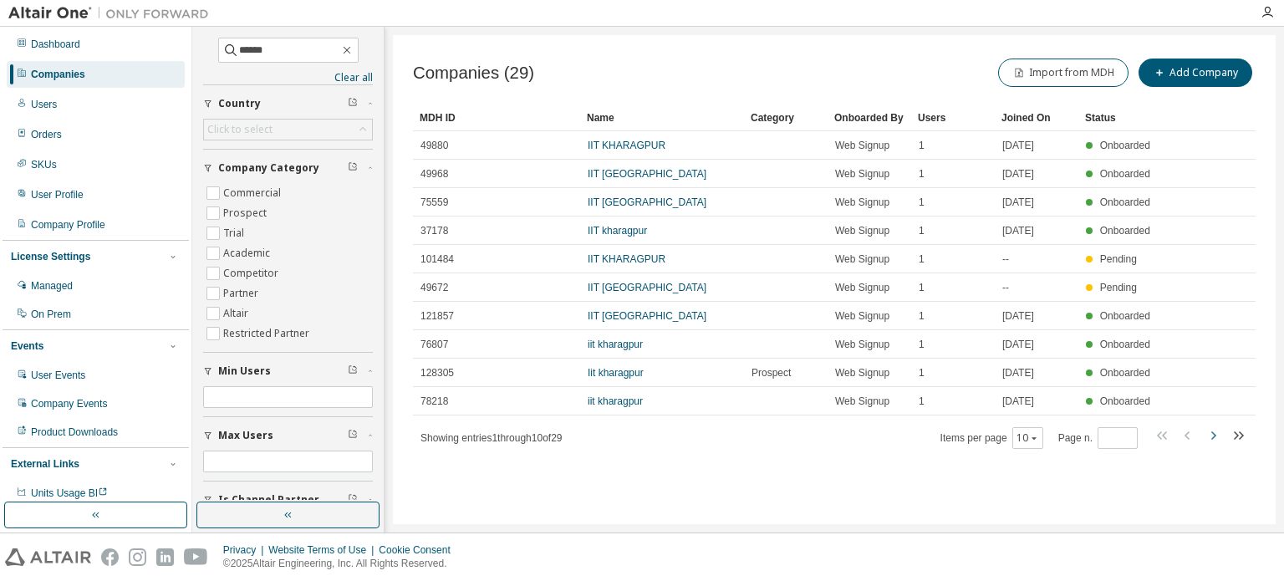
click at [1211, 434] on icon "button" at bounding box center [1213, 435] width 20 height 20
type input "*"
